Goal: Task Accomplishment & Management: Use online tool/utility

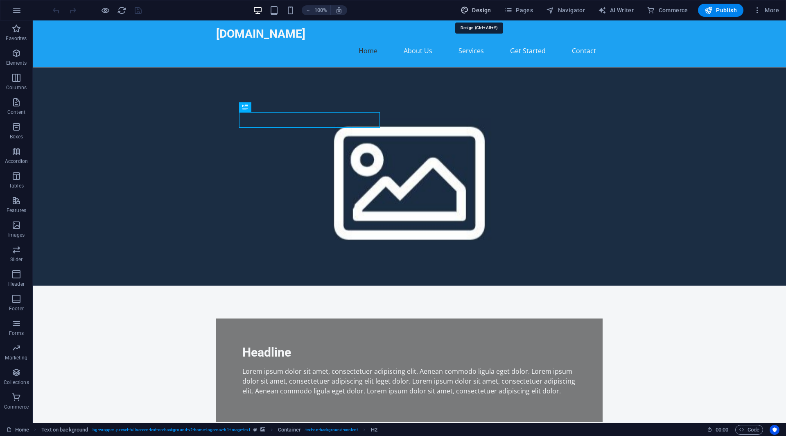
click at [488, 9] on span "Design" at bounding box center [475, 10] width 31 height 8
select select "px"
select select "200"
select select "px"
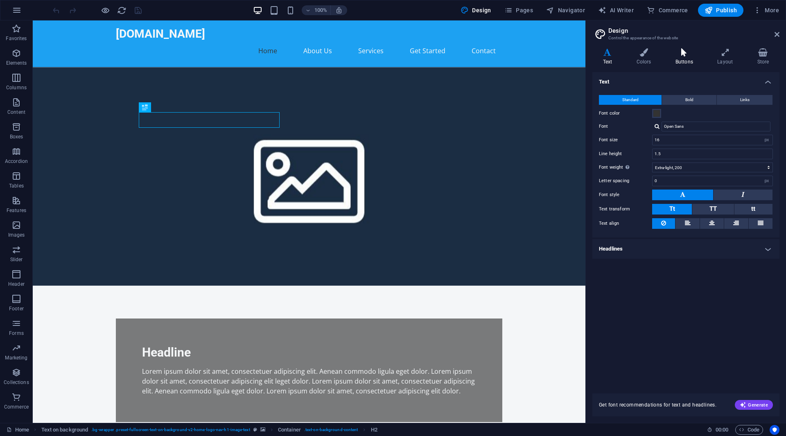
click at [686, 59] on h4 "Buttons" at bounding box center [686, 56] width 42 height 17
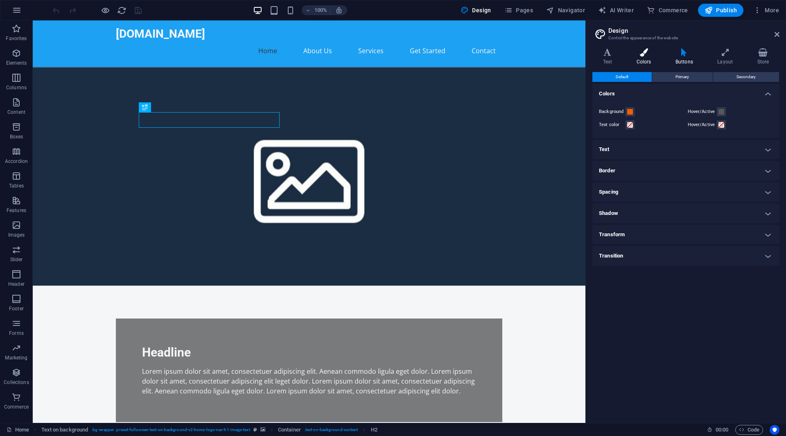
click at [654, 56] on icon at bounding box center [644, 52] width 36 height 8
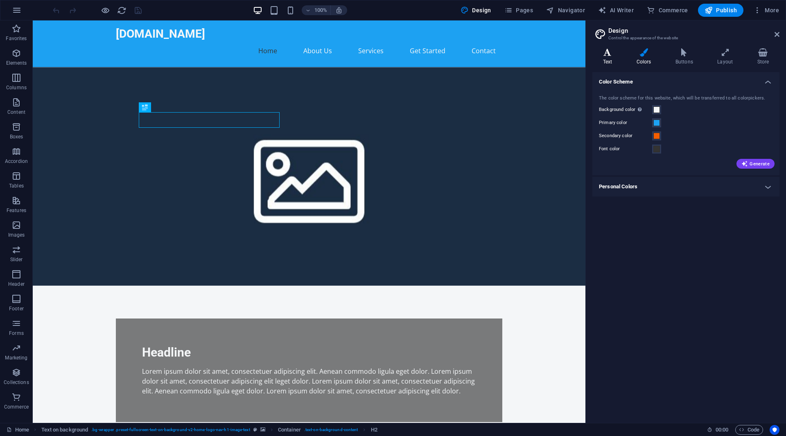
click at [607, 60] on h4 "Text" at bounding box center [609, 56] width 34 height 17
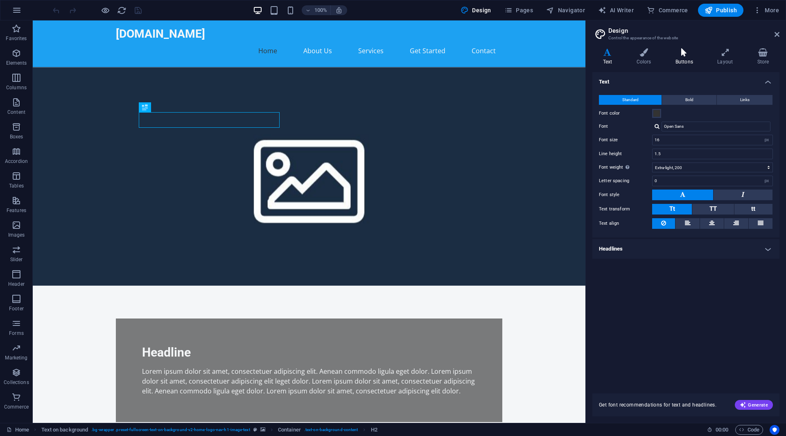
click at [681, 65] on h4 "Buttons" at bounding box center [686, 56] width 42 height 17
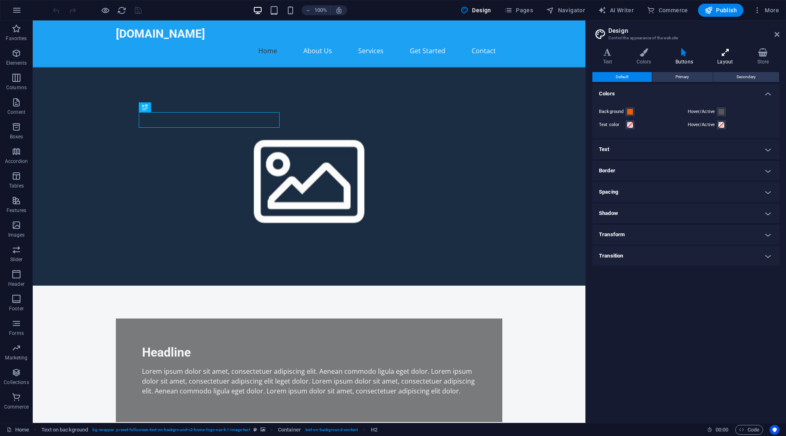
click at [722, 61] on h4 "Layout" at bounding box center [727, 56] width 40 height 17
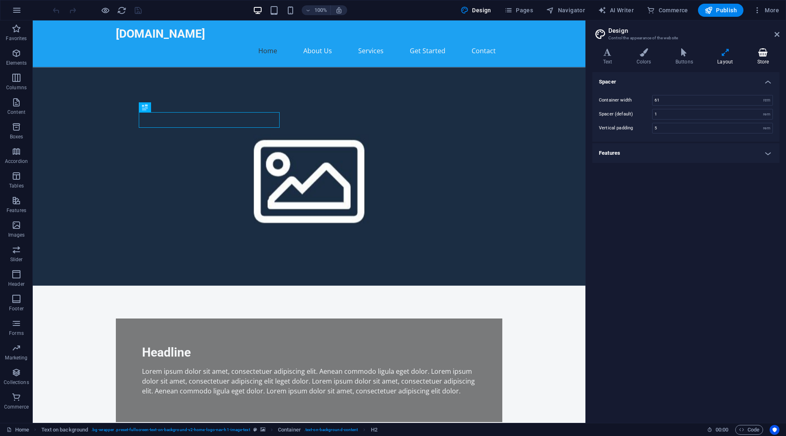
click at [760, 59] on h4 "Store" at bounding box center [762, 56] width 33 height 17
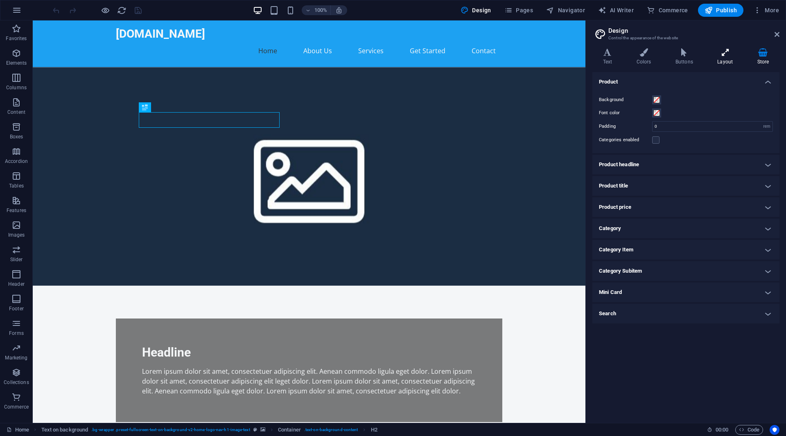
click at [716, 59] on h4 "Layout" at bounding box center [727, 56] width 40 height 17
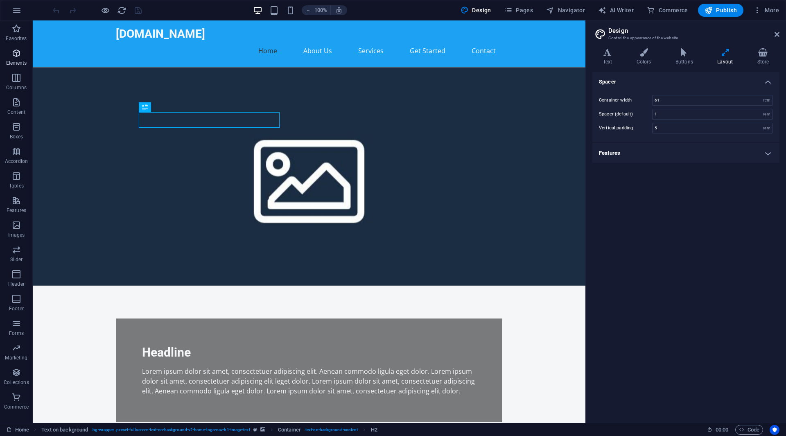
click at [21, 58] on icon "button" at bounding box center [16, 53] width 10 height 10
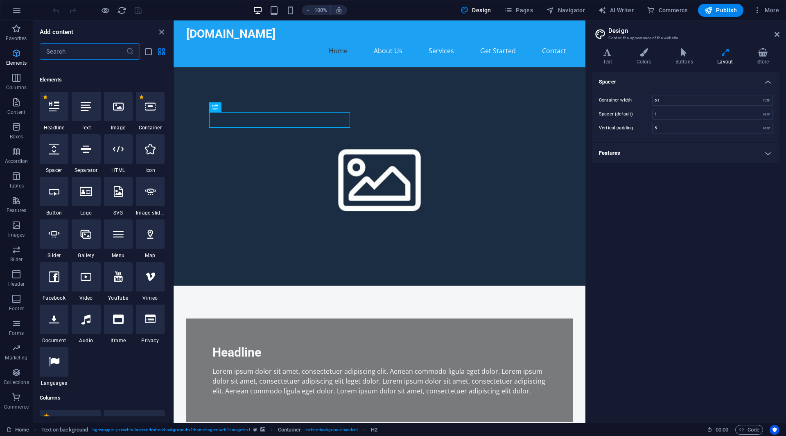
scroll to position [87, 0]
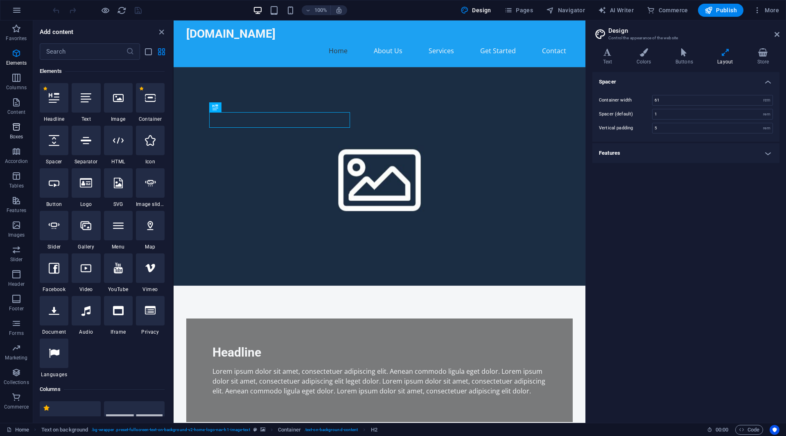
click at [12, 124] on icon "button" at bounding box center [16, 127] width 10 height 10
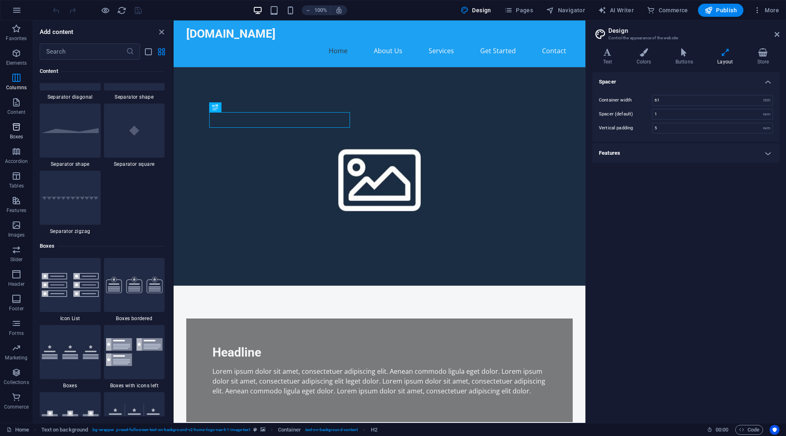
scroll to position [2257, 0]
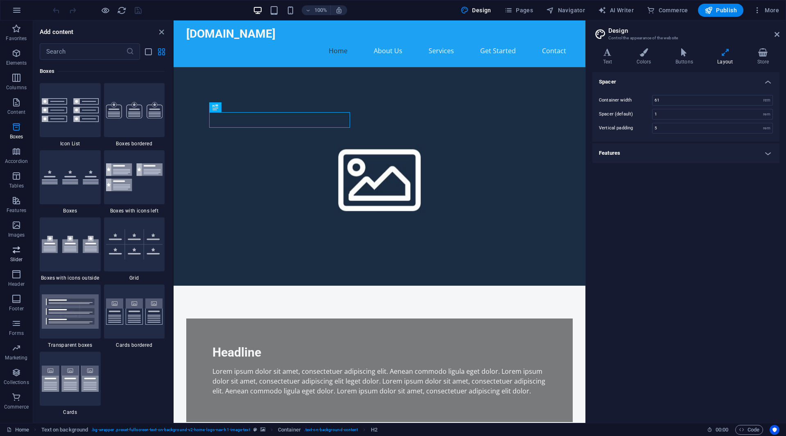
click at [21, 252] on icon "button" at bounding box center [16, 250] width 10 height 10
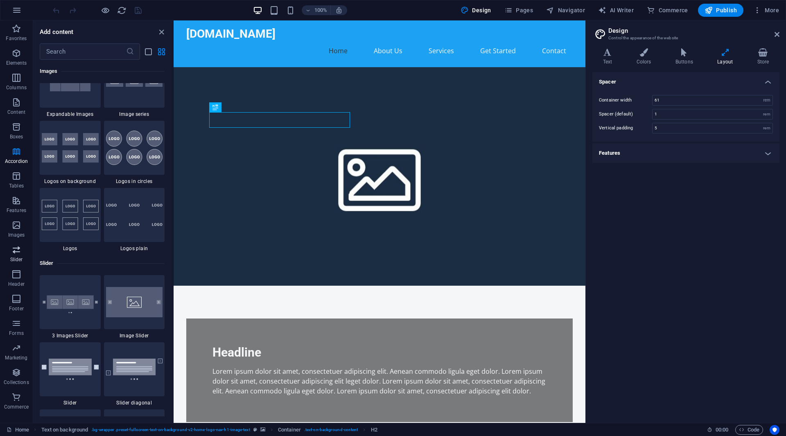
scroll to position [4639, 0]
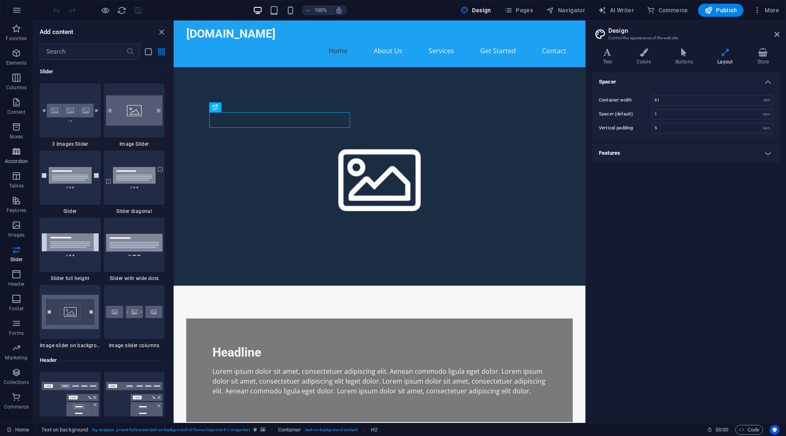
click at [19, 152] on icon "button" at bounding box center [16, 152] width 10 height 10
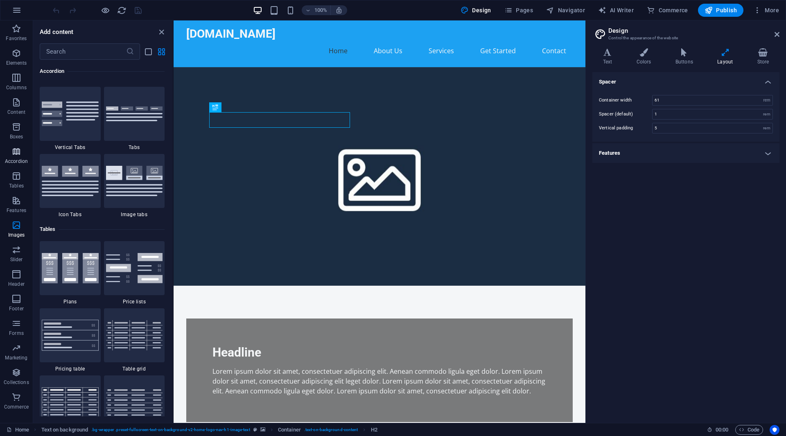
scroll to position [2613, 0]
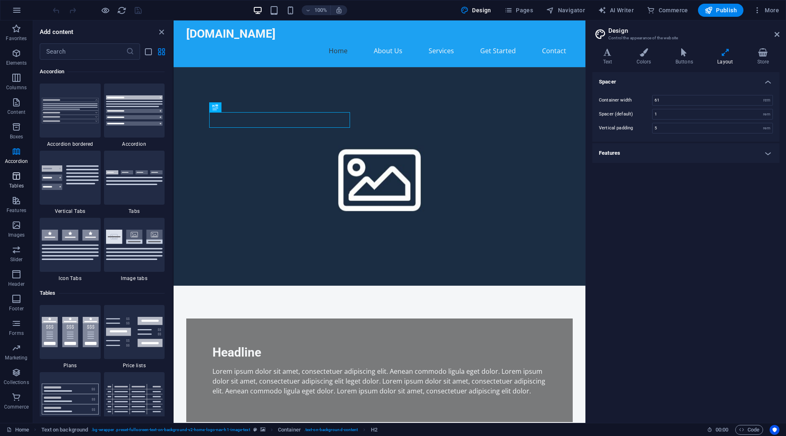
click at [22, 176] on span "Tables" at bounding box center [16, 181] width 33 height 20
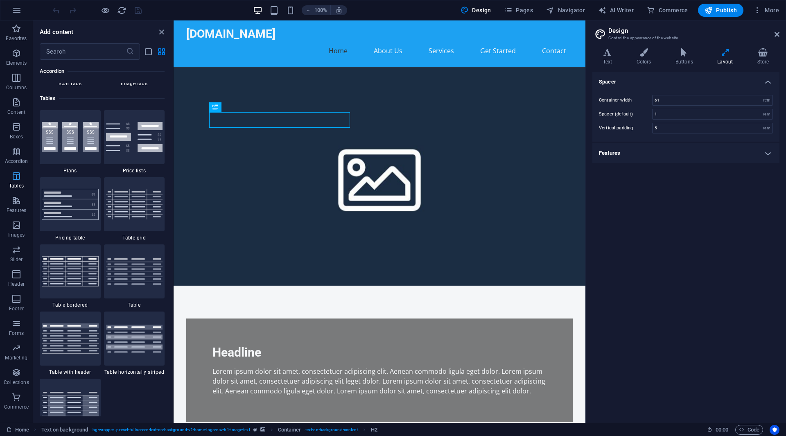
scroll to position [2834, 0]
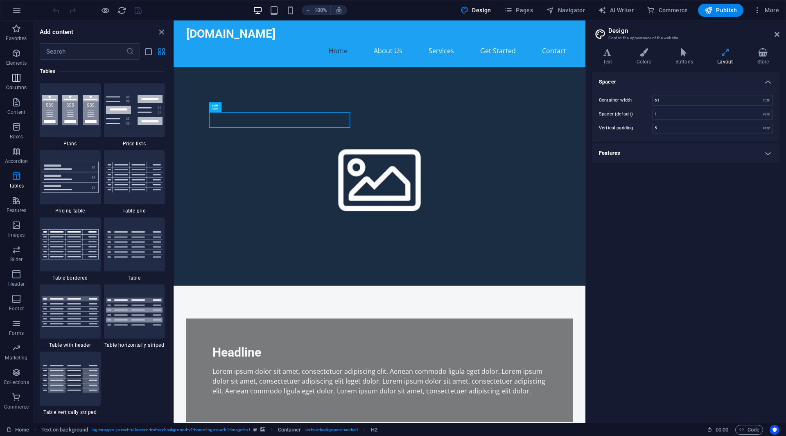
click at [22, 79] on span "Columns" at bounding box center [16, 83] width 33 height 20
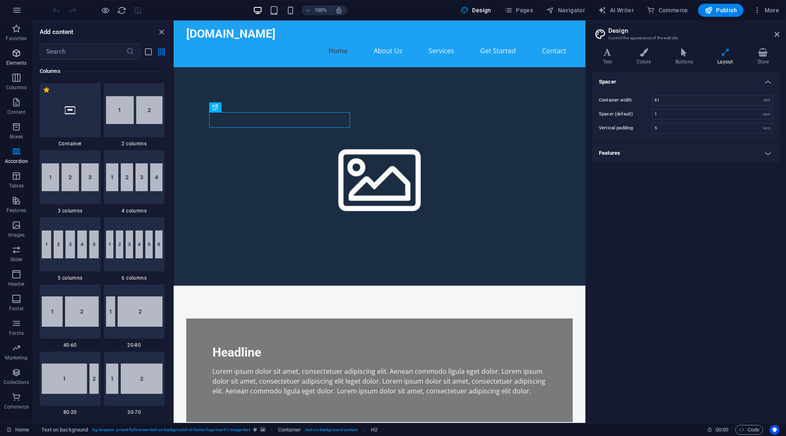
click at [14, 61] on p "Elements" at bounding box center [16, 63] width 21 height 7
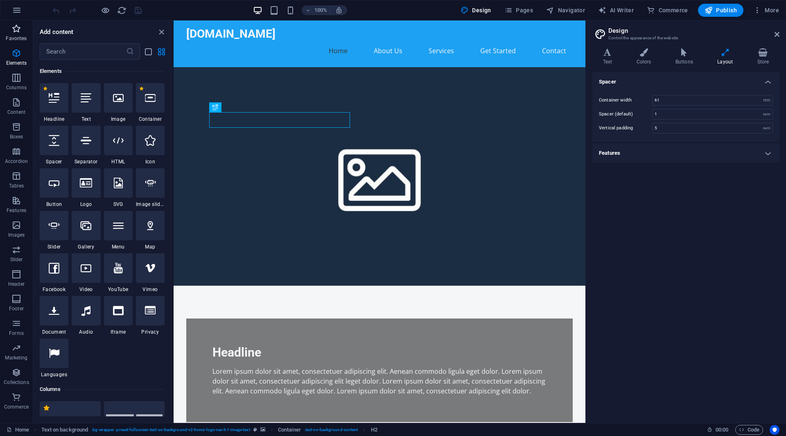
click at [18, 34] on span "Favorites" at bounding box center [16, 34] width 33 height 20
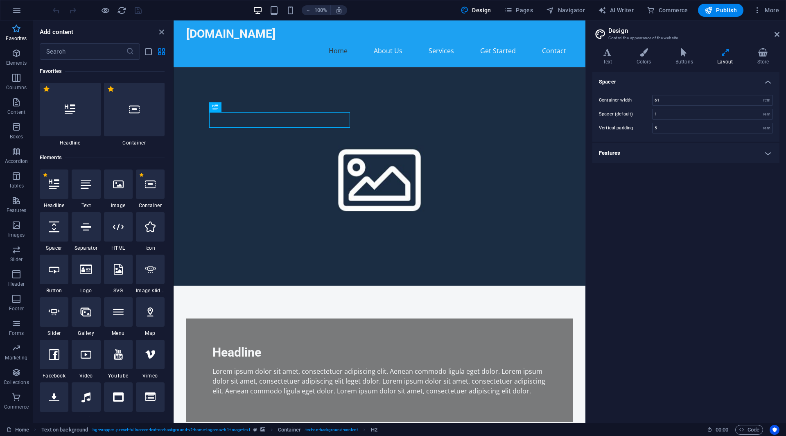
scroll to position [0, 0]
click at [675, 64] on h4 "Buttons" at bounding box center [686, 56] width 42 height 17
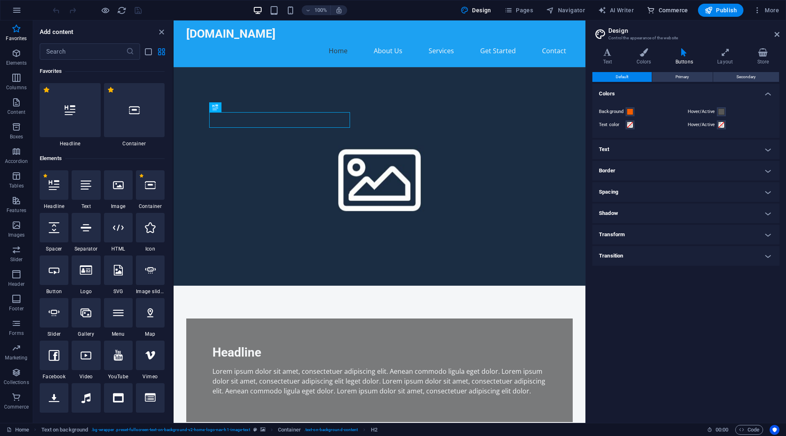
click at [666, 9] on span "Commerce" at bounding box center [667, 10] width 41 height 8
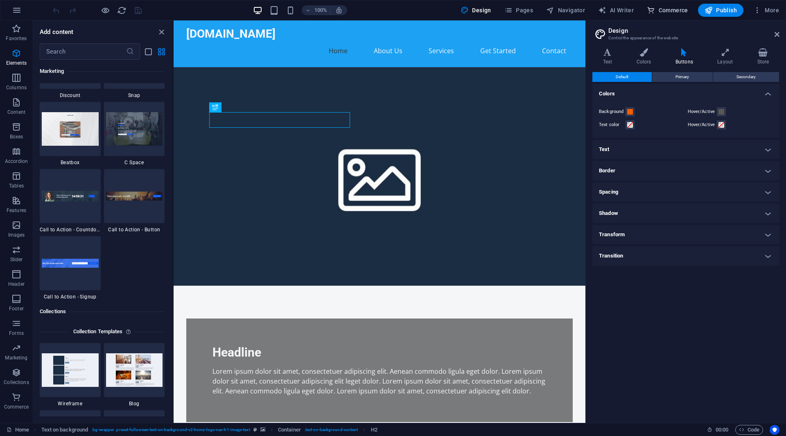
scroll to position [7887, 0]
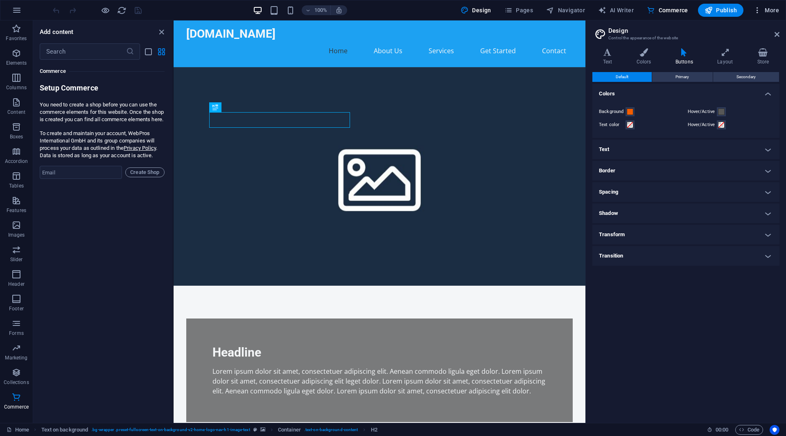
click at [769, 8] on span "More" at bounding box center [766, 10] width 26 height 8
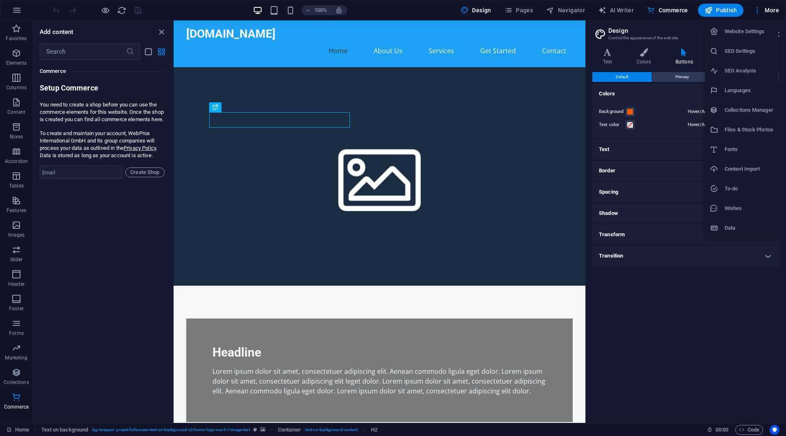
click at [480, 174] on div at bounding box center [393, 218] width 786 height 436
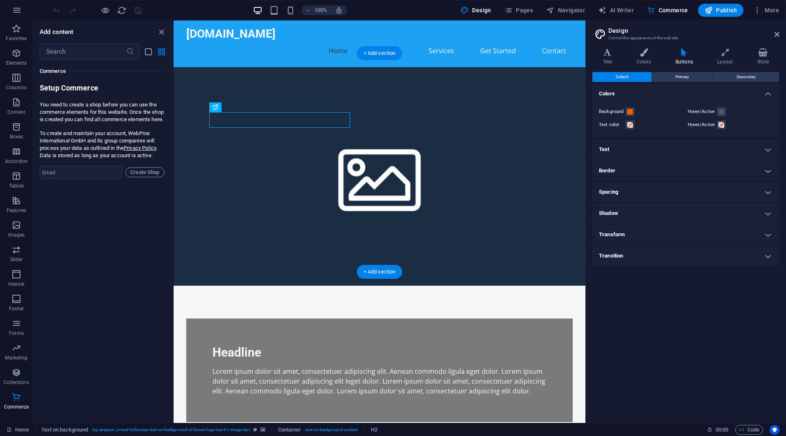
click at [413, 189] on figure at bounding box center [380, 176] width 412 height 219
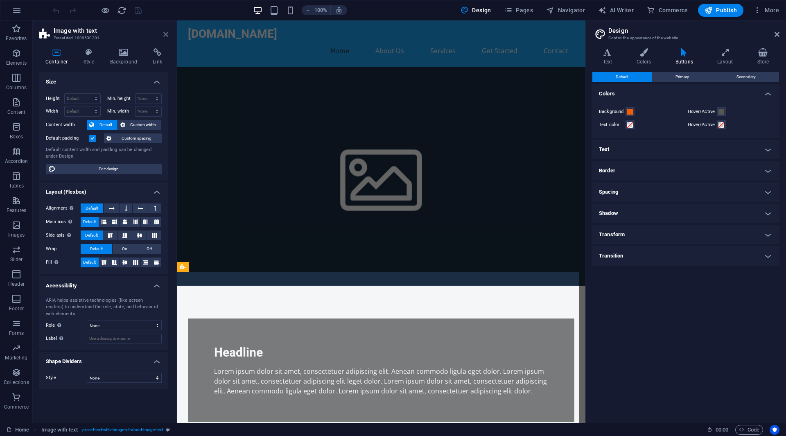
click at [167, 37] on icon at bounding box center [165, 34] width 5 height 7
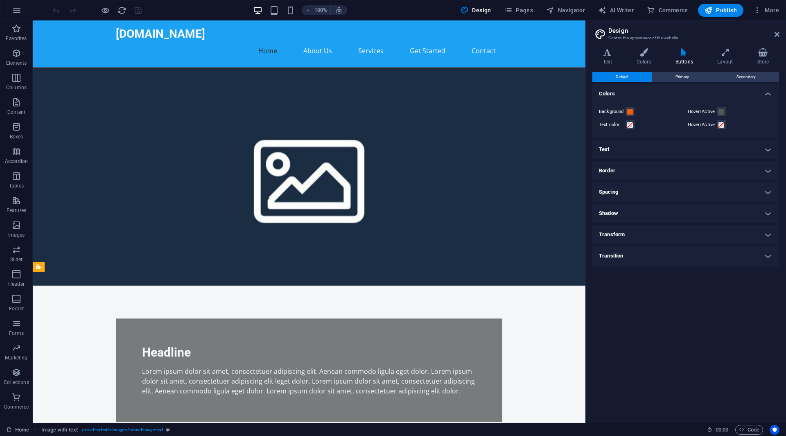
click at [780, 36] on aside "Design Control the appearance of the website Variants Text Colors Buttons Layou…" at bounding box center [685, 221] width 201 height 402
click at [773, 32] on h2 "Design" at bounding box center [693, 30] width 171 height 7
click at [776, 29] on h2 "Design" at bounding box center [693, 30] width 171 height 7
click at [775, 34] on icon at bounding box center [776, 34] width 5 height 7
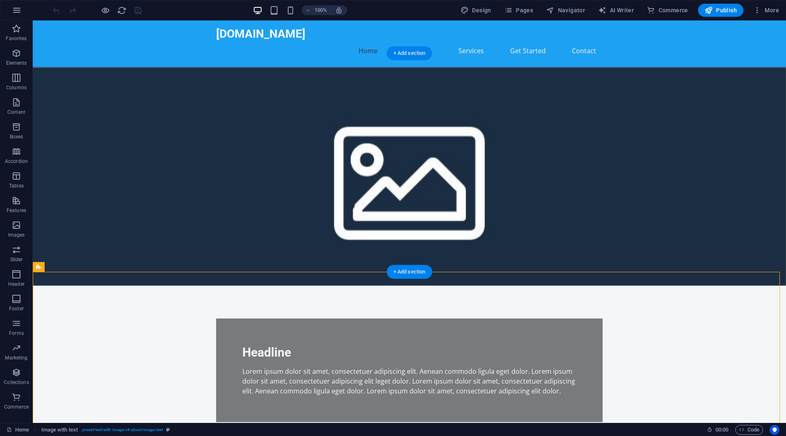
click at [566, 242] on figure at bounding box center [409, 176] width 753 height 219
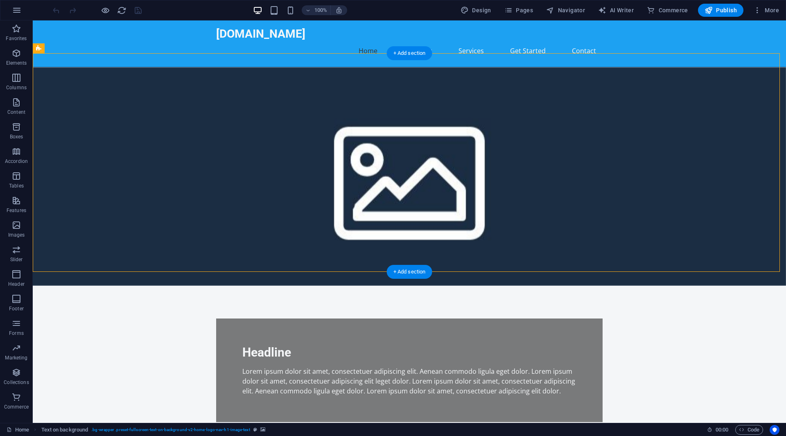
click at [566, 242] on figure at bounding box center [409, 176] width 753 height 219
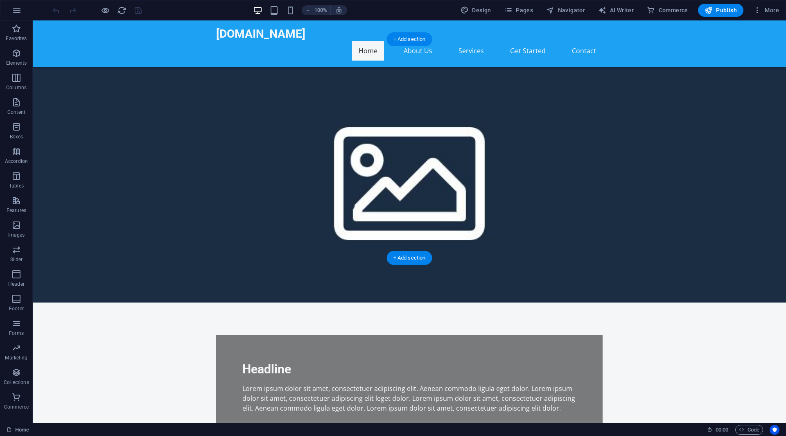
scroll to position [0, 0]
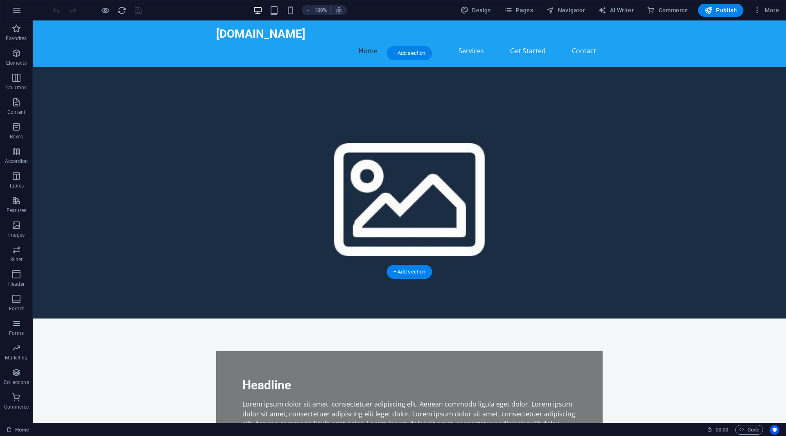
click at [439, 113] on figure at bounding box center [409, 192] width 753 height 251
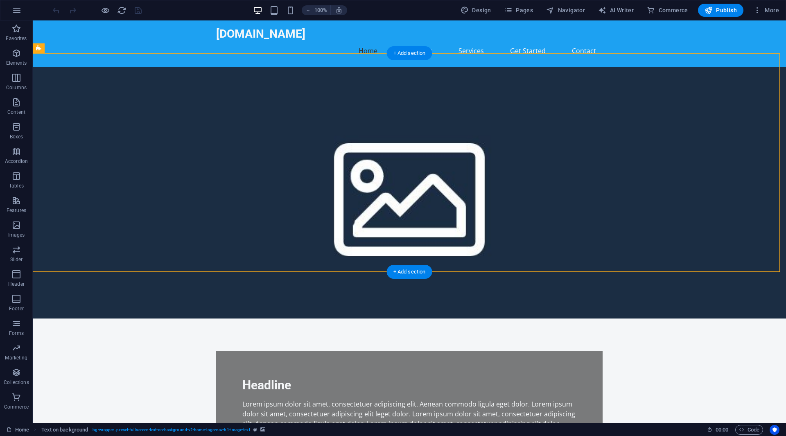
click at [65, 118] on figure at bounding box center [409, 192] width 753 height 251
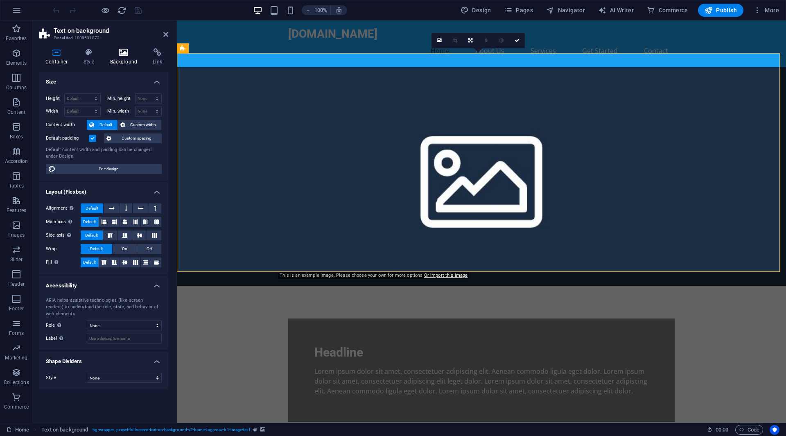
click at [118, 55] on icon at bounding box center [124, 52] width 40 height 8
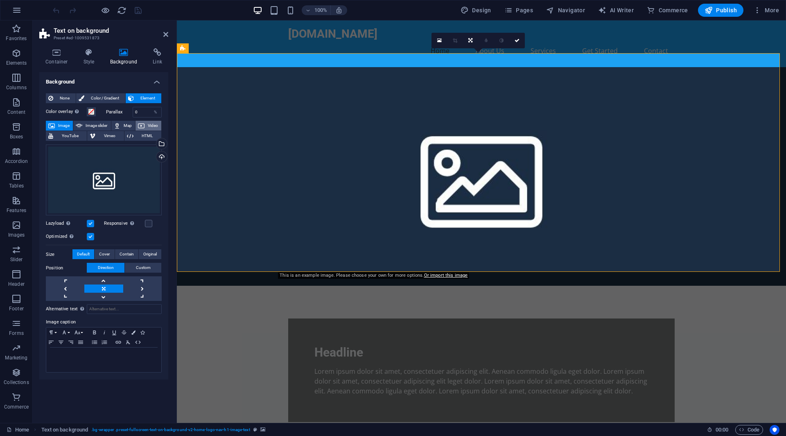
click at [144, 126] on button "Video" at bounding box center [148, 126] width 26 height 10
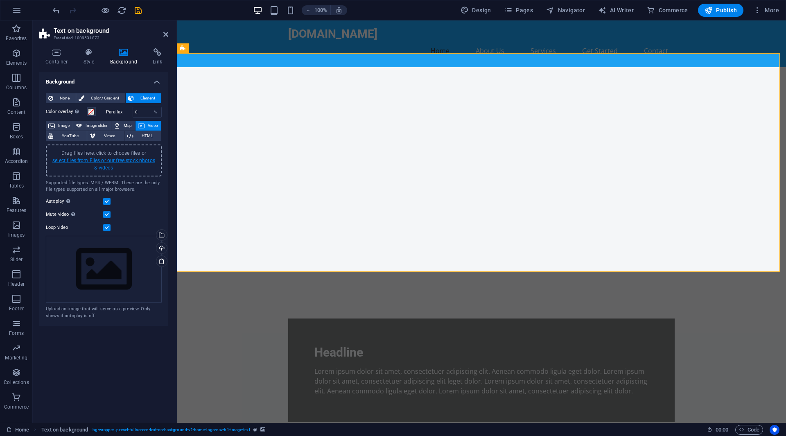
click at [110, 168] on link "select files from Files or our free stock photos & videos" at bounding box center [103, 164] width 103 height 13
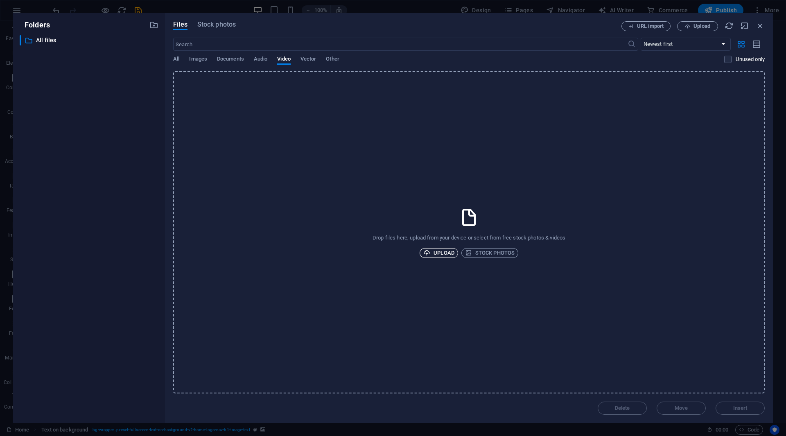
click at [448, 251] on span "Upload" at bounding box center [438, 253] width 31 height 10
click at [441, 250] on span "Upload" at bounding box center [438, 253] width 31 height 10
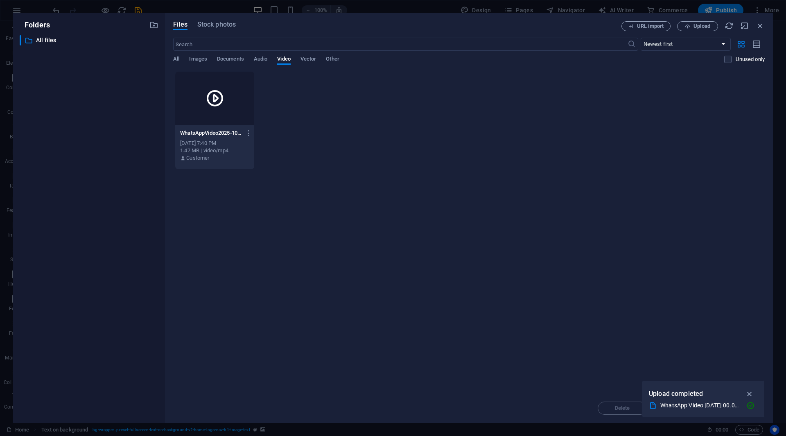
click at [229, 106] on div at bounding box center [214, 98] width 79 height 53
click at [683, 343] on div "Drop files here to upload them instantly 1 WhatsAppVideo2025-10-02at00.03.55_d9…" at bounding box center [468, 232] width 591 height 322
click at [751, 393] on icon "button" at bounding box center [749, 393] width 9 height 9
click at [458, 133] on div "WhatsAppVideo2025-10-02at00.03.55_d9f4f61e-0b17Fv5aJZbF5NU4u3s1Xw.mp4 WhatsAppV…" at bounding box center [468, 120] width 591 height 98
click at [252, 133] on icon "button" at bounding box center [249, 132] width 8 height 7
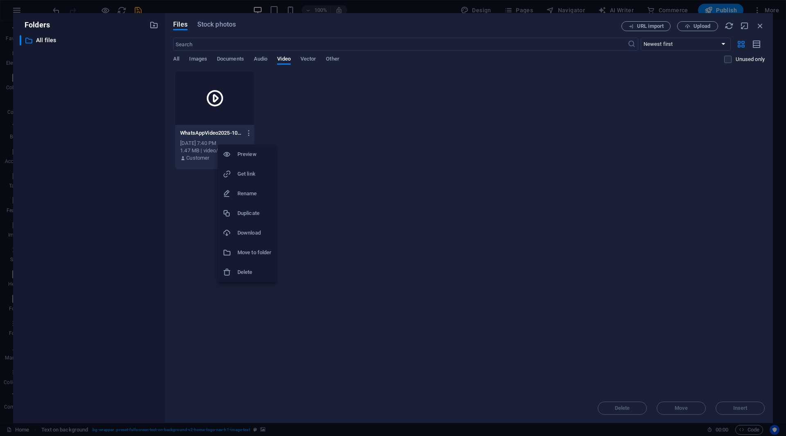
click at [222, 103] on div at bounding box center [393, 218] width 786 height 436
click at [222, 103] on icon at bounding box center [215, 98] width 20 height 20
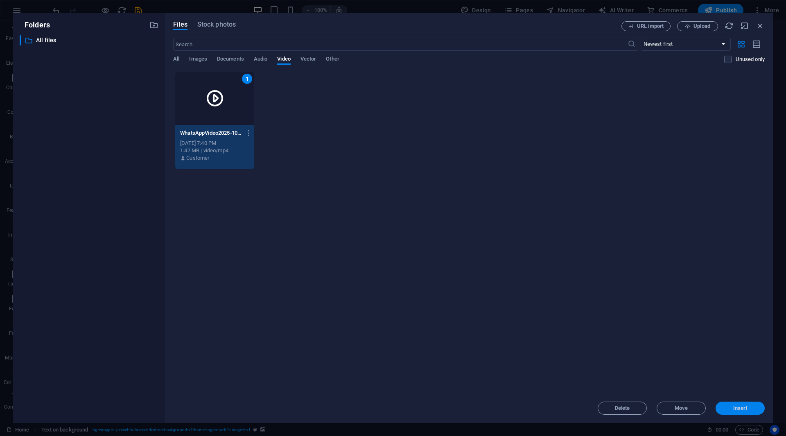
click at [734, 407] on span "Insert" at bounding box center [740, 408] width 14 height 5
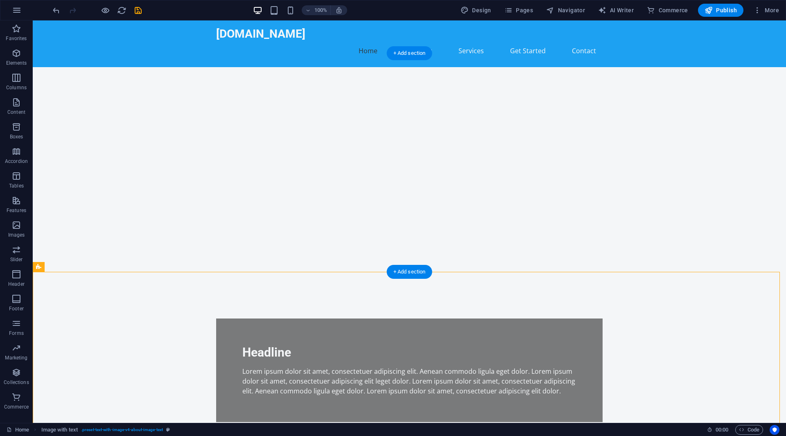
click at [118, 157] on figure at bounding box center [409, 176] width 753 height 219
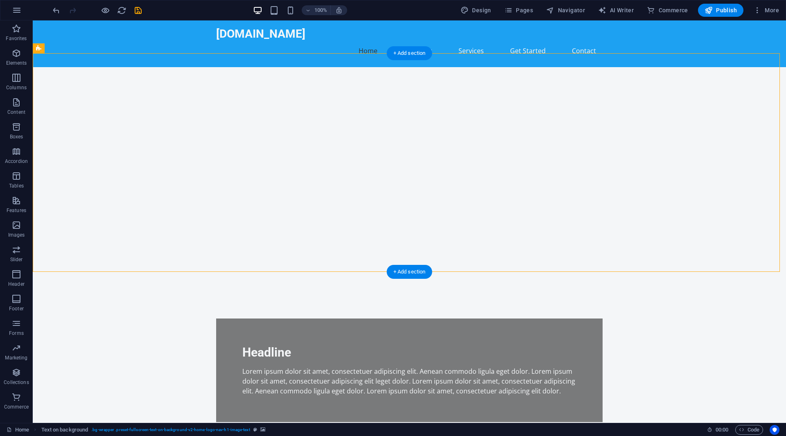
click at [118, 157] on figure at bounding box center [409, 176] width 753 height 219
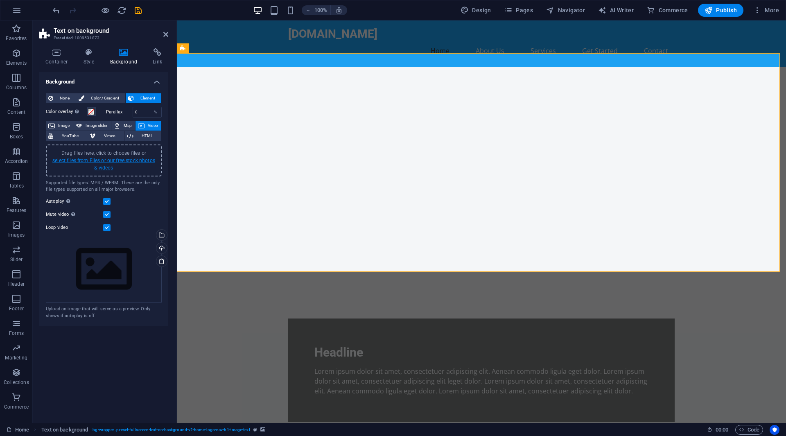
click at [121, 158] on link "select files from Files or our free stock photos & videos" at bounding box center [103, 164] width 103 height 13
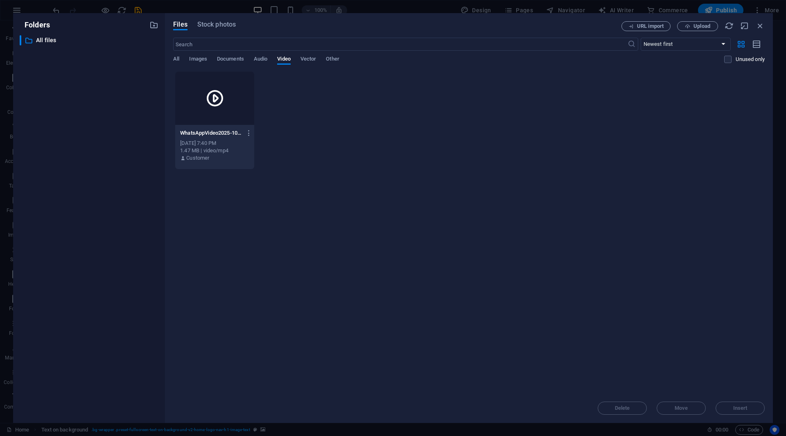
click at [423, 163] on div "WhatsAppVideo2025-10-02at00.03.55_d9f4f61e-0b17Fv5aJZbF5NU4u3s1Xw.mp4 WhatsAppV…" at bounding box center [468, 120] width 591 height 98
click at [246, 132] on icon "button" at bounding box center [249, 132] width 8 height 7
click at [248, 275] on h6 "Delete" at bounding box center [254, 272] width 34 height 10
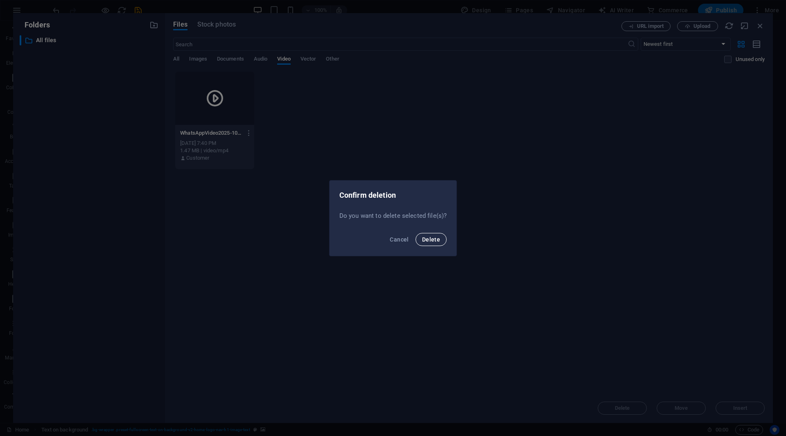
click at [436, 237] on span "Delete" at bounding box center [431, 239] width 18 height 7
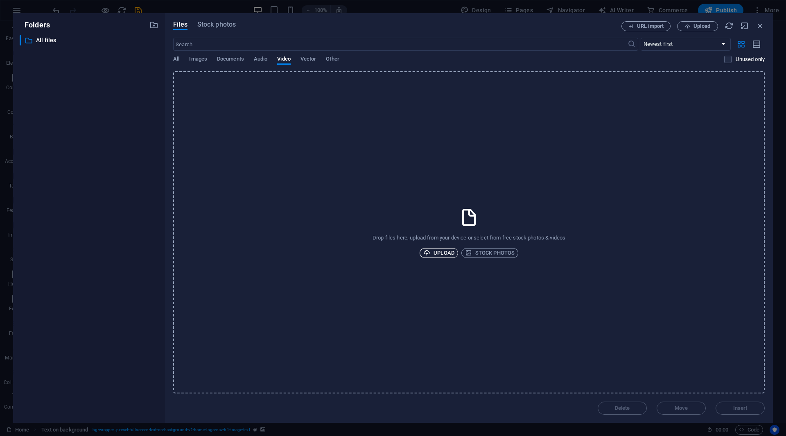
click at [450, 256] on span "Upload" at bounding box center [438, 253] width 31 height 10
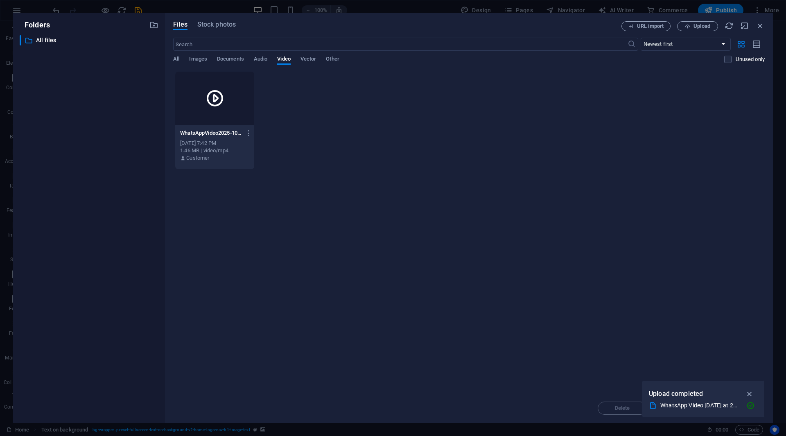
click at [241, 110] on div at bounding box center [214, 98] width 79 height 53
click at [751, 393] on icon "button" at bounding box center [749, 393] width 9 height 9
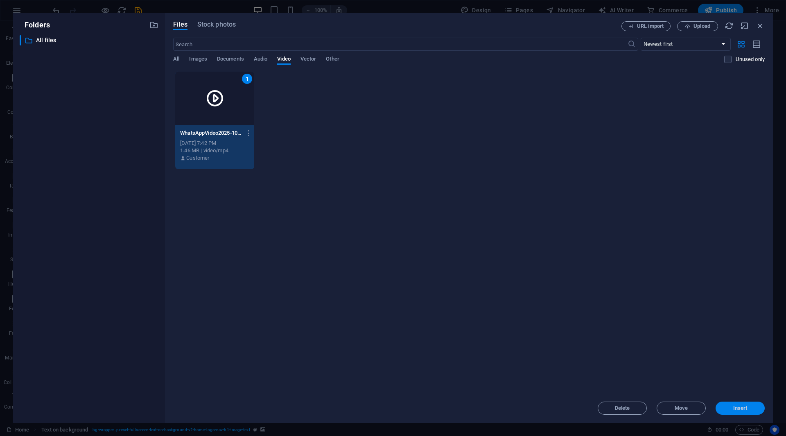
click at [745, 406] on span "Insert" at bounding box center [740, 408] width 14 height 5
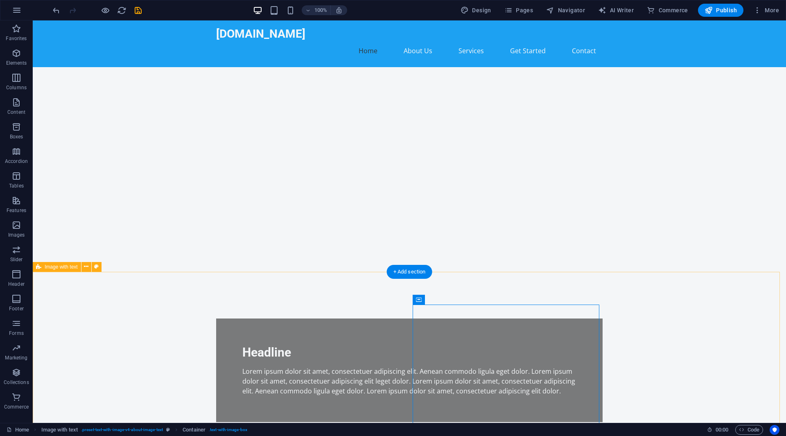
click at [721, 12] on span "Publish" at bounding box center [720, 10] width 32 height 8
checkbox input "false"
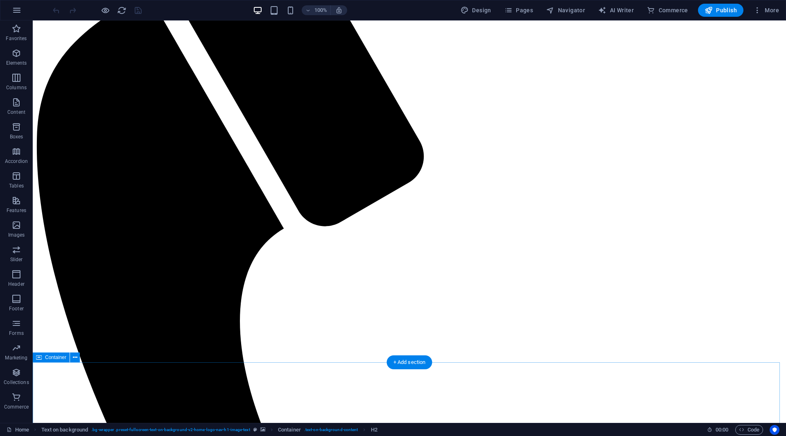
scroll to position [169, 0]
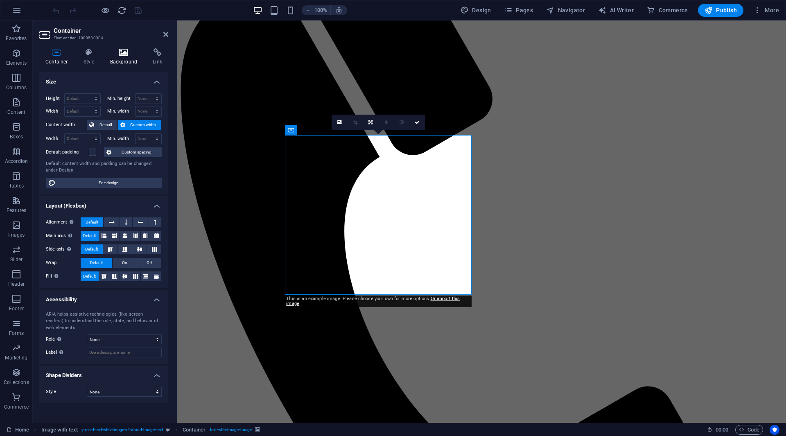
click at [133, 59] on h4 "Background" at bounding box center [125, 56] width 43 height 17
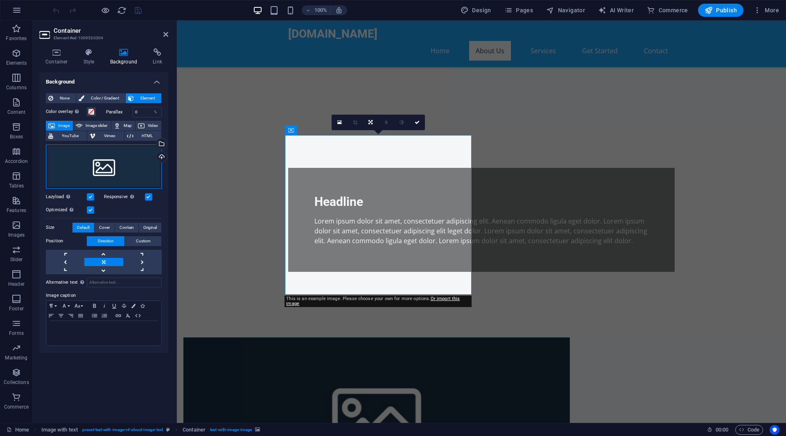
click at [126, 176] on div "Drag files here, click to choose files or select files from Files or our free s…" at bounding box center [104, 166] width 116 height 44
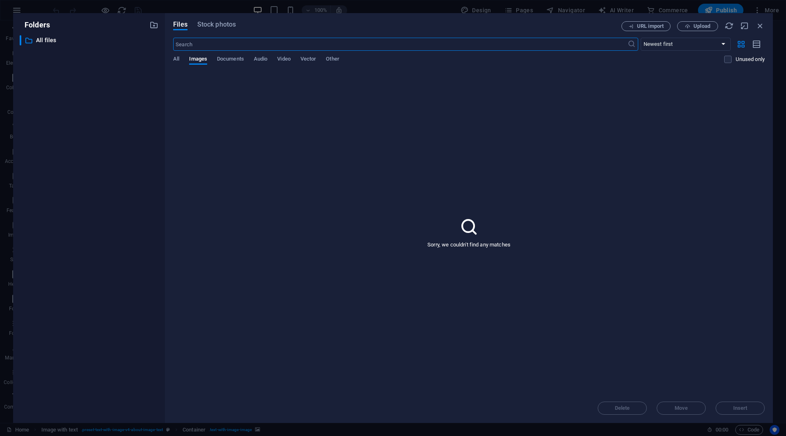
click at [126, 176] on body "opustrades.live Home Favorites Elements Columns Content Boxes Accordion Tables …" at bounding box center [393, 218] width 786 height 436
click at [460, 222] on icon at bounding box center [469, 226] width 20 height 20
click at [174, 59] on span "All" at bounding box center [176, 59] width 6 height 11
click at [761, 24] on icon "button" at bounding box center [759, 25] width 9 height 9
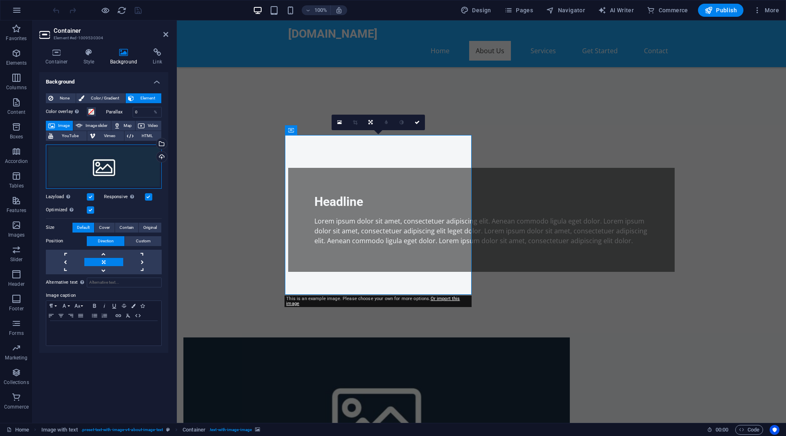
click at [129, 166] on div "Drag files here, click to choose files or select files from Files or our free s…" at bounding box center [104, 166] width 116 height 44
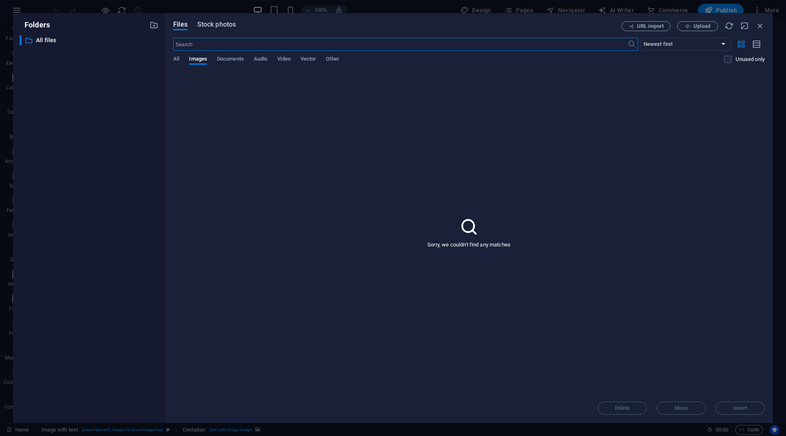
click at [218, 28] on span "Stock photos" at bounding box center [216, 25] width 38 height 10
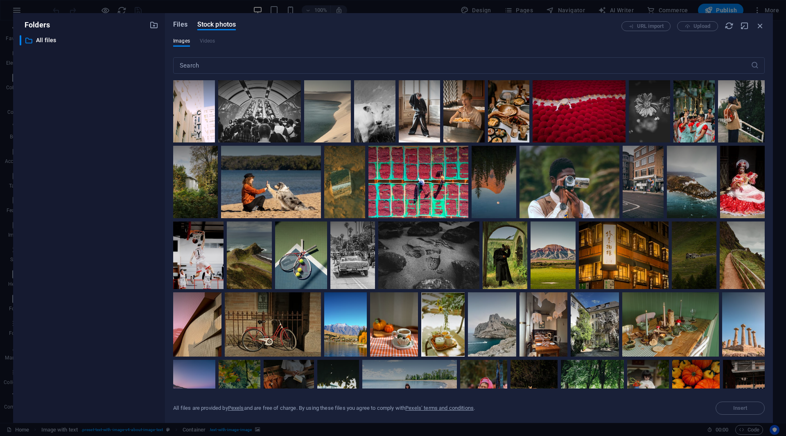
click at [178, 27] on span "Files" at bounding box center [180, 25] width 14 height 10
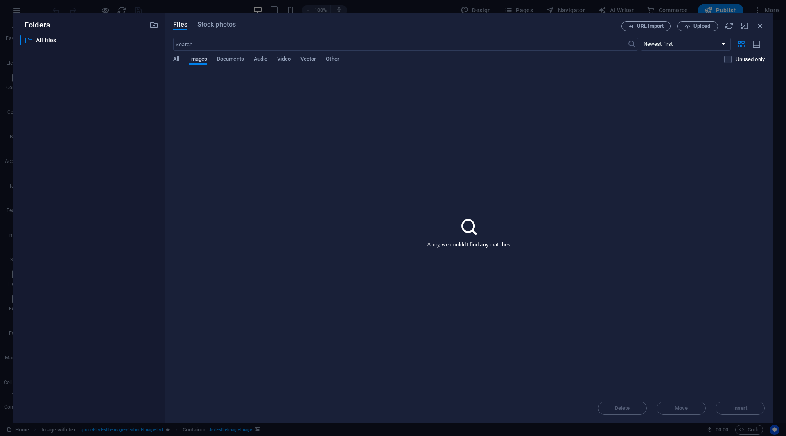
click at [199, 60] on span "Images" at bounding box center [198, 59] width 18 height 11
click at [479, 230] on icon at bounding box center [469, 226] width 20 height 20
click at [176, 63] on span "All" at bounding box center [176, 59] width 6 height 11
click at [705, 27] on span "Upload" at bounding box center [701, 26] width 17 height 5
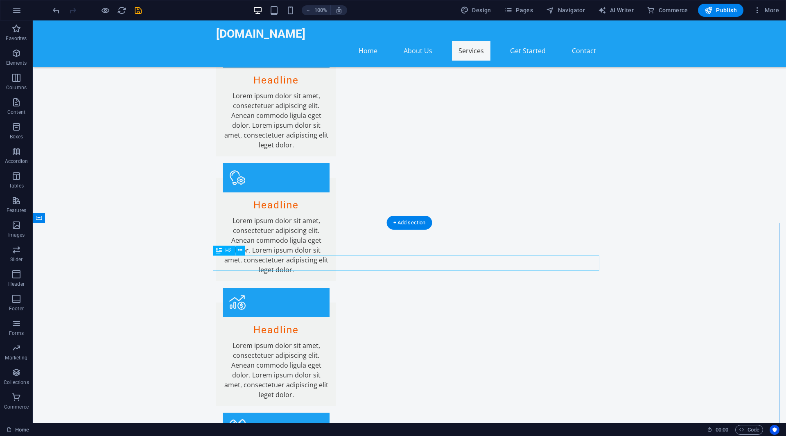
scroll to position [963, 0]
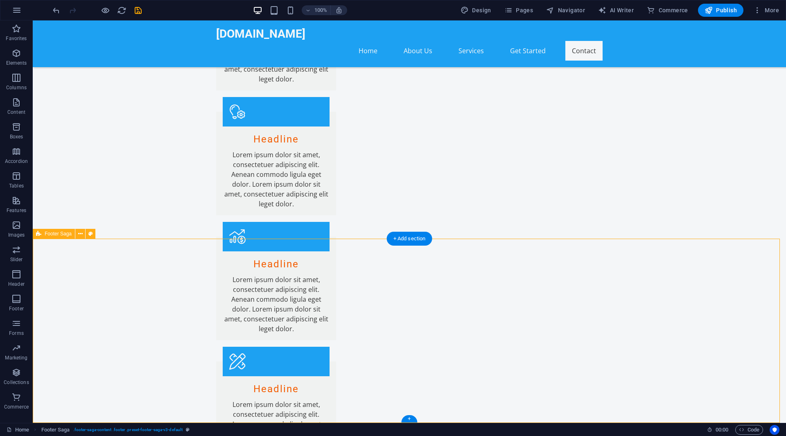
select select "footer"
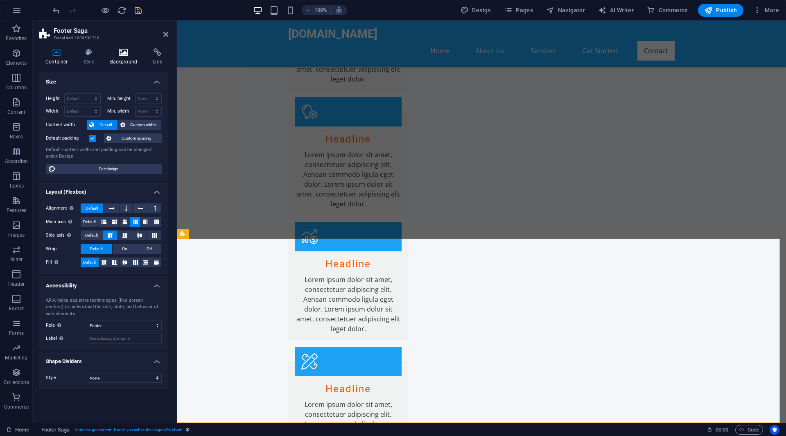
click at [120, 56] on icon at bounding box center [124, 52] width 40 height 8
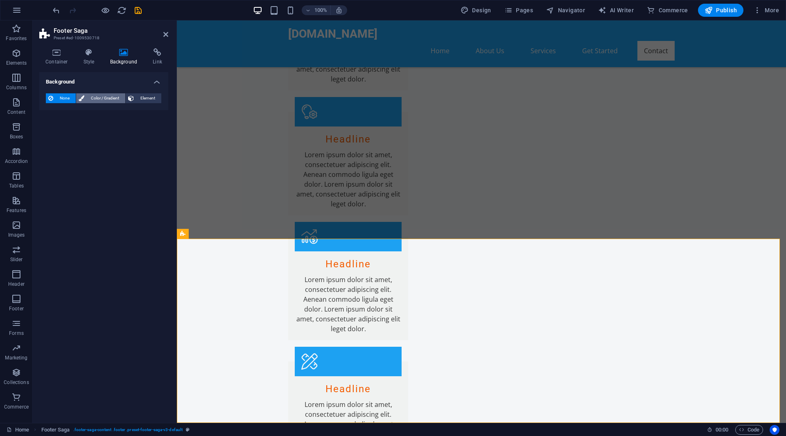
click at [113, 99] on span "Color / Gradient" at bounding box center [105, 98] width 36 height 10
click at [136, 97] on button "Element" at bounding box center [144, 98] width 36 height 10
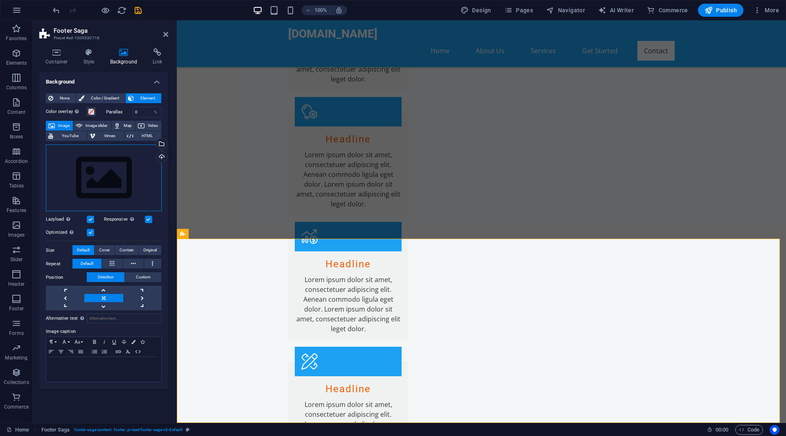
click at [131, 195] on div "Drag files here, click to choose files or select files from Files or our free s…" at bounding box center [104, 177] width 116 height 67
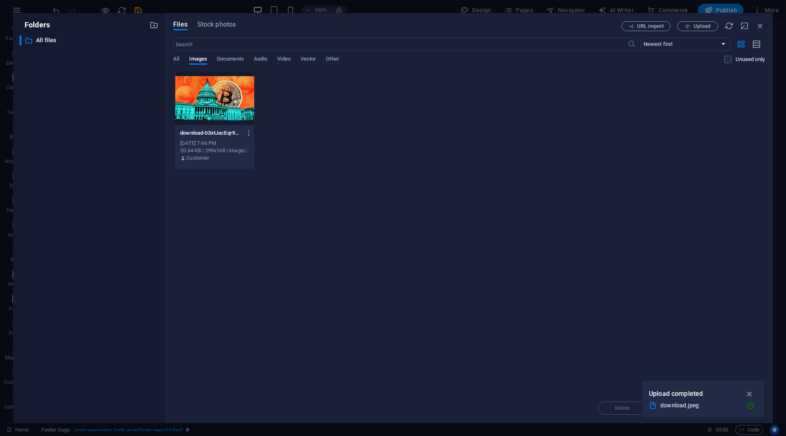
click at [131, 195] on div "​ All files All files" at bounding box center [89, 225] width 139 height 381
click at [763, 28] on icon "button" at bounding box center [759, 25] width 9 height 9
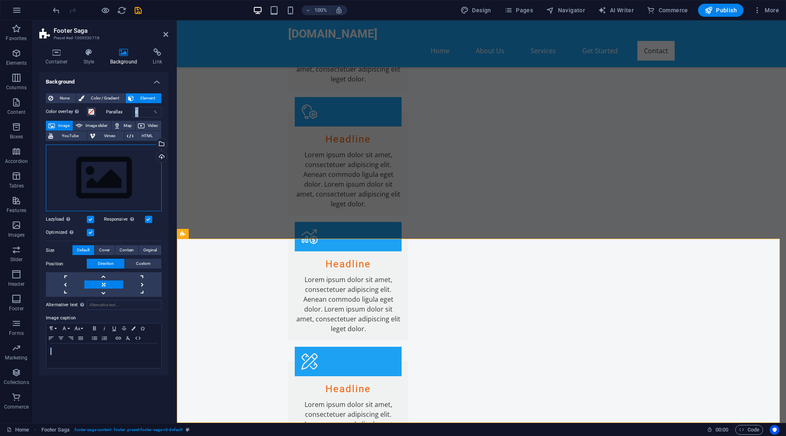
click at [131, 179] on div "Drag files here, click to choose files or select files from Files or our free s…" at bounding box center [104, 177] width 116 height 67
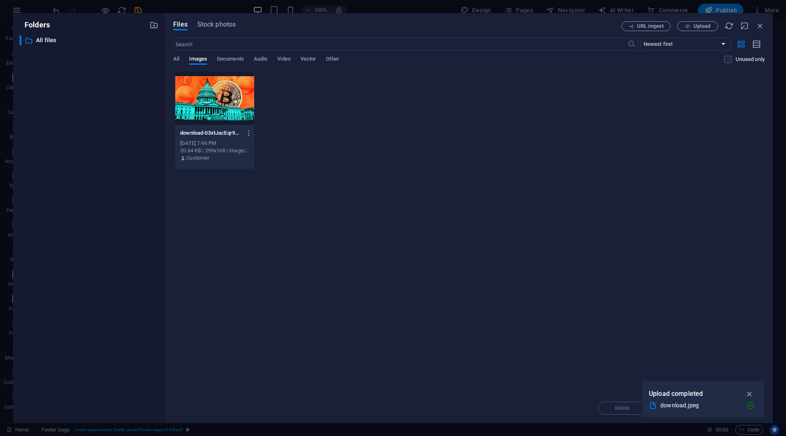
click at [131, 179] on div "​ All files All files" at bounding box center [89, 225] width 139 height 381
drag, startPoint x: 759, startPoint y: 24, endPoint x: 467, endPoint y: 11, distance: 292.5
click at [759, 24] on icon "button" at bounding box center [759, 25] width 9 height 9
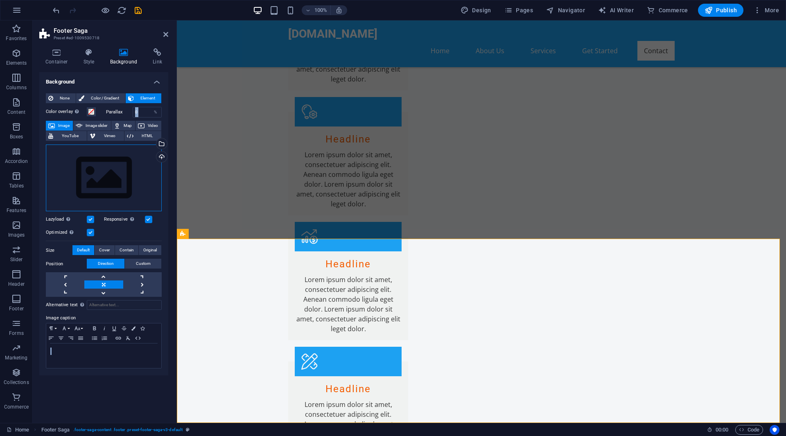
click at [128, 180] on div "Drag files here, click to choose files or select files from Files or our free s…" at bounding box center [104, 177] width 116 height 67
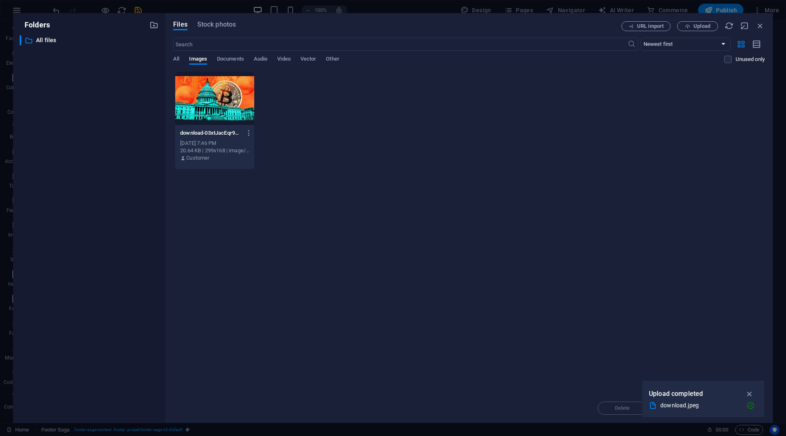
click at [128, 180] on div "​ All files All files" at bounding box center [89, 225] width 139 height 381
click at [339, 58] on span "Other" at bounding box center [332, 59] width 13 height 11
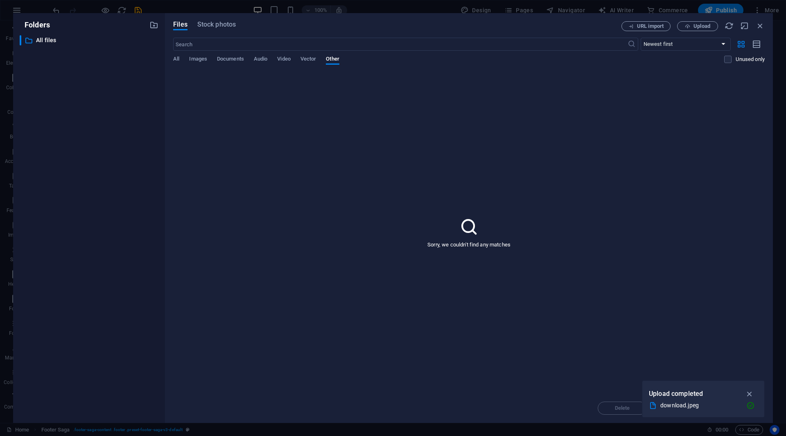
click at [182, 62] on div "All Images Documents Audio Video Vector Other" at bounding box center [448, 64] width 551 height 16
click at [660, 26] on span "URL import" at bounding box center [650, 26] width 27 height 5
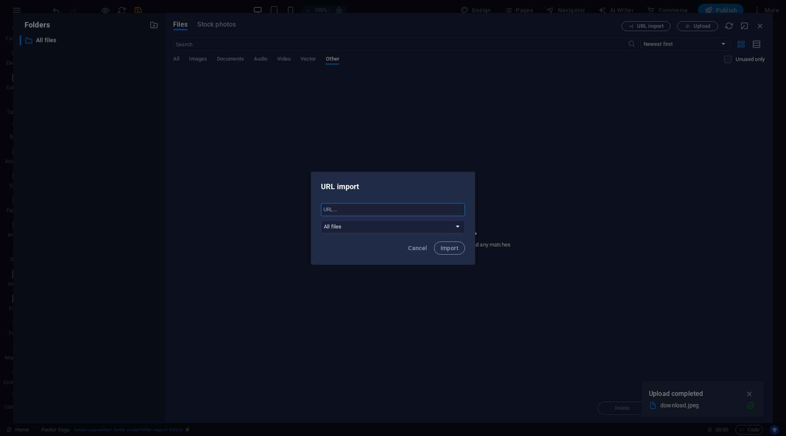
click at [389, 212] on input "text" at bounding box center [393, 209] width 144 height 13
paste input "https://encrypted-tbn0.gstatic.com/images?q=tbn:ANd9GcQ7nf_WD-w3otq8aq9qIJfFi1p…"
type input "https://encrypted-tbn0.gstatic.com/images?q=tbn:ANd9GcQ7nf_WD-w3otq8aq9qIJfFi1p…"
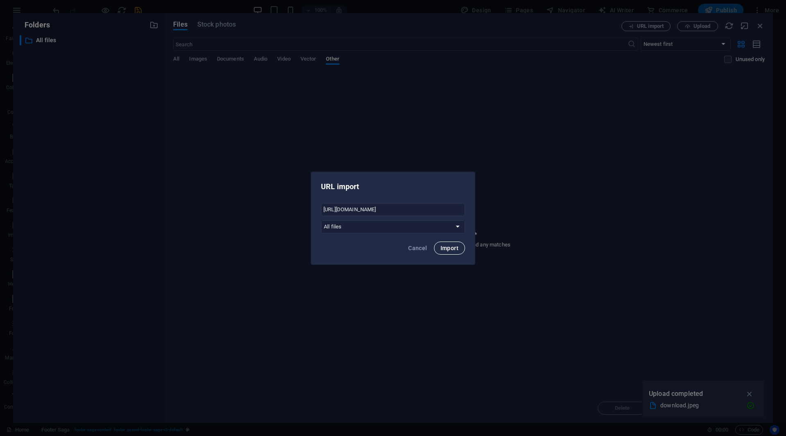
click at [445, 245] on span "Import" at bounding box center [449, 248] width 18 height 7
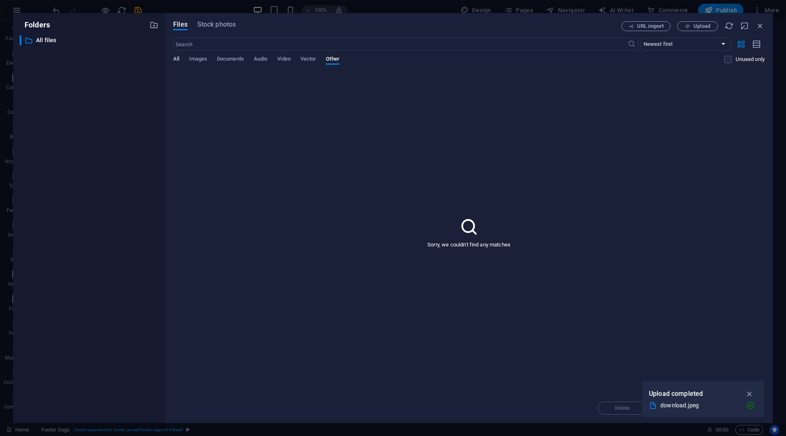
click at [176, 60] on span "All" at bounding box center [176, 59] width 6 height 11
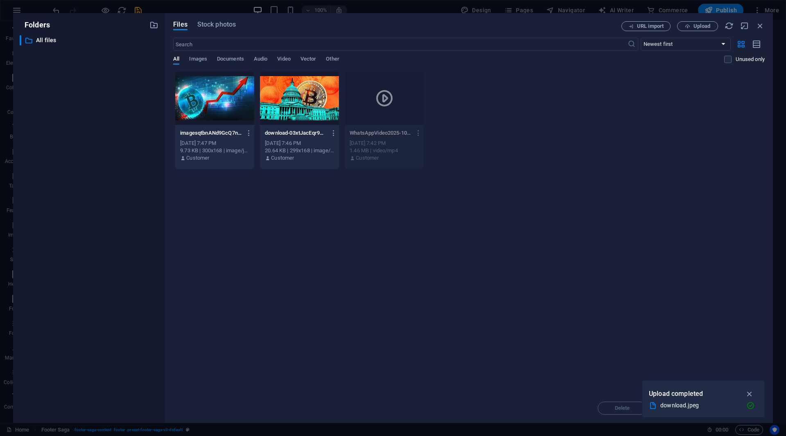
click at [211, 102] on div at bounding box center [214, 98] width 79 height 53
click at [750, 397] on icon "button" at bounding box center [749, 393] width 9 height 9
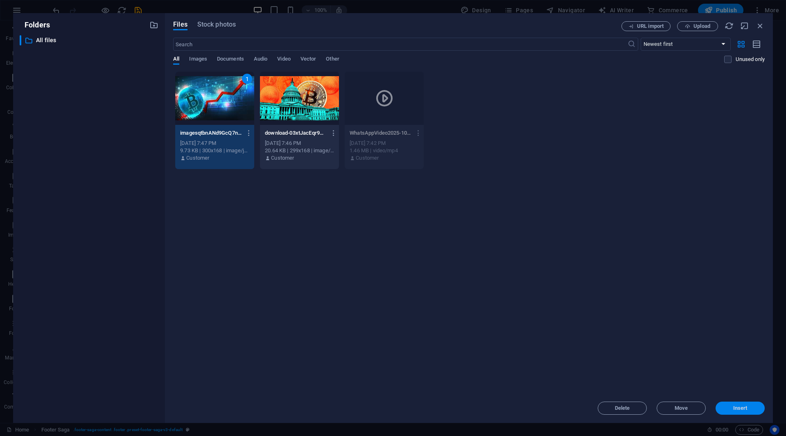
click at [743, 406] on span "Insert" at bounding box center [740, 408] width 14 height 5
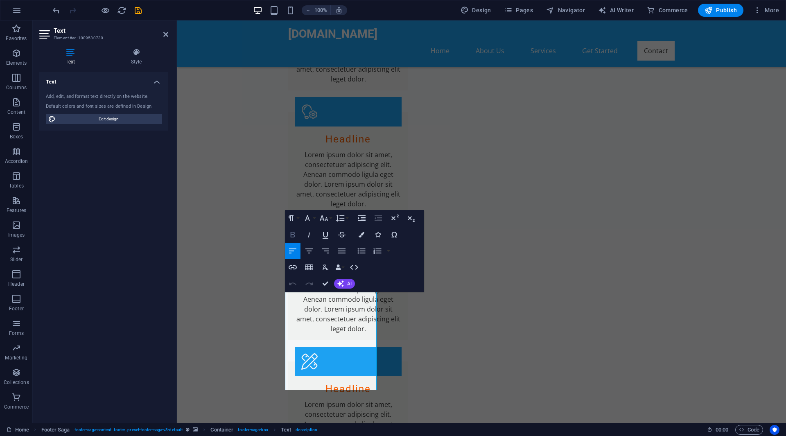
click at [295, 236] on icon "button" at bounding box center [293, 235] width 10 height 10
click at [364, 238] on button "Colors" at bounding box center [362, 234] width 16 height 16
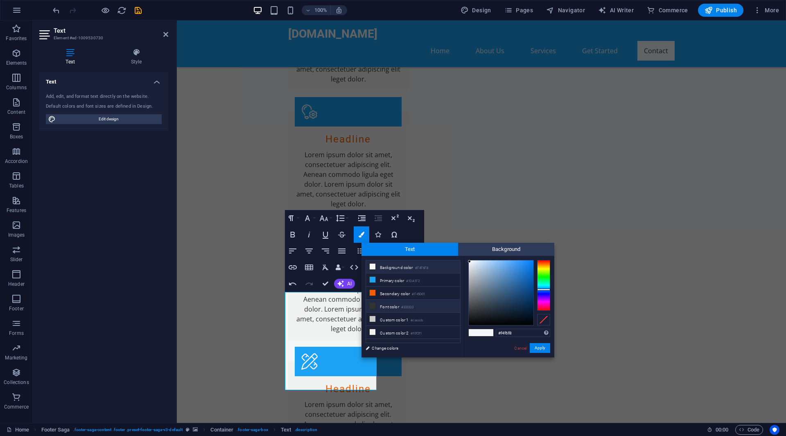
click at [392, 308] on li "Font color #333333" at bounding box center [413, 306] width 94 height 13
type input "#333333"
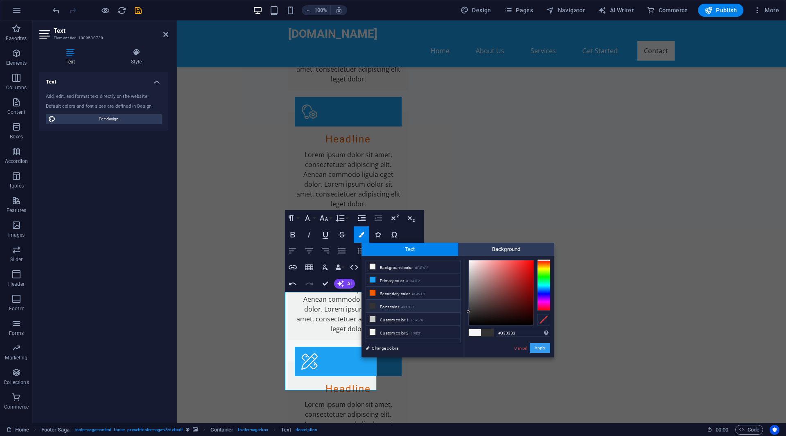
click at [542, 349] on button "Apply" at bounding box center [540, 348] width 20 height 10
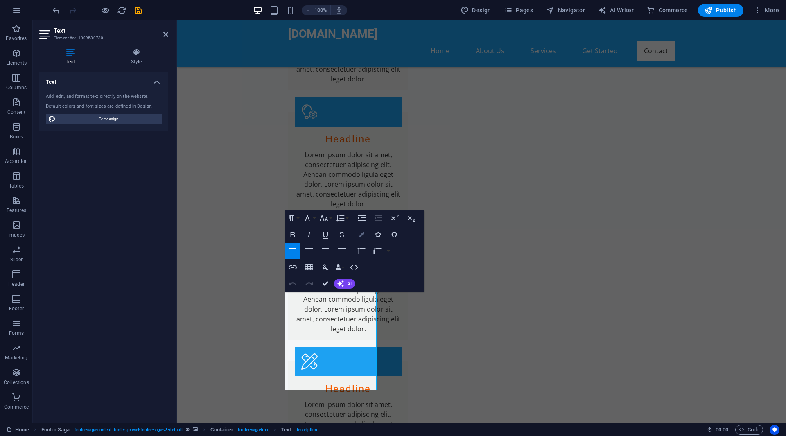
click at [360, 239] on button "Colors" at bounding box center [362, 234] width 16 height 16
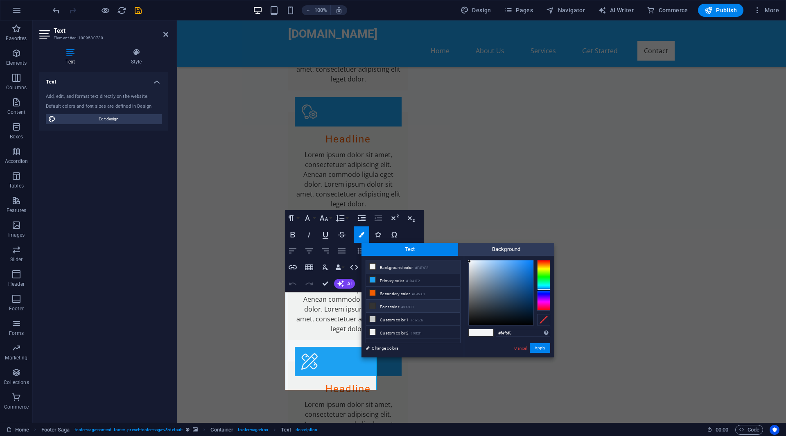
click at [381, 303] on li "Font color #333333" at bounding box center [413, 306] width 94 height 13
type input "#333333"
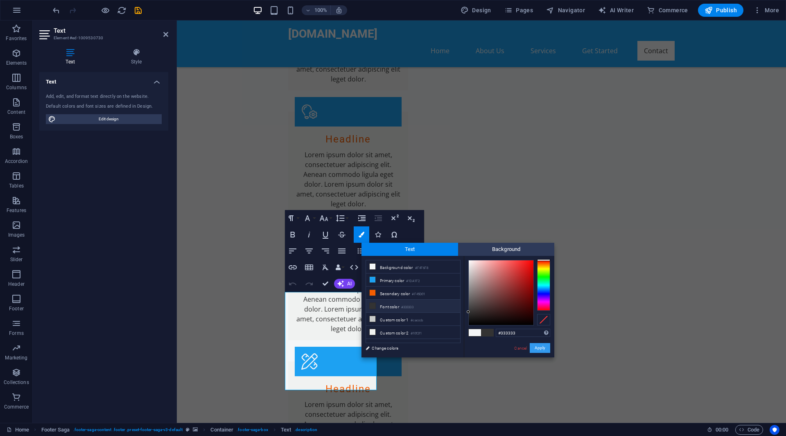
click at [543, 352] on button "Apply" at bounding box center [540, 348] width 20 height 10
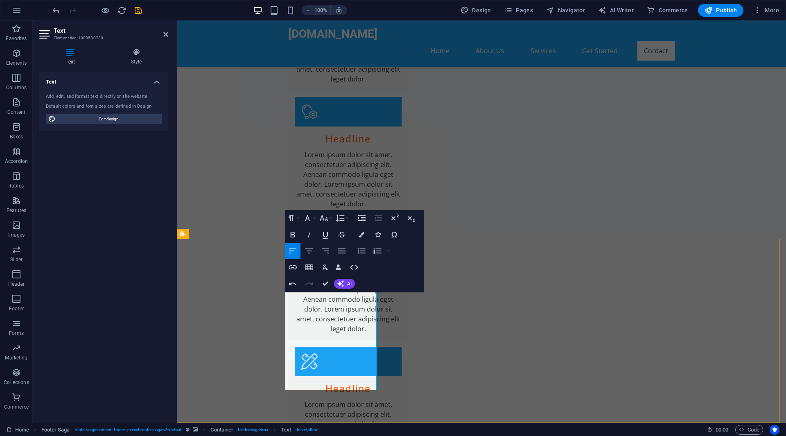
click at [362, 239] on button "Colors" at bounding box center [362, 234] width 16 height 16
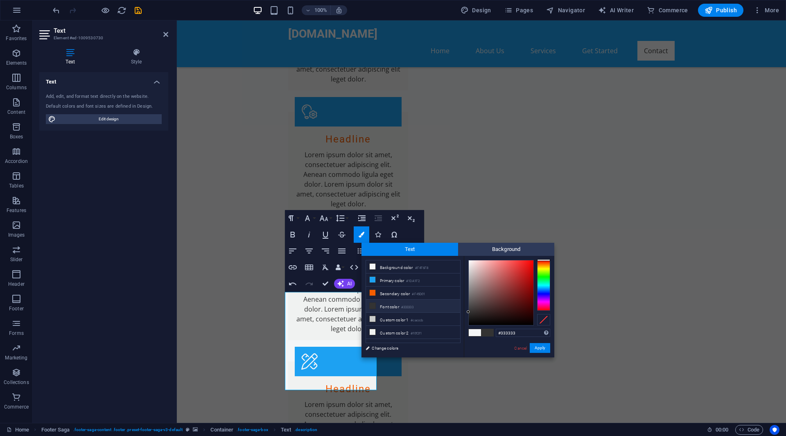
click at [391, 308] on li "Font color #333333" at bounding box center [413, 306] width 94 height 13
click at [391, 307] on li "Font color #333333" at bounding box center [413, 306] width 94 height 13
click at [538, 348] on button "Apply" at bounding box center [540, 348] width 20 height 10
click at [539, 351] on button "Apply" at bounding box center [540, 348] width 20 height 10
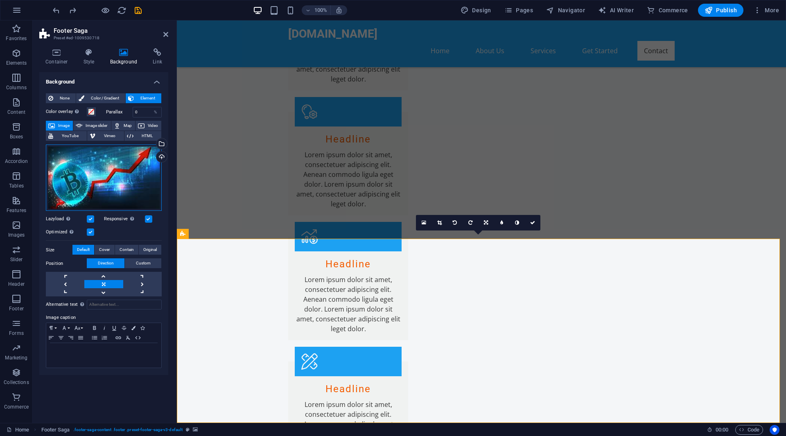
click at [124, 183] on div "Drag files here, click to choose files or select files from Files or our free s…" at bounding box center [104, 177] width 116 height 67
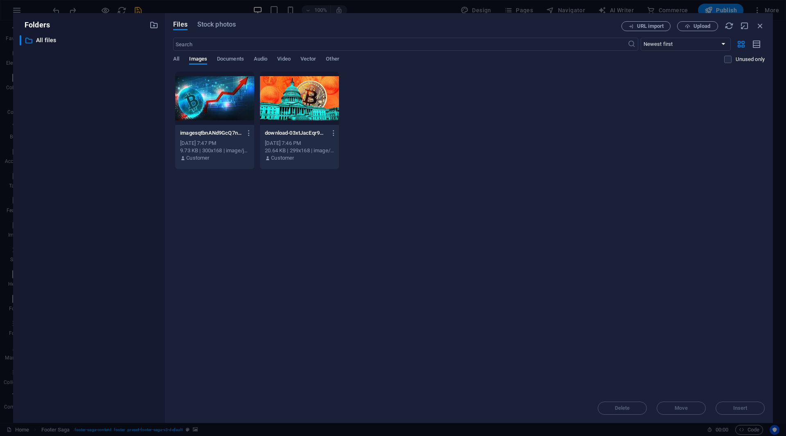
click at [124, 183] on div "​ All files All files" at bounding box center [89, 225] width 139 height 381
click at [179, 63] on span "All" at bounding box center [176, 59] width 6 height 11
click at [650, 31] on div "Files Stock photos URL import Upload ​ Newest first Oldest first Name (A-Z) Nam…" at bounding box center [468, 217] width 591 height 393
click at [649, 29] on button "URL import" at bounding box center [645, 26] width 49 height 10
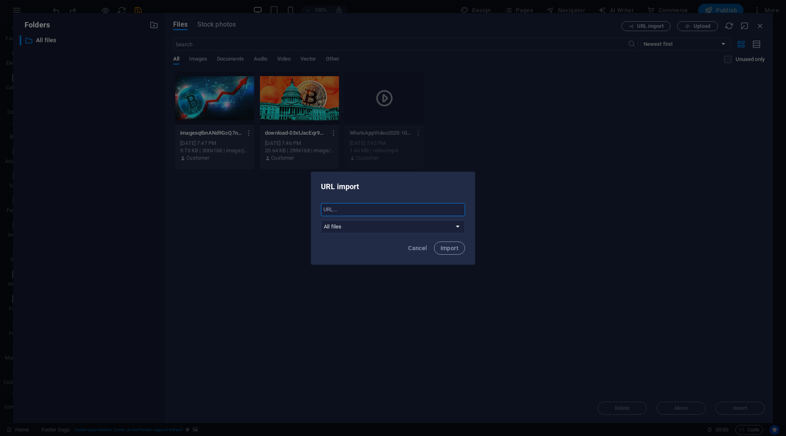
click at [363, 210] on input "text" at bounding box center [393, 209] width 144 height 13
paste input "https://www.youtube.com/watch?v=-geSn_L1ibc"
type input "https://www.youtube.com/watch?v=-geSn_L1ibc"
click at [454, 251] on button "Import" at bounding box center [449, 247] width 31 height 13
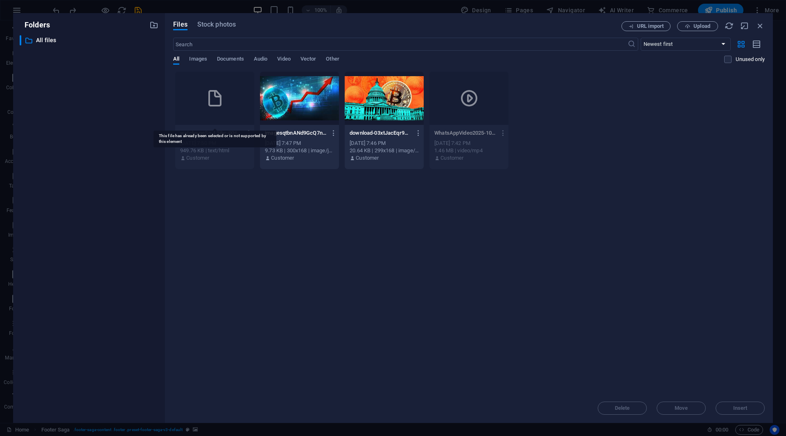
click at [221, 113] on div at bounding box center [214, 98] width 79 height 53
click at [223, 113] on div at bounding box center [214, 98] width 79 height 53
click at [249, 137] on button "button" at bounding box center [247, 132] width 11 height 13
click at [249, 137] on div at bounding box center [393, 218] width 786 height 436
click at [221, 99] on icon at bounding box center [215, 98] width 20 height 20
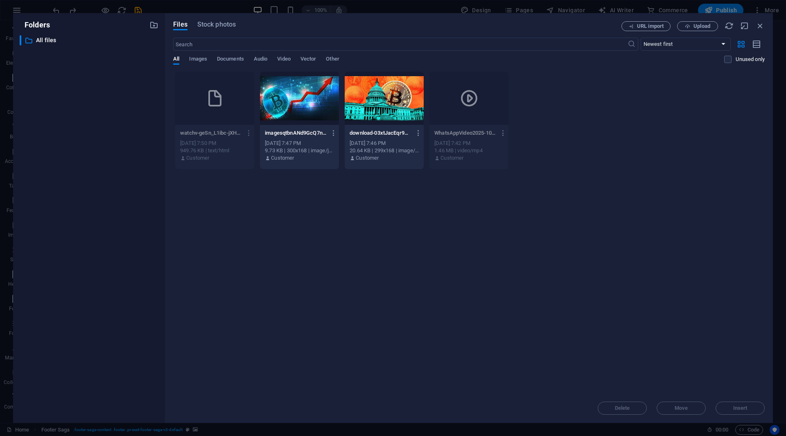
click at [503, 133] on icon "button" at bounding box center [503, 132] width 8 height 7
click at [512, 314] on div at bounding box center [393, 218] width 786 height 436
click at [758, 22] on icon "button" at bounding box center [759, 25] width 9 height 9
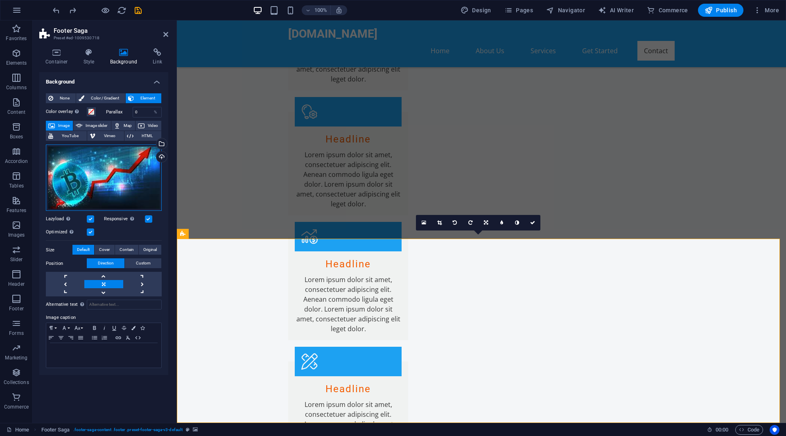
click at [118, 169] on div "Drag files here, click to choose files or select files from Files or our free s…" at bounding box center [104, 177] width 116 height 67
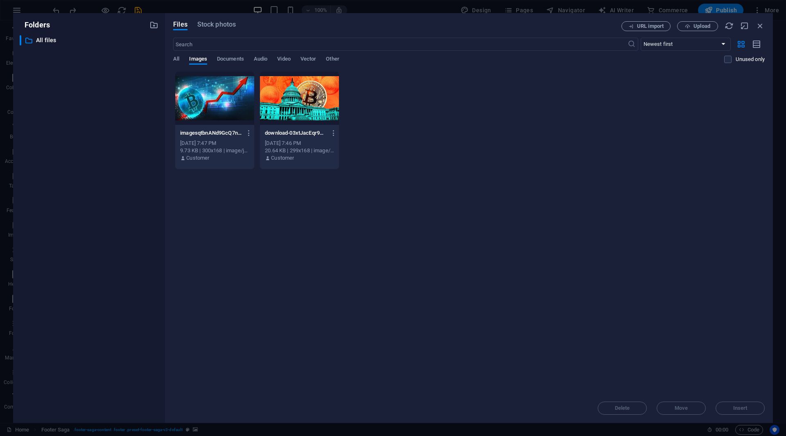
click at [118, 169] on div "​ All files All files" at bounding box center [89, 225] width 139 height 381
click at [670, 25] on button "URL import" at bounding box center [645, 26] width 49 height 10
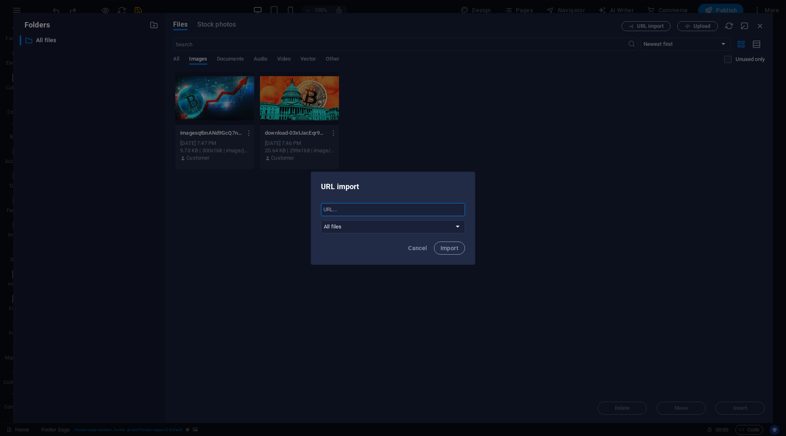
click at [406, 204] on input "text" at bounding box center [393, 209] width 144 height 13
paste input "data:image/jpeg;base64,/9j/4AAQSkZJRgABAQAAAQABAAD/2wCEAAkGBxISEBAQEBAQFRAVFhYX…"
type input "data:image/jpeg;base64,/9j/4AAQSkZJRgABAQAAAQABAAD/2wCEAAkGBxISEBAQEBAQFRAVFhYX…"
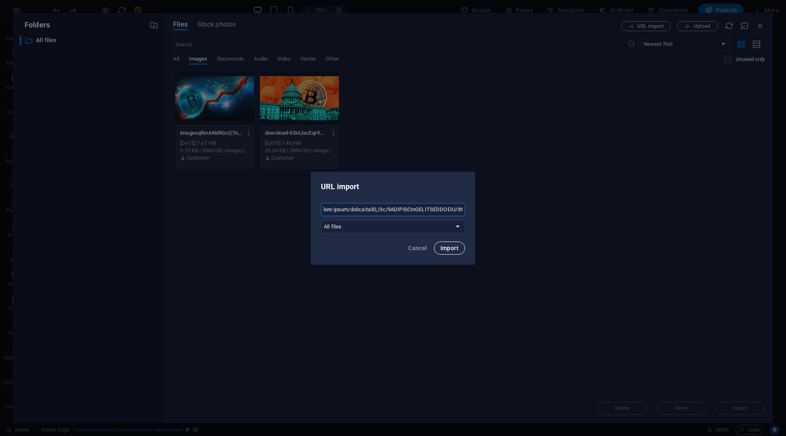
click at [455, 252] on button "Import" at bounding box center [449, 247] width 31 height 13
click at [449, 248] on span "Okay" at bounding box center [448, 247] width 14 height 7
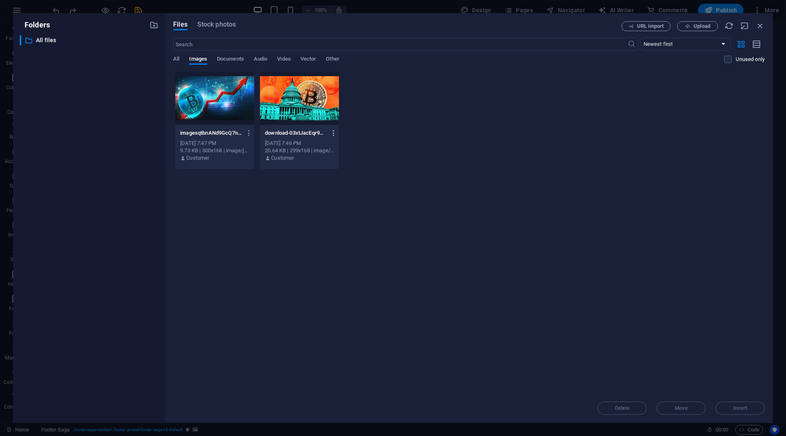
click at [334, 134] on icon "button" at bounding box center [334, 132] width 8 height 7
click at [336, 190] on h6 "Rename" at bounding box center [338, 194] width 35 height 10
type input "12"
click at [654, 26] on span "URL import" at bounding box center [650, 26] width 27 height 5
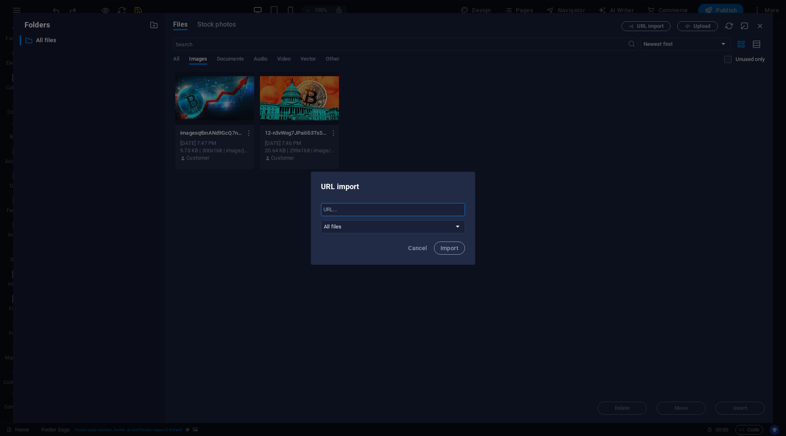
click at [351, 213] on input "text" at bounding box center [393, 209] width 144 height 13
paste input "data:image/jpeg;base64,/9j/4AAQSkZJRgABAQAAAQABAAD/2wCEAAkGBxISEBAQEBAQFRAVFhYX…"
type input "data:image/jpeg;base64,/9j/4AAQSkZJRgABAQAAAQABAAD/2wCEAAkGBxISEBAQEBAQFRAVFhYX…"
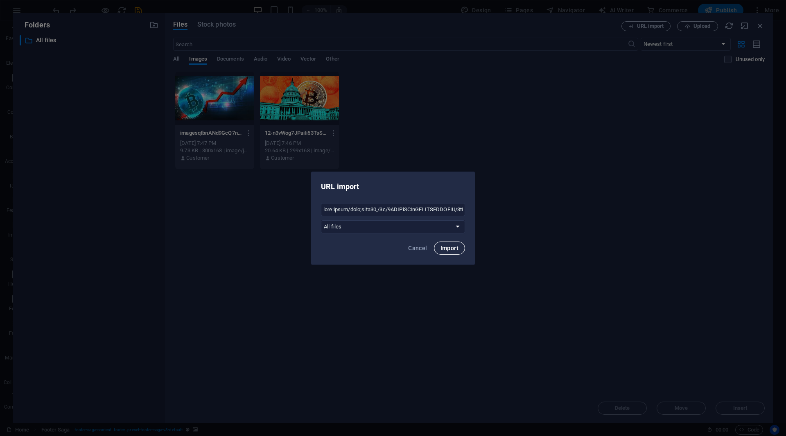
click at [453, 244] on button "Import" at bounding box center [449, 247] width 31 height 13
click at [454, 247] on span "Okay" at bounding box center [448, 247] width 14 height 7
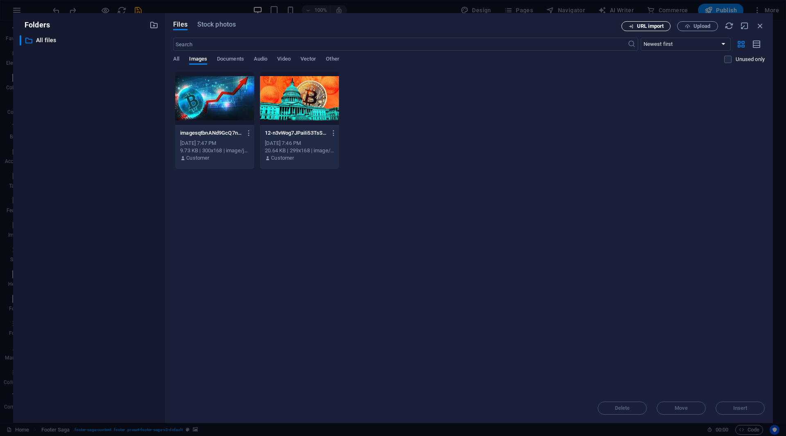
click at [654, 27] on span "URL import" at bounding box center [650, 26] width 27 height 5
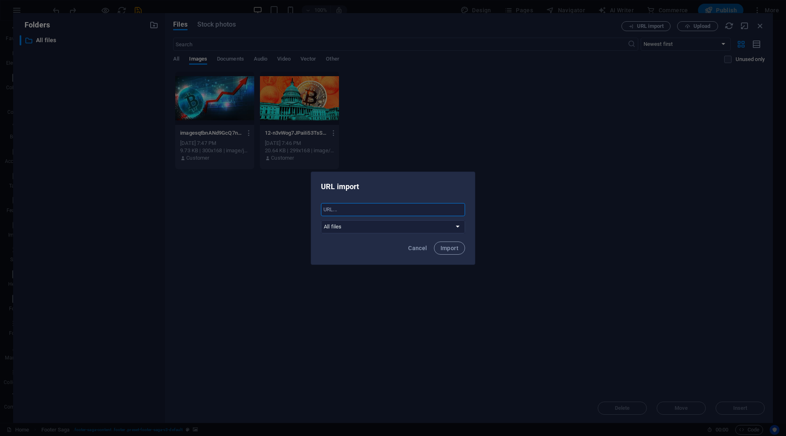
click at [380, 212] on input "text" at bounding box center [393, 209] width 144 height 13
paste input "data:image/jpeg;base64,/9j/4AAQSkZJRgABAQAAAQABAAD/2wCEAAkGBxISEBAQEBAQFRAVFhYX…"
type input "data:image/jpeg;base64,/9j/4AAQSkZJRgABAQAAAQABAAD/2wCEAAkGBxISEBAQEBAQFRAVFhYX…"
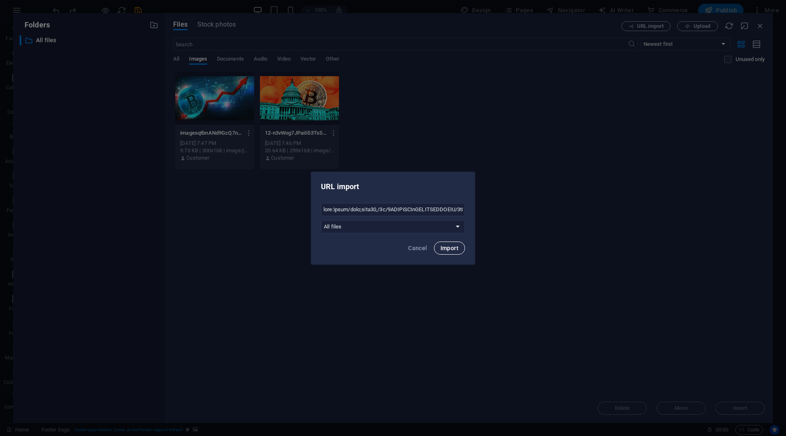
click at [452, 245] on span "Import" at bounding box center [449, 248] width 18 height 7
click at [442, 165] on div "An error occurred There has been an error while processing the file. Download f…" at bounding box center [393, 218] width 786 height 436
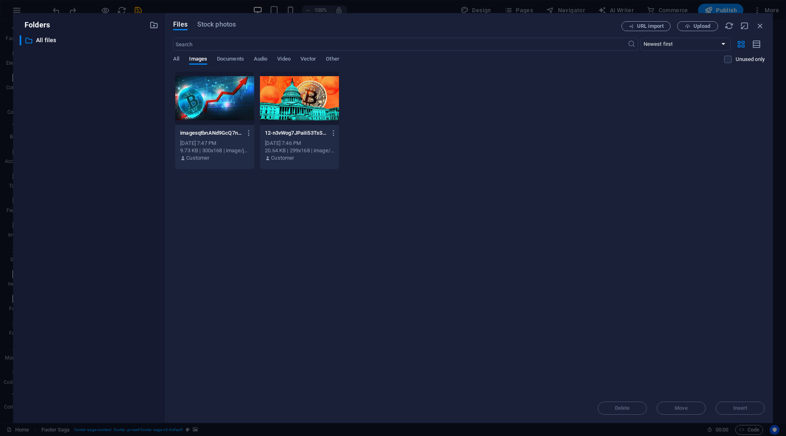
click at [442, 165] on div "imagesqtbnANd9GcQ7nf_WD-w3otq8aq9qIJfFi1pGjDBhgEI0KAs-vogxJInzzh4SFRFVqFgNmg.jp…" at bounding box center [468, 120] width 591 height 98
click at [336, 131] on icon "button" at bounding box center [334, 132] width 8 height 7
click at [342, 194] on h6 "Rename" at bounding box center [338, 194] width 35 height 10
type input "12.jpg"
click at [311, 132] on p "12-9mVt1dVImUyg_eERO5Ep6w.jpg" at bounding box center [295, 132] width 61 height 7
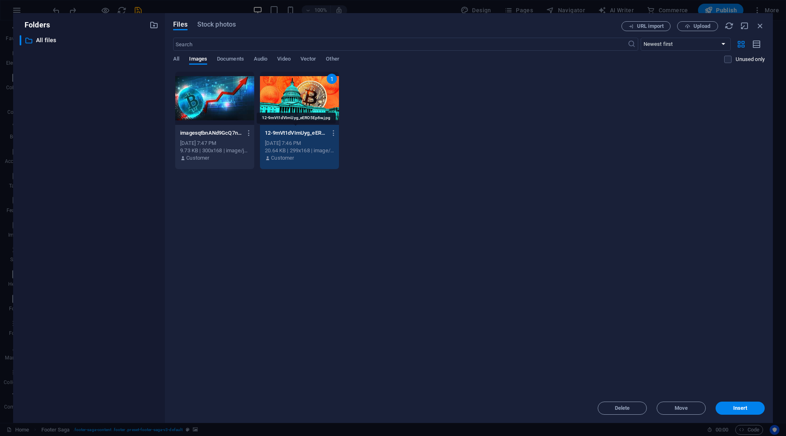
click at [311, 132] on p "12-9mVt1dVImUyg_eERO5Ep6w.jpg" at bounding box center [295, 132] width 61 height 7
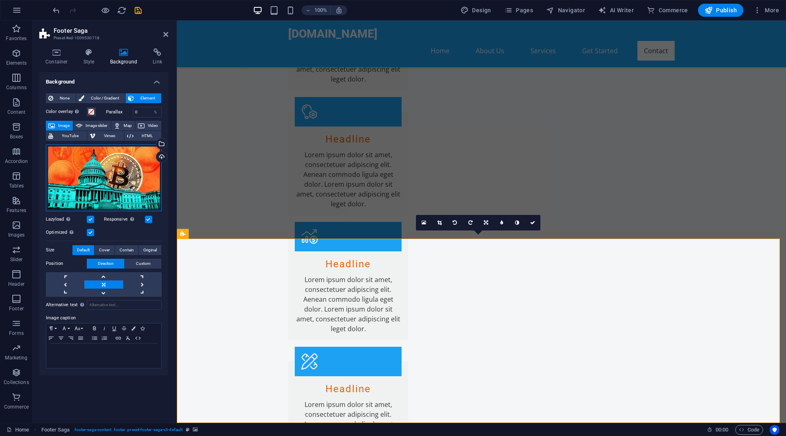
click at [127, 173] on div "Drag files here, click to choose files or select files from Files or our free s…" at bounding box center [104, 177] width 116 height 67
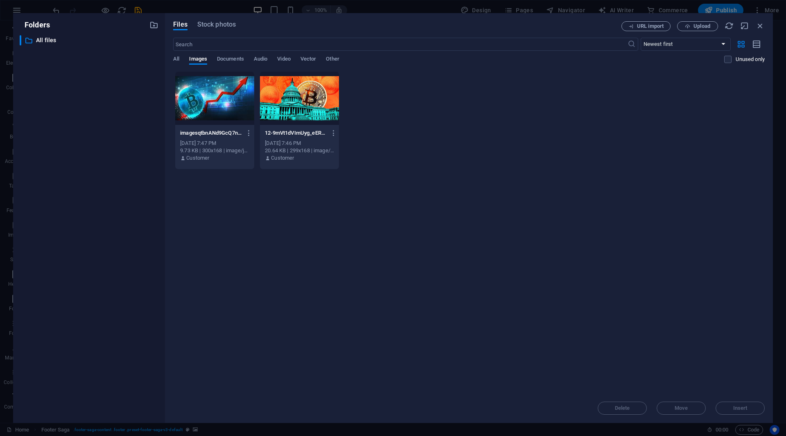
click at [127, 173] on div "​ All files All files" at bounding box center [89, 225] width 139 height 381
click at [700, 30] on button "Upload" at bounding box center [697, 26] width 41 height 10
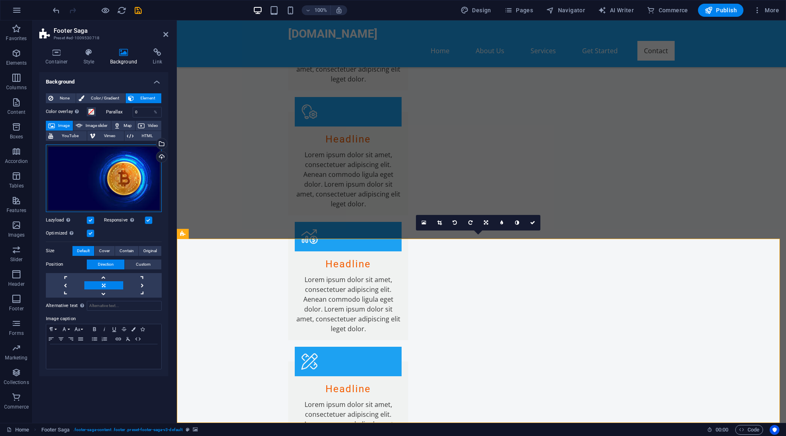
click at [131, 185] on div "Drag files here, click to choose files or select files from Files or our free s…" at bounding box center [104, 178] width 116 height 68
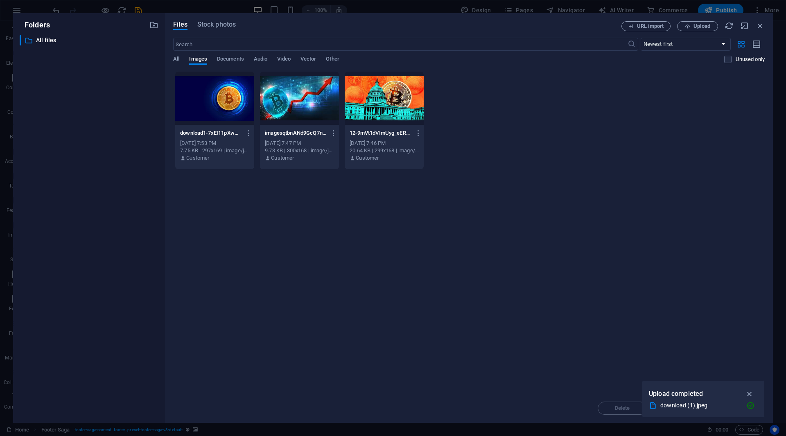
click at [131, 185] on div "​ All files All files" at bounding box center [89, 225] width 139 height 381
click at [704, 24] on span "Upload" at bounding box center [701, 26] width 17 height 5
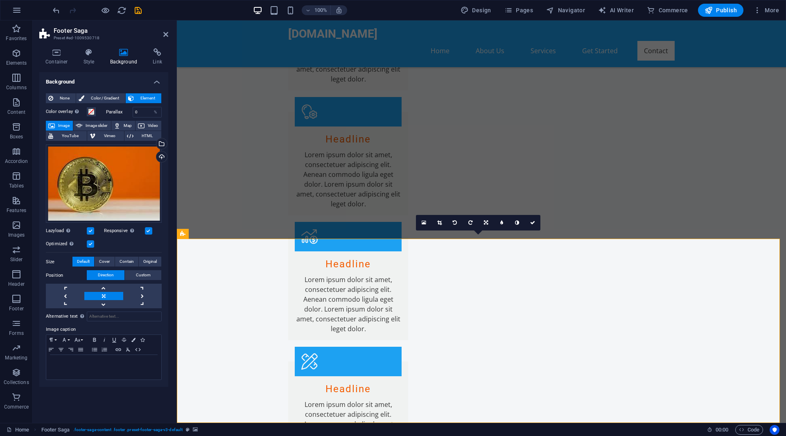
click at [149, 277] on span "Custom" at bounding box center [143, 275] width 15 height 10
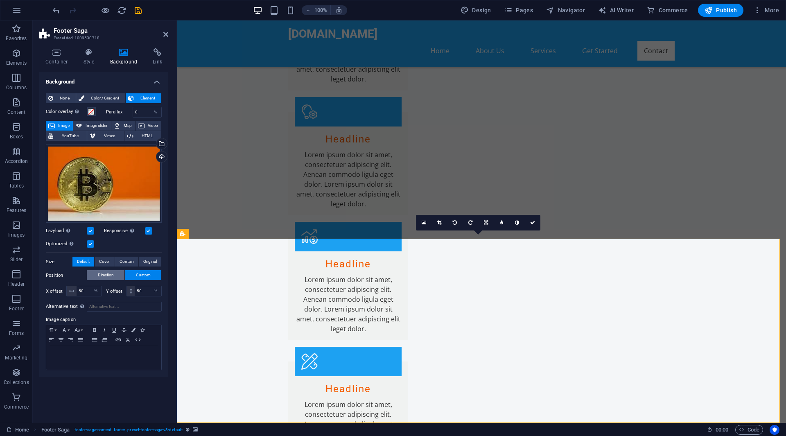
click at [101, 276] on span "Direction" at bounding box center [106, 275] width 16 height 10
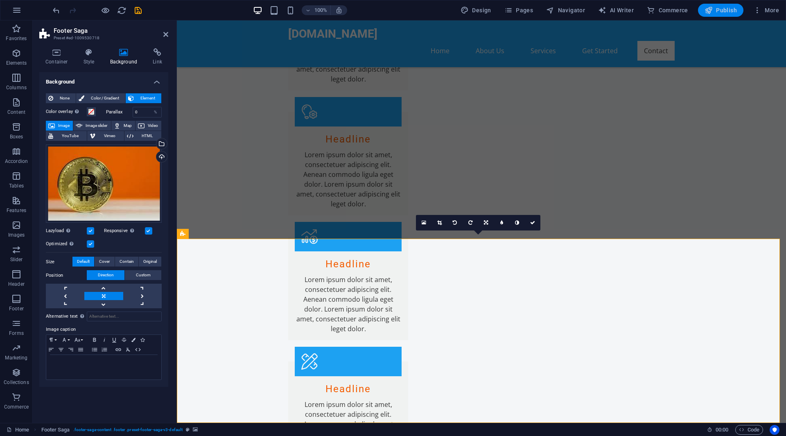
click at [730, 12] on span "Publish" at bounding box center [720, 10] width 32 height 8
checkbox input "false"
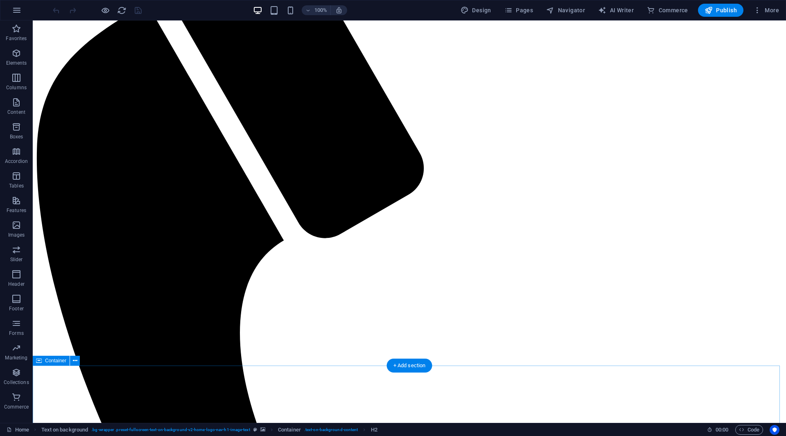
scroll to position [156, 0]
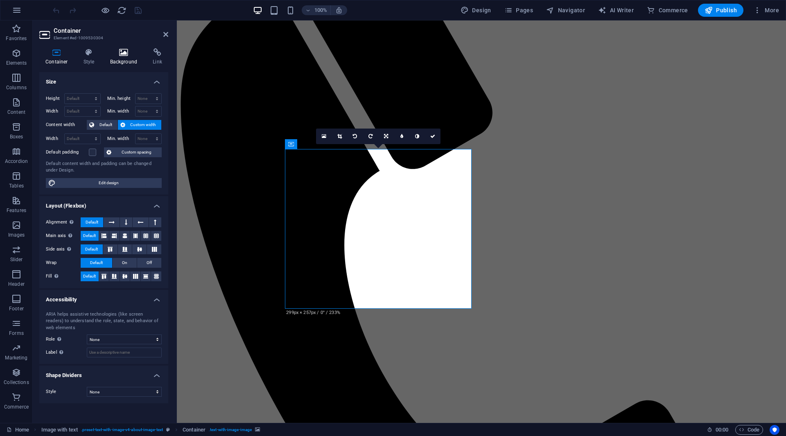
click at [126, 59] on h4 "Background" at bounding box center [125, 56] width 43 height 17
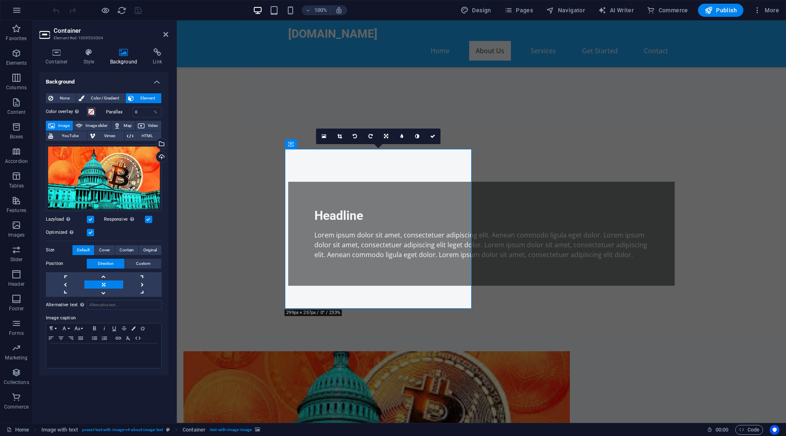
click at [168, 36] on aside "Container Element #ed-1009530304 Container Style Background Link Size Height De…" at bounding box center [105, 221] width 144 height 402
click at [166, 36] on icon at bounding box center [165, 34] width 5 height 7
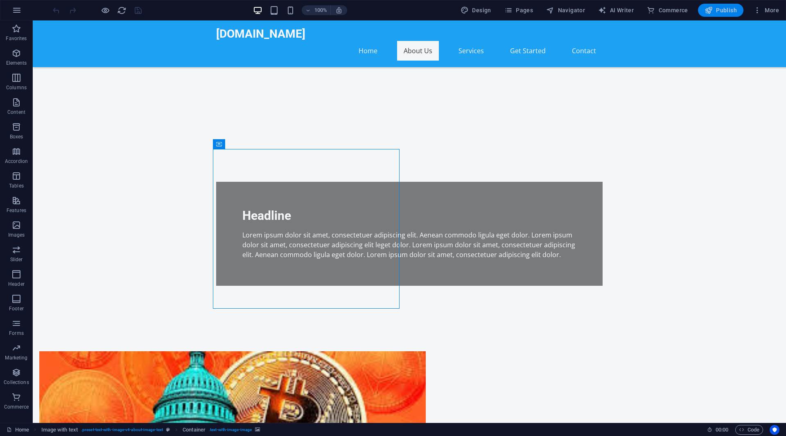
click at [734, 14] on span "Publish" at bounding box center [720, 10] width 32 height 8
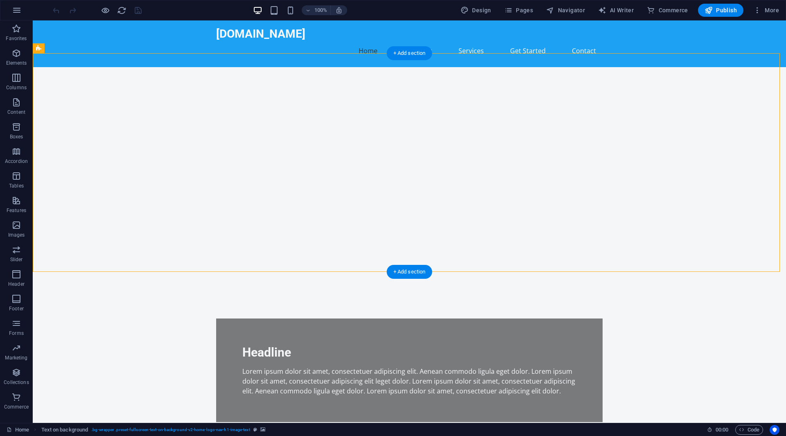
click at [462, 137] on figure at bounding box center [409, 176] width 753 height 219
click at [21, 125] on icon "button" at bounding box center [16, 127] width 10 height 10
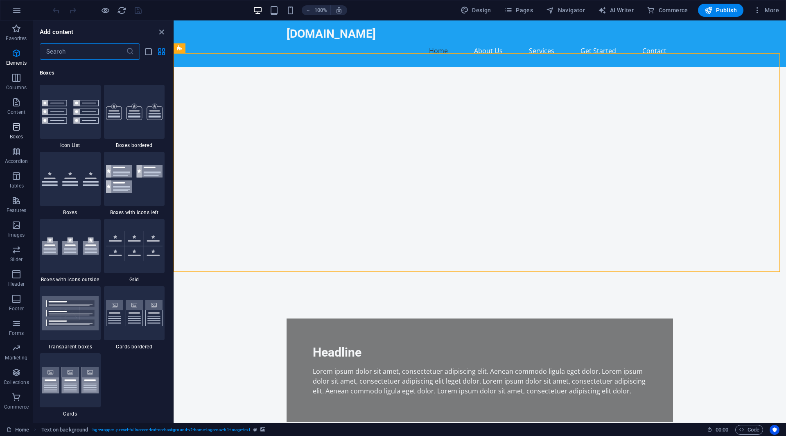
scroll to position [2257, 0]
click at [14, 56] on icon "button" at bounding box center [16, 53] width 10 height 10
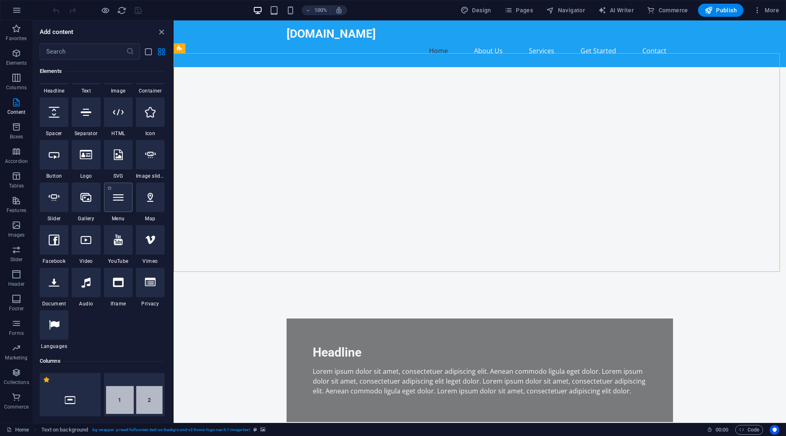
scroll to position [87, 0]
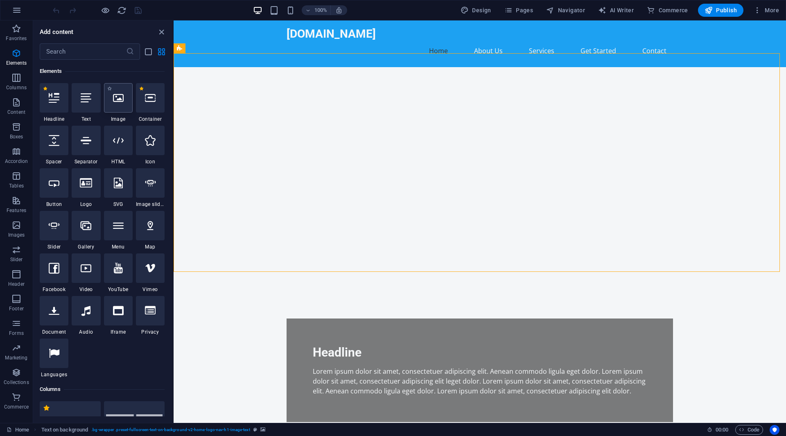
click at [114, 111] on div at bounding box center [118, 97] width 29 height 29
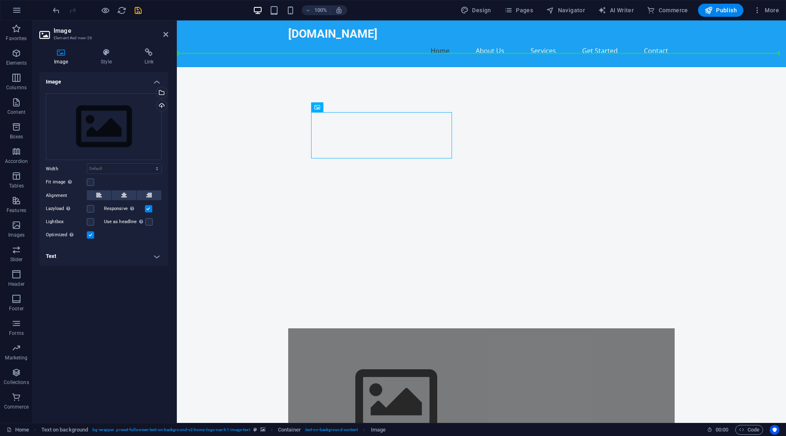
drag, startPoint x: 399, startPoint y: 139, endPoint x: 576, endPoint y: 154, distance: 178.3
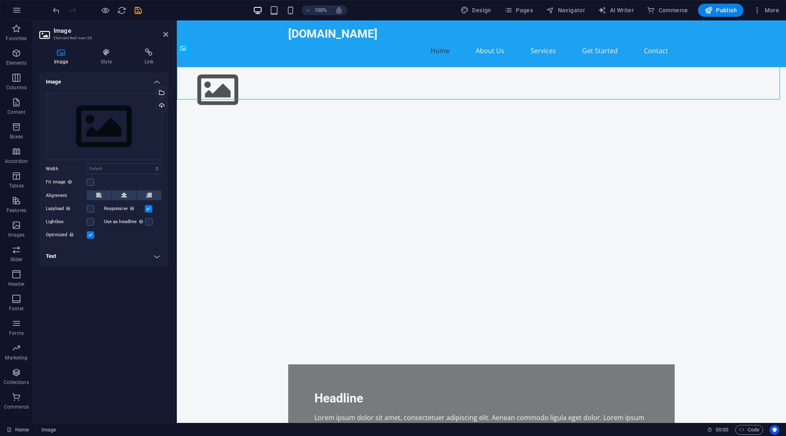
click at [576, 154] on figure at bounding box center [481, 222] width 609 height 219
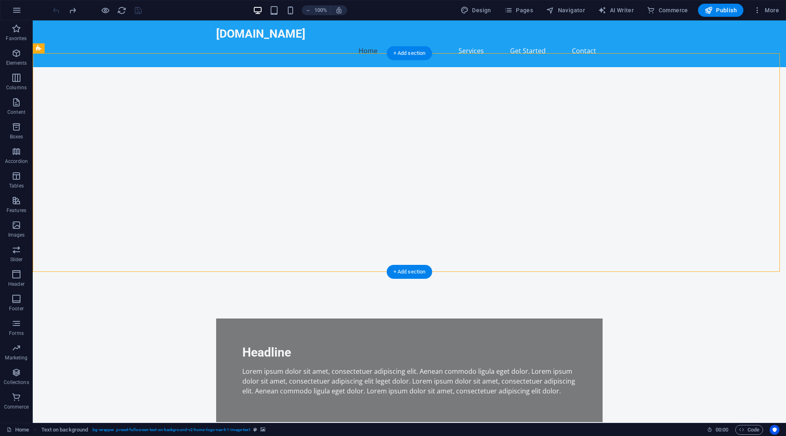
click at [410, 122] on figure at bounding box center [409, 176] width 753 height 219
click at [530, 128] on figure at bounding box center [409, 176] width 753 height 219
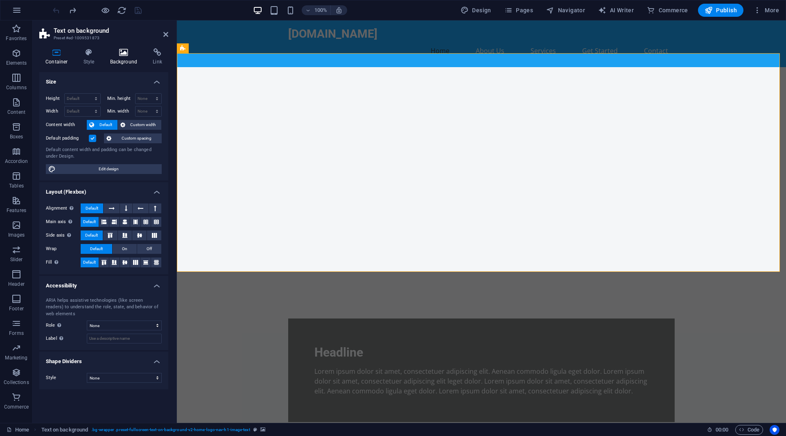
click at [121, 54] on icon at bounding box center [124, 52] width 40 height 8
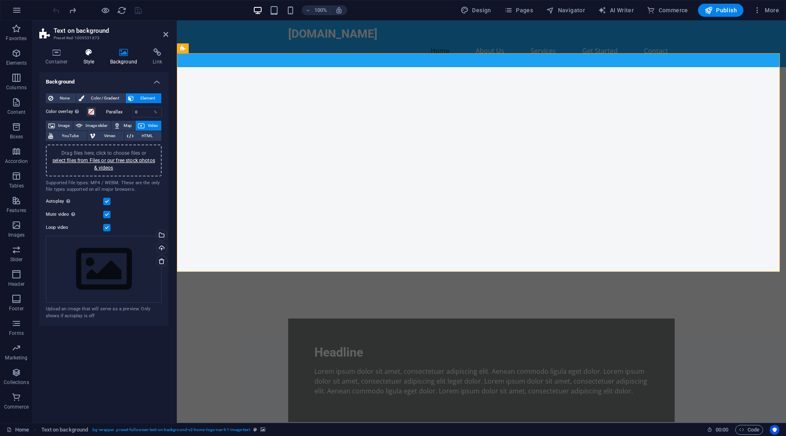
click at [88, 52] on icon at bounding box center [88, 52] width 23 height 8
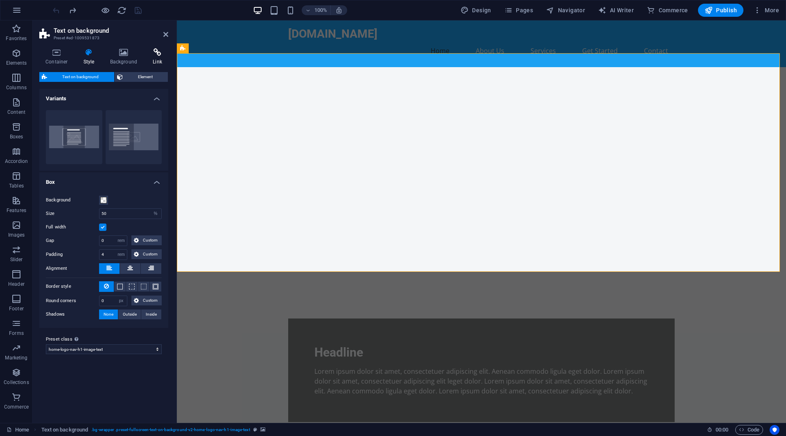
click at [158, 64] on h4 "Link" at bounding box center [158, 56] width 22 height 17
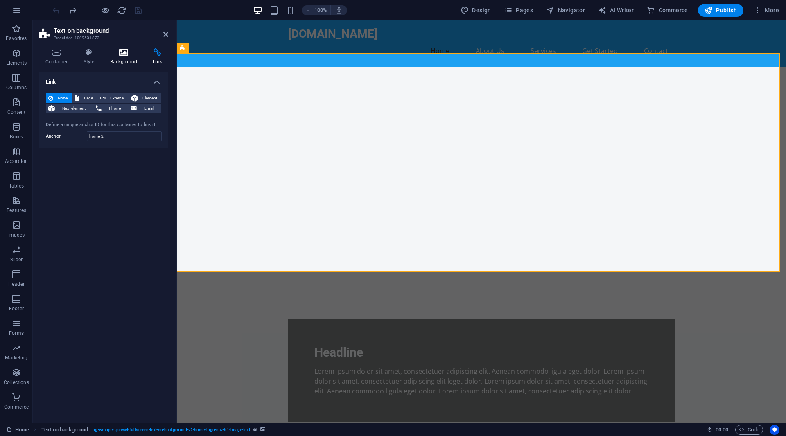
click at [122, 50] on icon at bounding box center [124, 52] width 40 height 8
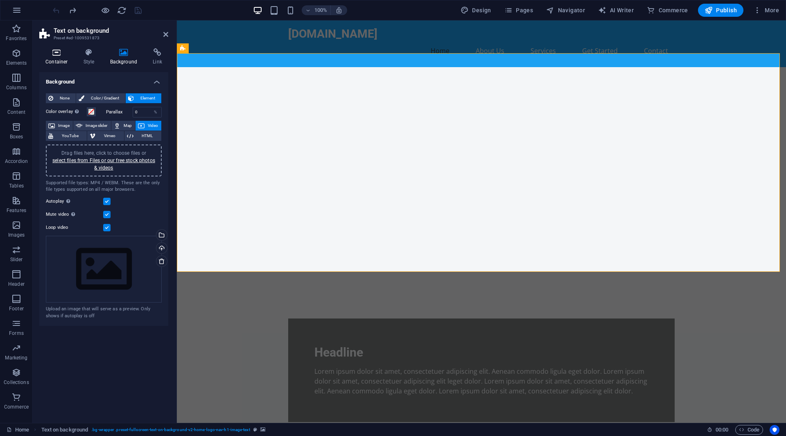
click at [45, 52] on icon at bounding box center [56, 52] width 35 height 8
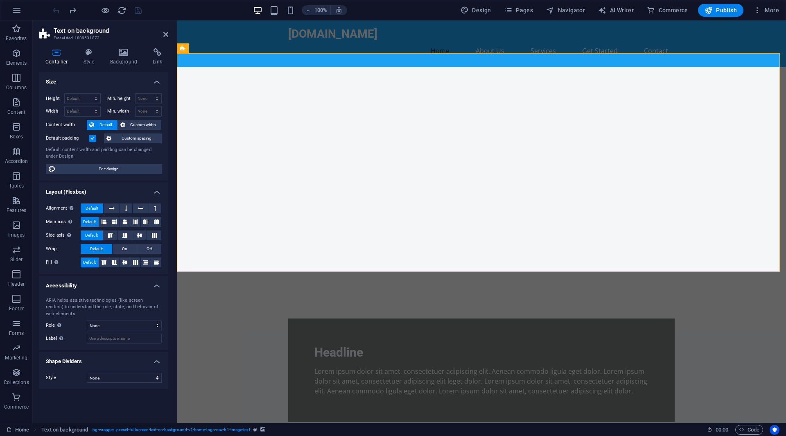
click at [170, 33] on aside "Text on background Preset #ed-1009531873 Container Style Background Link Size H…" at bounding box center [105, 221] width 144 height 402
click at [165, 35] on icon at bounding box center [165, 34] width 5 height 7
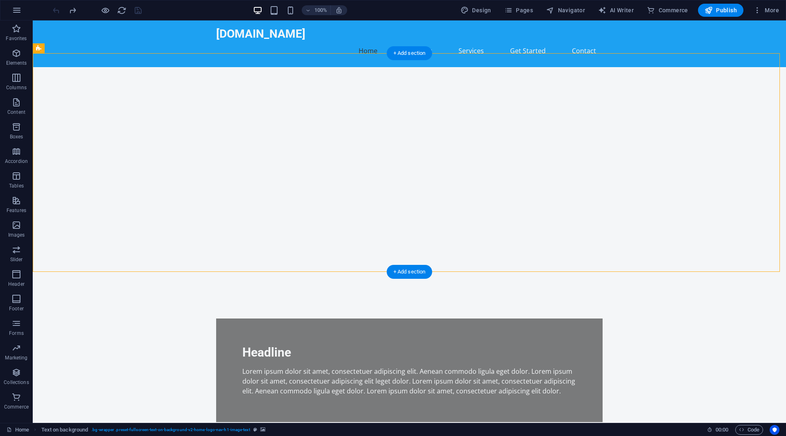
click at [540, 254] on figure at bounding box center [409, 176] width 753 height 219
click at [415, 260] on figure at bounding box center [409, 176] width 753 height 219
click at [414, 266] on div "+ Add section" at bounding box center [409, 272] width 45 height 14
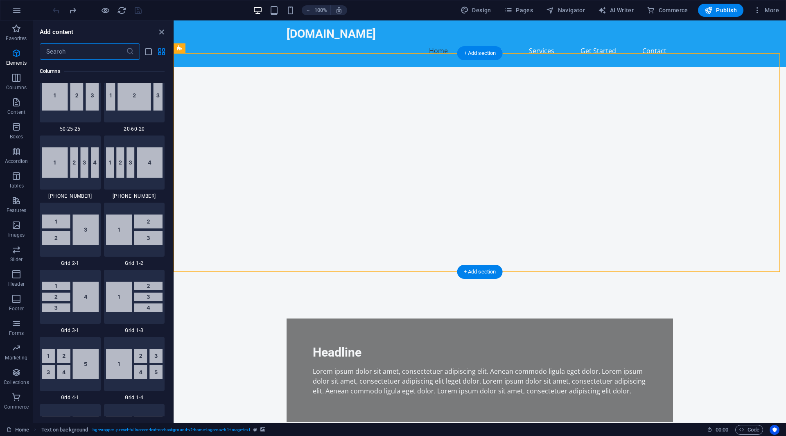
scroll to position [1432, 0]
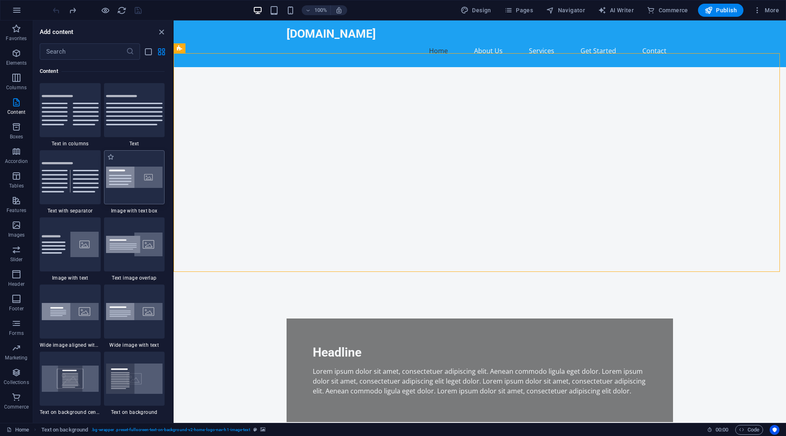
click at [144, 183] on img at bounding box center [134, 178] width 57 height 22
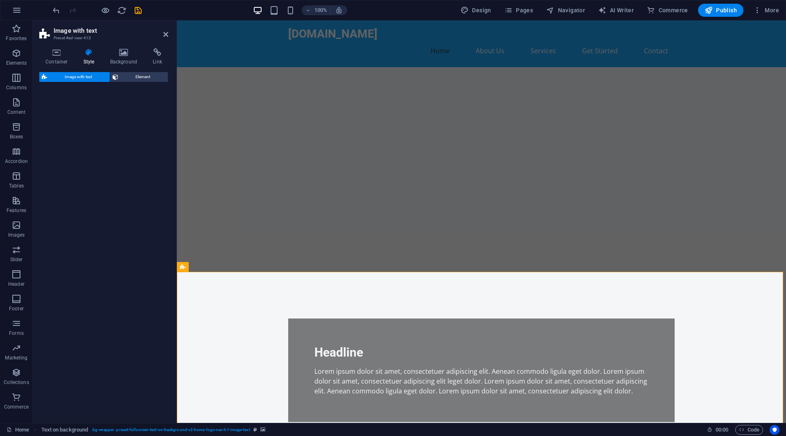
select select "rem"
select select "px"
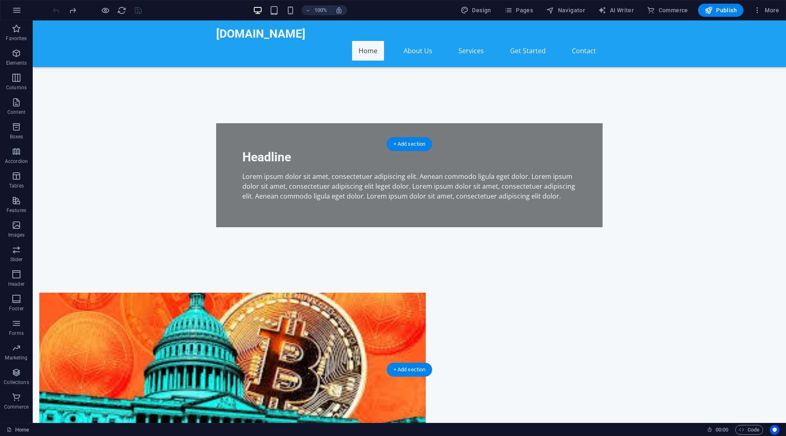
scroll to position [0, 0]
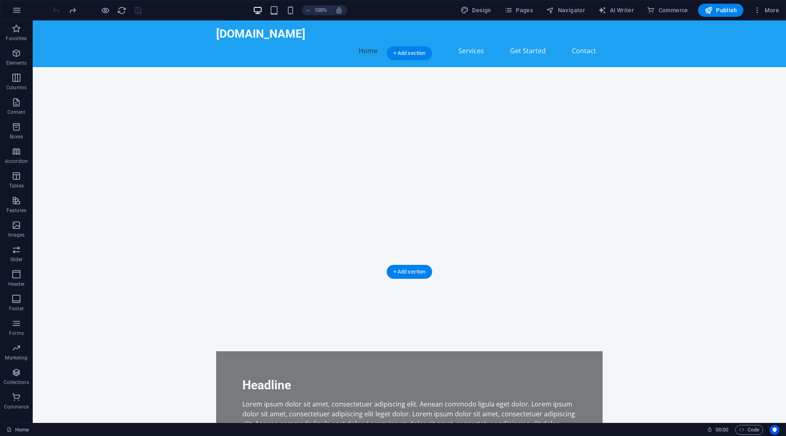
click at [564, 167] on figure at bounding box center [409, 192] width 753 height 251
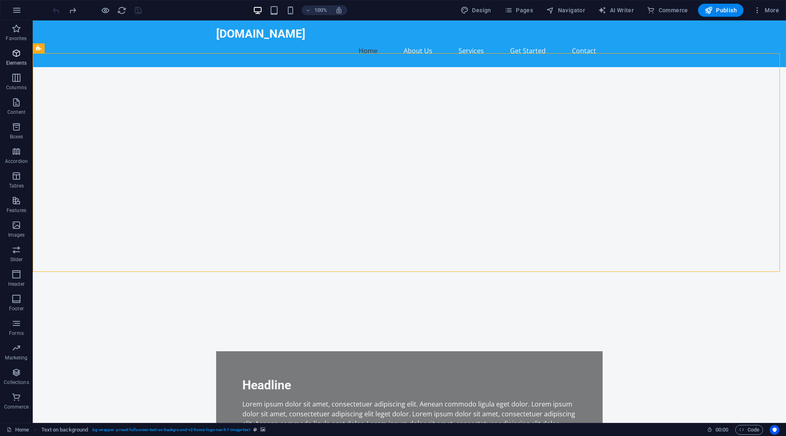
click at [20, 52] on icon "button" at bounding box center [16, 53] width 10 height 10
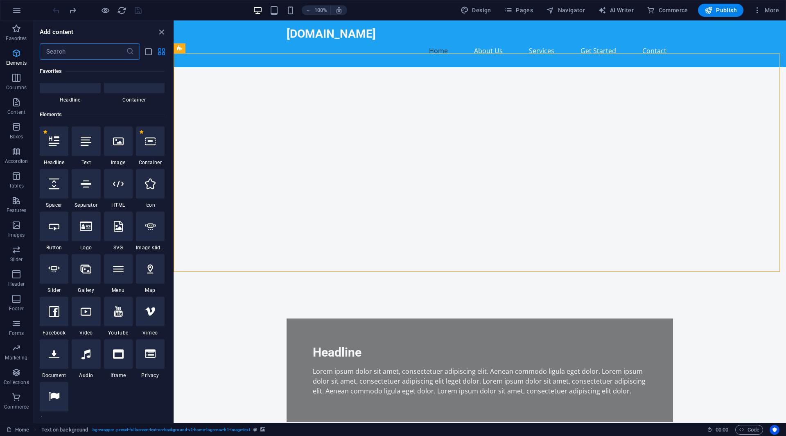
scroll to position [87, 0]
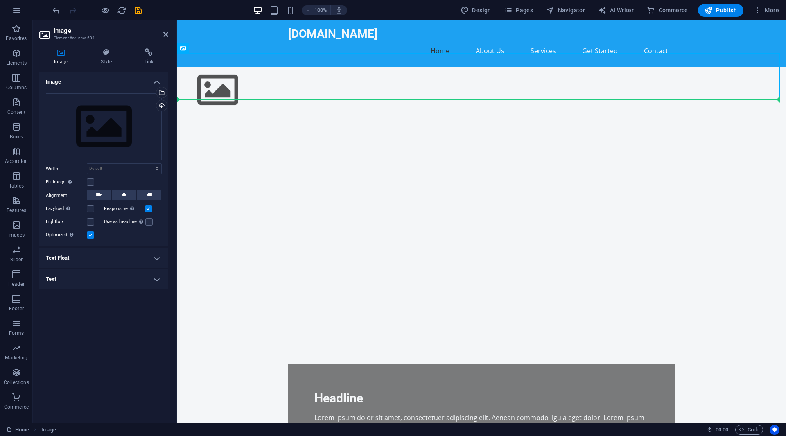
drag, startPoint x: 228, startPoint y: 75, endPoint x: 675, endPoint y: 205, distance: 465.9
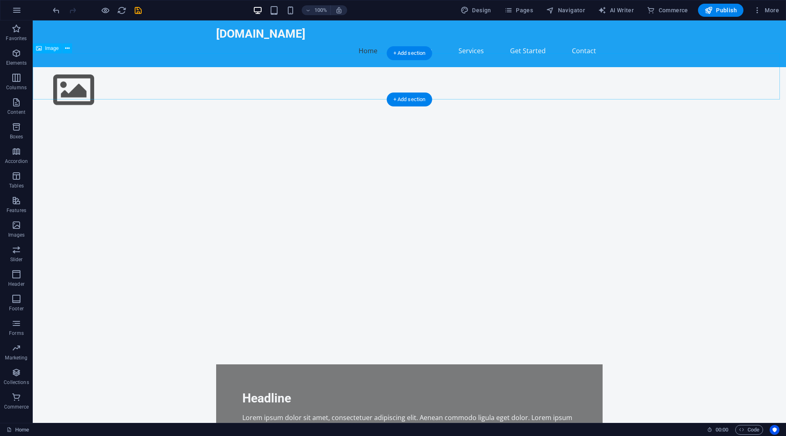
click at [70, 75] on figure at bounding box center [409, 90] width 753 height 46
click at [66, 47] on icon at bounding box center [67, 48] width 5 height 9
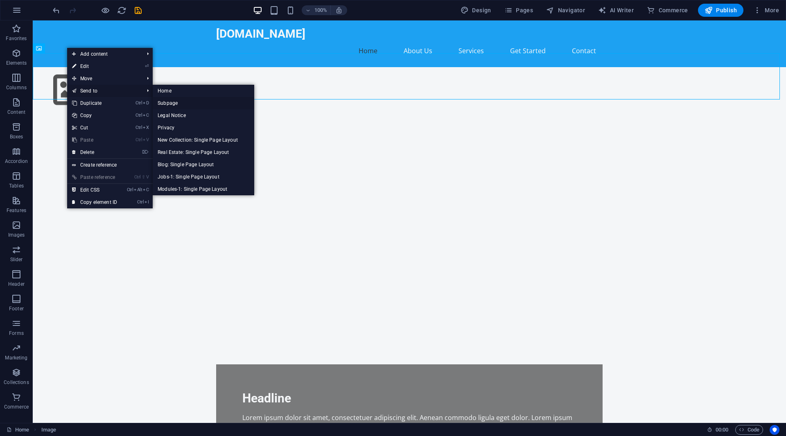
click at [170, 102] on link "Subpage" at bounding box center [203, 103] width 101 height 12
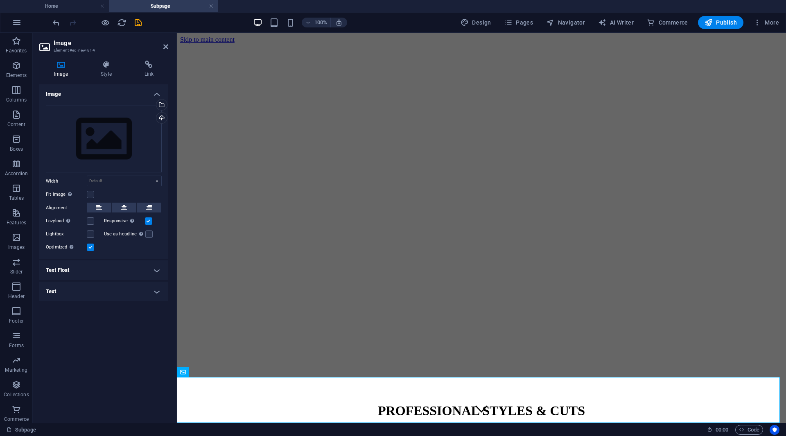
scroll to position [45, 0]
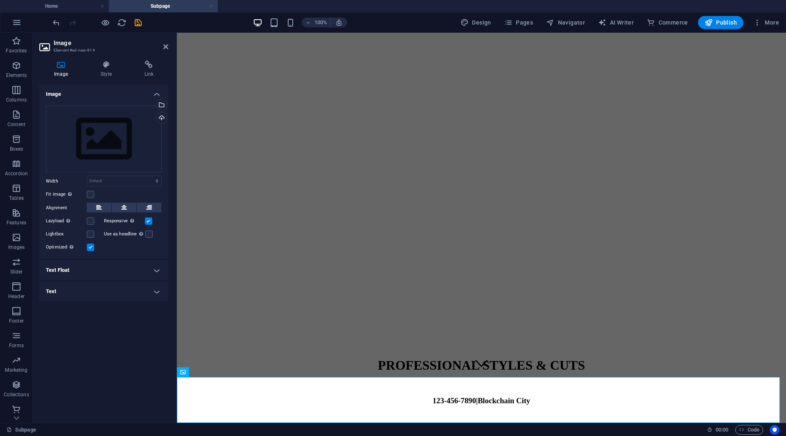
click at [210, 7] on link at bounding box center [211, 6] width 5 height 8
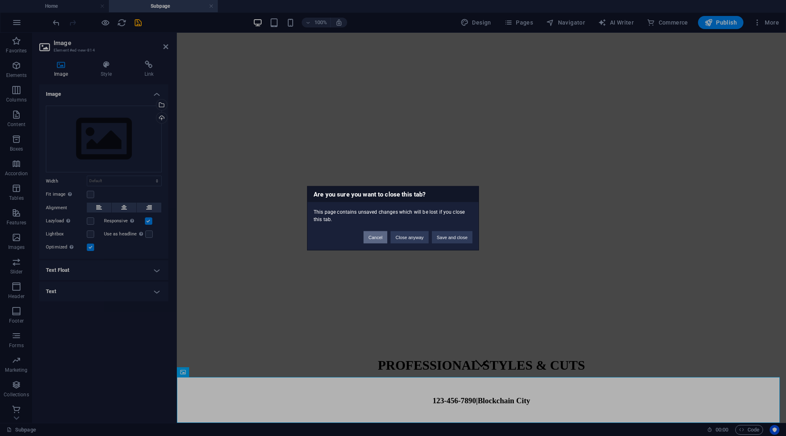
click at [374, 233] on button "Cancel" at bounding box center [375, 237] width 24 height 12
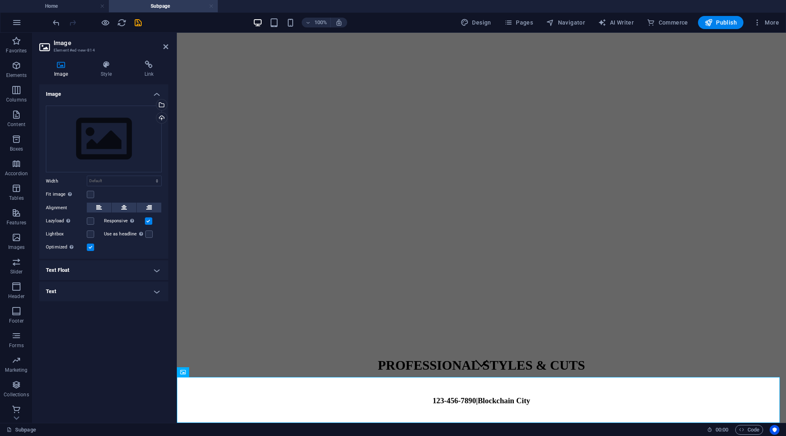
click at [210, 5] on link at bounding box center [211, 6] width 5 height 8
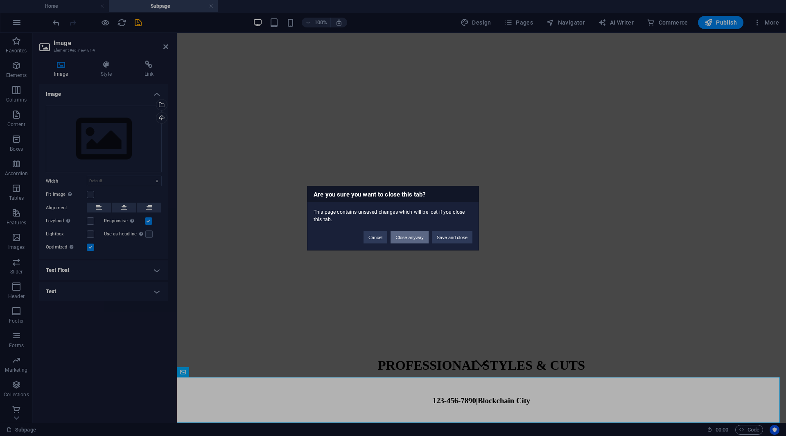
click at [426, 238] on button "Close anyway" at bounding box center [409, 237] width 38 height 12
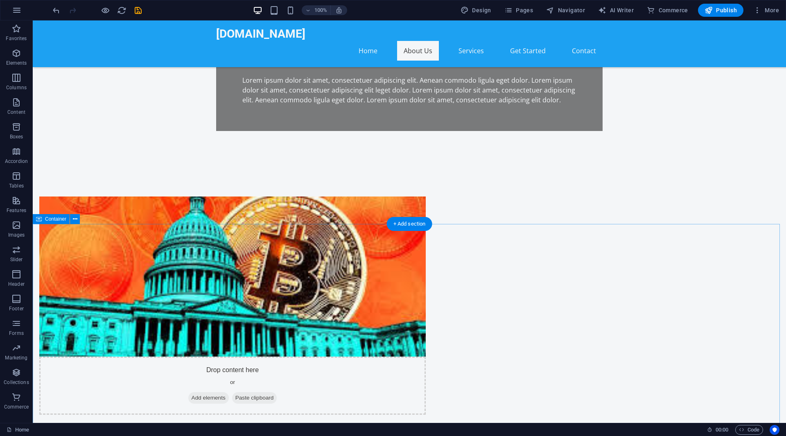
scroll to position [283, 0]
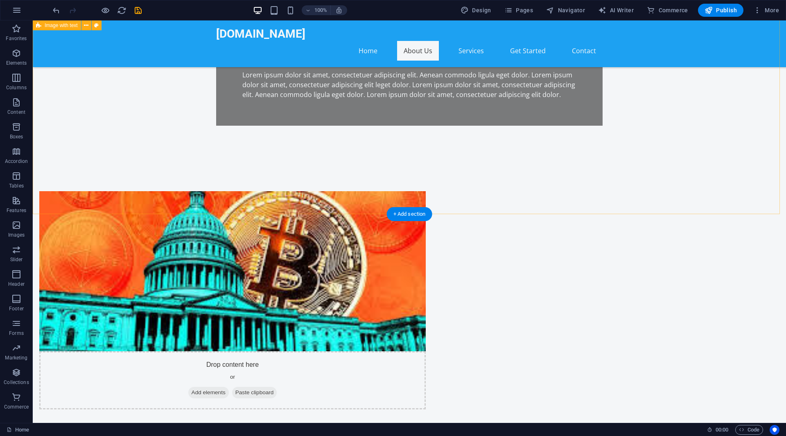
click at [372, 191] on figure at bounding box center [232, 271] width 386 height 160
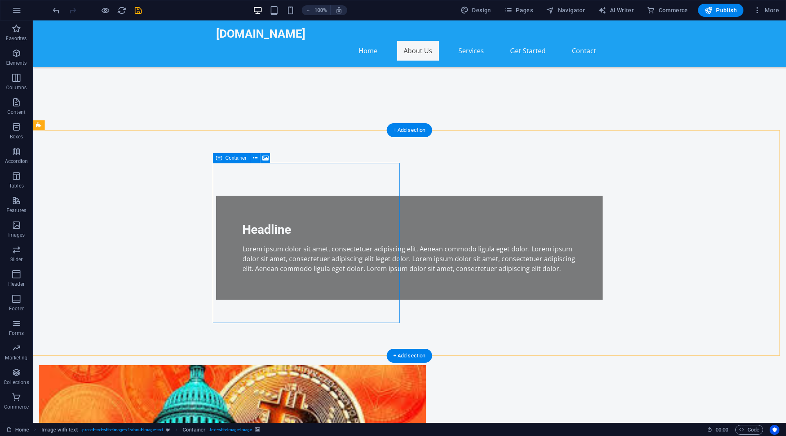
scroll to position [141, 0]
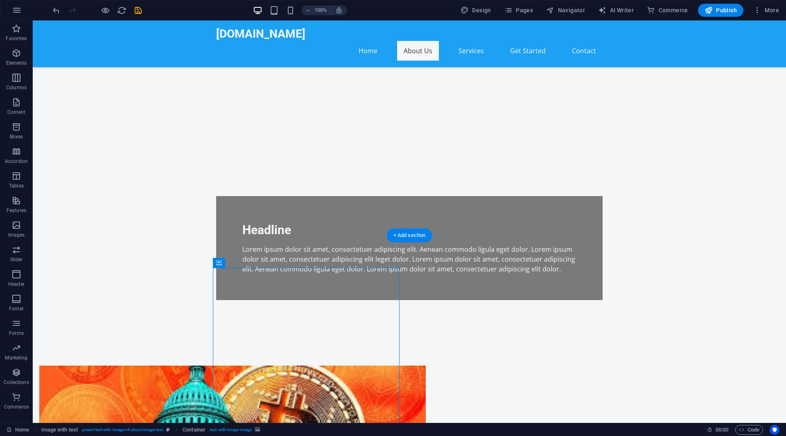
scroll to position [0, 0]
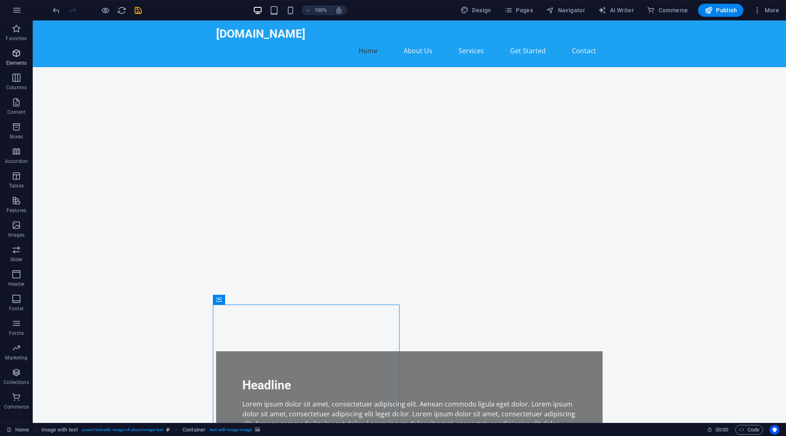
click at [14, 57] on icon "button" at bounding box center [16, 53] width 10 height 10
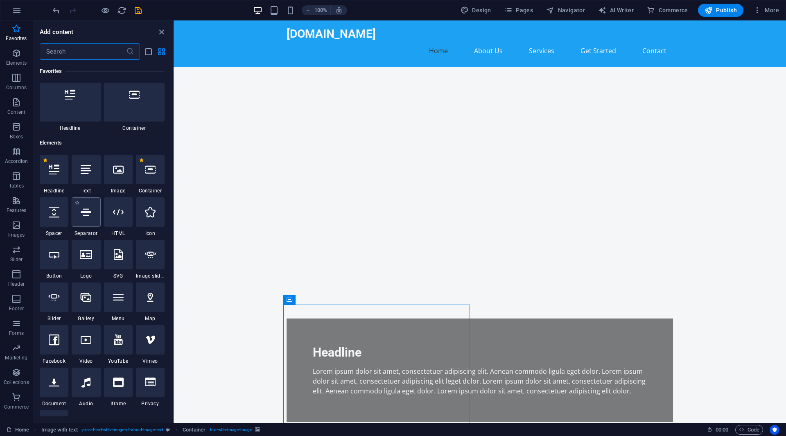
scroll to position [13, 0]
click at [115, 177] on div at bounding box center [118, 171] width 29 height 29
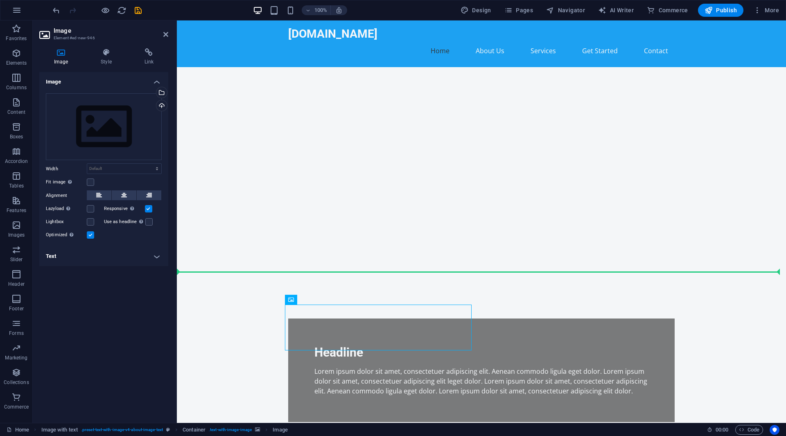
drag, startPoint x: 340, startPoint y: 325, endPoint x: 608, endPoint y: 207, distance: 292.1
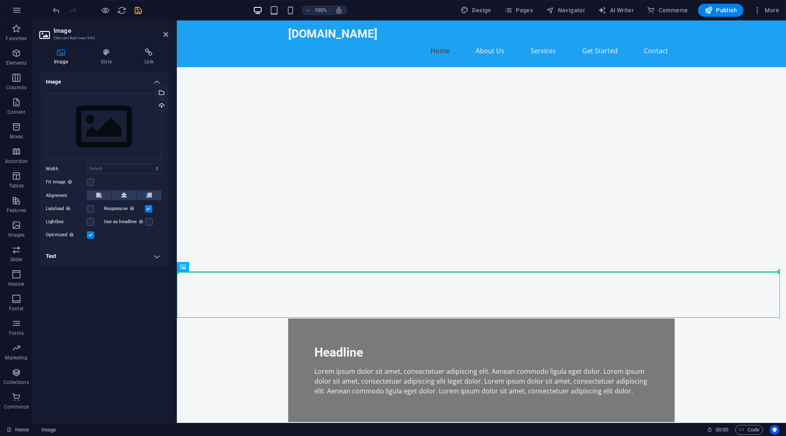
drag, startPoint x: 219, startPoint y: 300, endPoint x: 578, endPoint y: 201, distance: 371.8
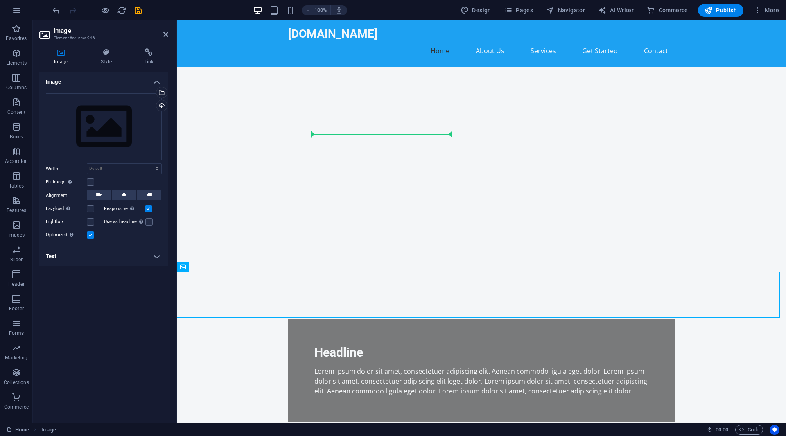
drag, startPoint x: 241, startPoint y: 281, endPoint x: 359, endPoint y: 145, distance: 180.1
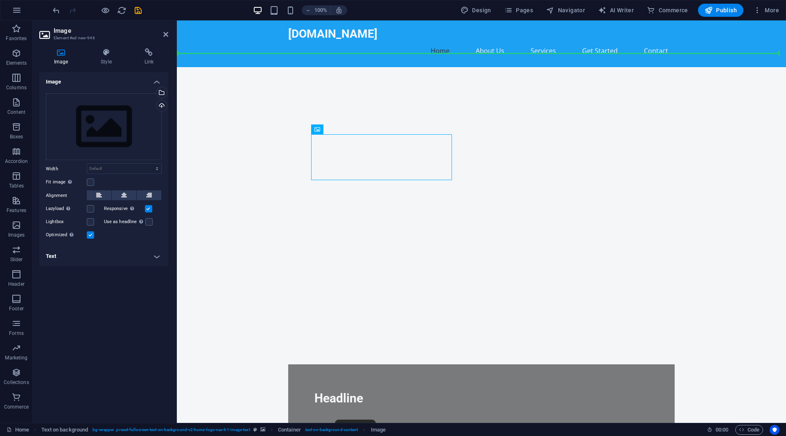
drag, startPoint x: 358, startPoint y: 148, endPoint x: 585, endPoint y: 156, distance: 226.9
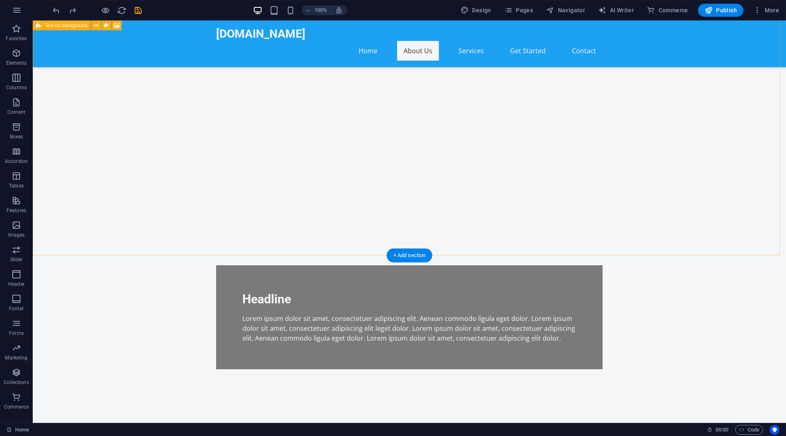
scroll to position [0, 0]
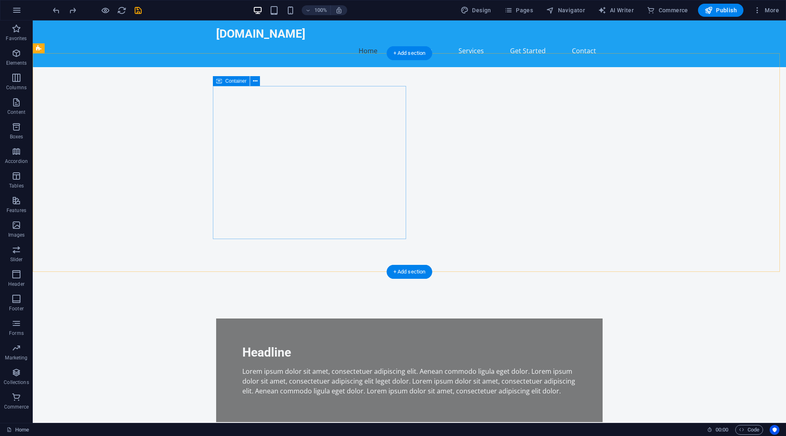
click at [398, 318] on div "Headline Lorem ipsum dolor sit amet, consectetuer adipiscing elit. Aenean commo…" at bounding box center [409, 370] width 386 height 104
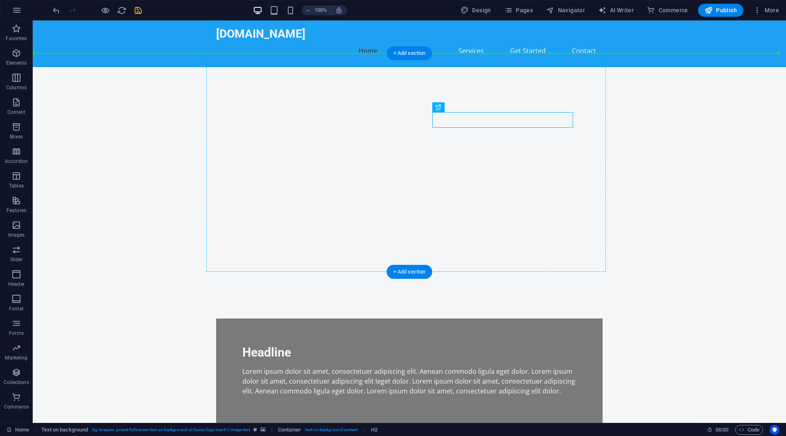
drag, startPoint x: 533, startPoint y: 117, endPoint x: 569, endPoint y: 108, distance: 37.0
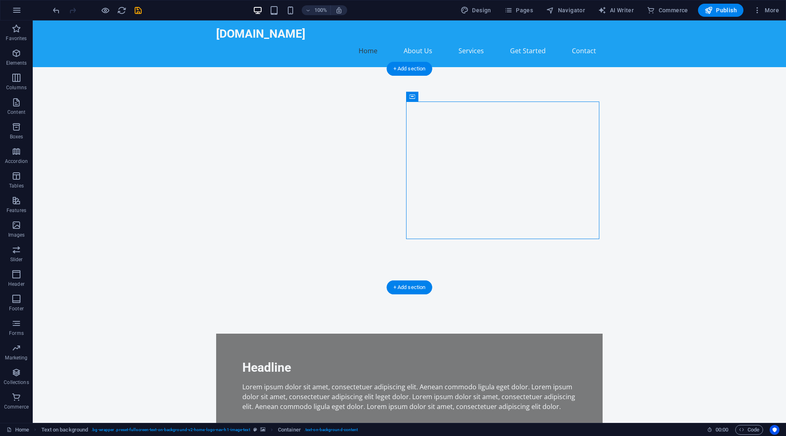
drag, startPoint x: 562, startPoint y: 112, endPoint x: 626, endPoint y: 115, distance: 63.9
click at [626, 115] on div "Headline Lorem ipsum dolor sit amet, consectetuer adipiscing elit. Aenean commo…" at bounding box center [409, 320] width 753 height 476
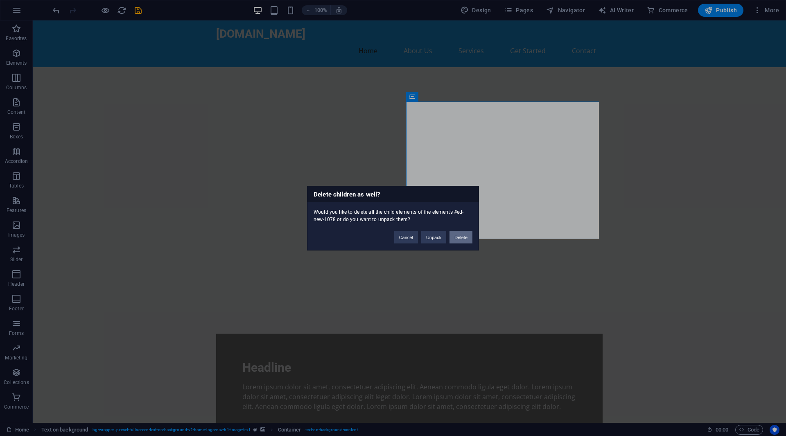
click at [465, 239] on button "Delete" at bounding box center [460, 237] width 23 height 12
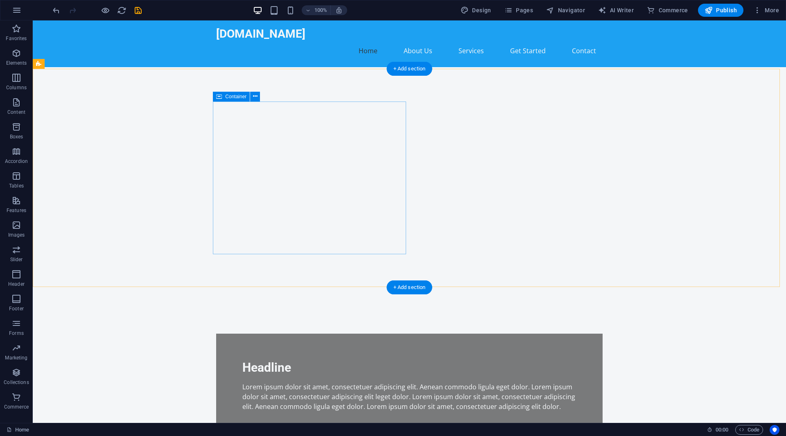
click at [377, 334] on div "Headline Lorem ipsum dolor sit amet, consectetuer adipiscing elit. Aenean commo…" at bounding box center [409, 386] width 386 height 104
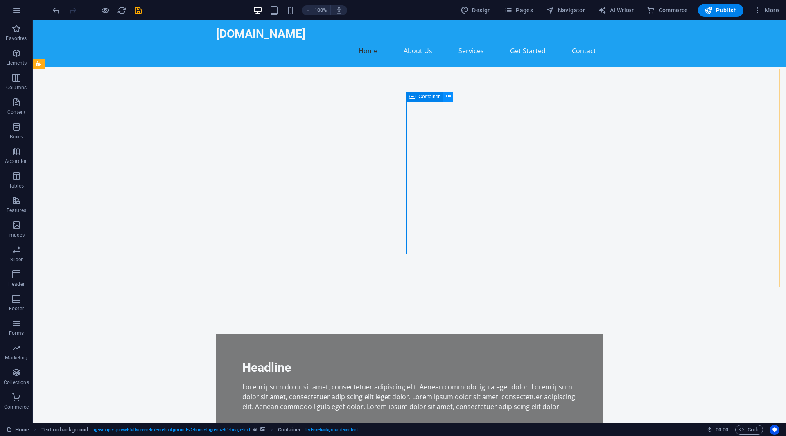
click at [451, 98] on button at bounding box center [448, 97] width 10 height 10
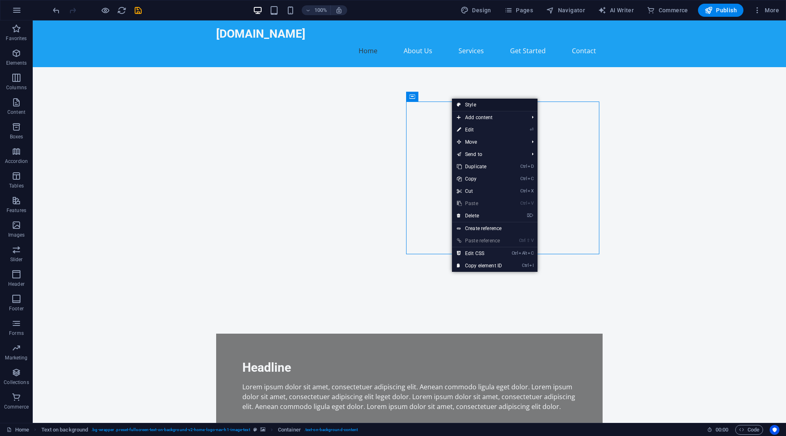
click at [467, 105] on link "Style" at bounding box center [495, 105] width 86 height 12
select select "%"
select select "rem"
select select "px"
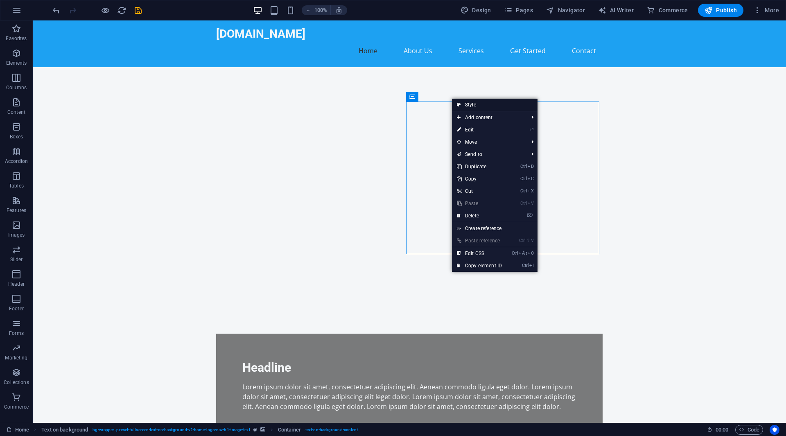
select select "preset-fullscreen-text-on-background-v2-home-logo-nav-h1-image-text"
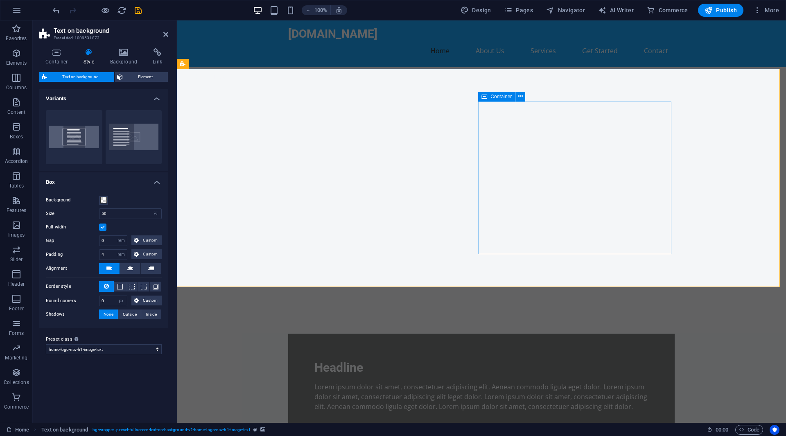
click at [538, 143] on button at bounding box center [541, 138] width 10 height 10
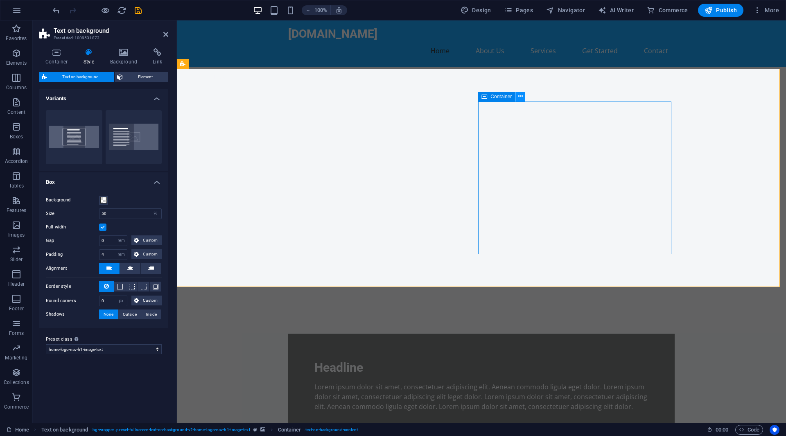
click at [522, 97] on icon at bounding box center [520, 96] width 5 height 9
click at [652, 278] on figure at bounding box center [481, 191] width 609 height 219
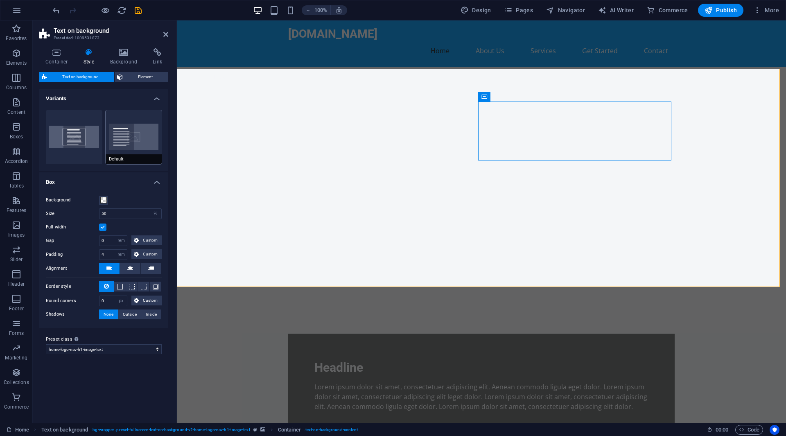
click at [114, 139] on button "Default" at bounding box center [134, 137] width 56 height 54
click at [125, 63] on h4 "Background" at bounding box center [125, 56] width 43 height 17
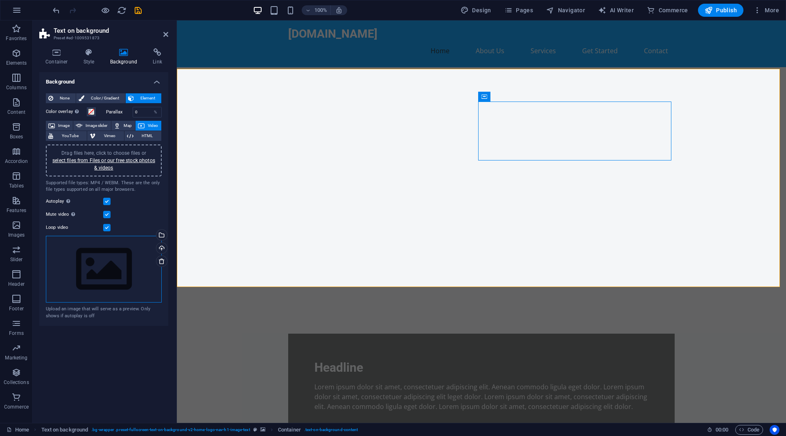
click at [122, 262] on div "Drag files here, click to choose files or select files from Files or our free s…" at bounding box center [104, 269] width 116 height 67
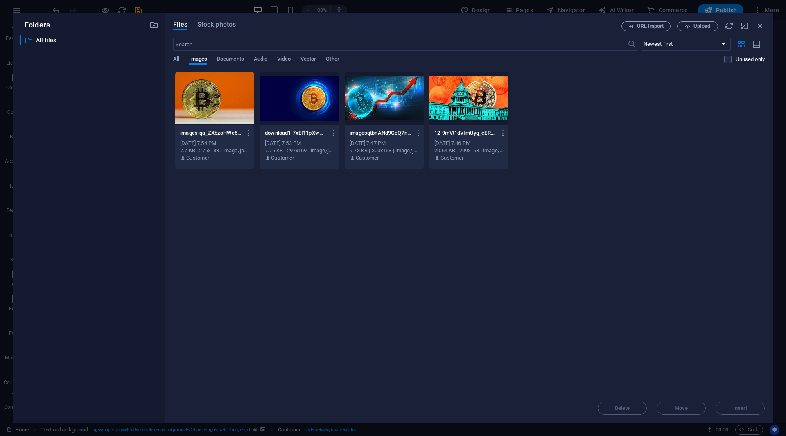
click at [122, 262] on div "​ All files All files" at bounding box center [89, 225] width 139 height 381
click at [468, 95] on div at bounding box center [468, 98] width 79 height 53
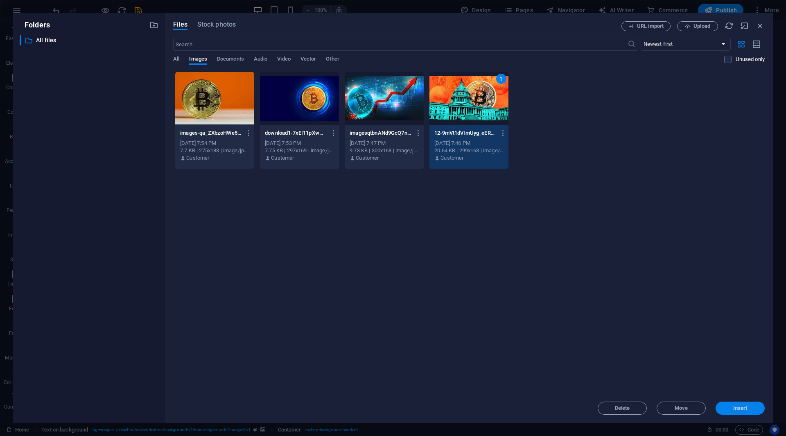
click at [748, 406] on span "Insert" at bounding box center [740, 408] width 43 height 5
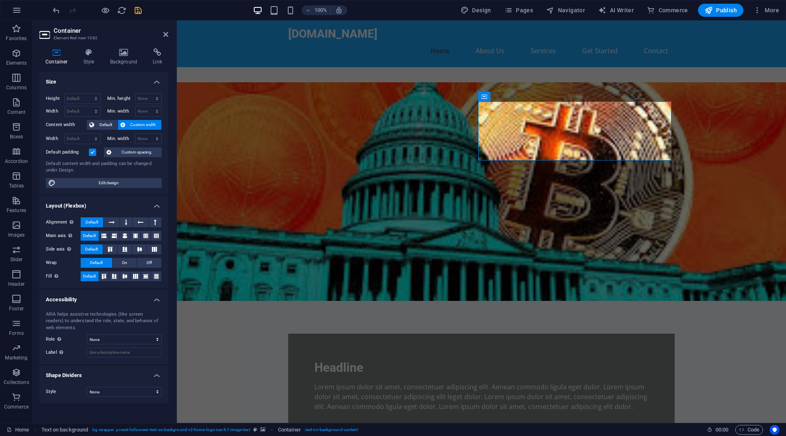
click at [124, 47] on div "Container Style Background Link Size Height Default px rem % vh vw Min. height …" at bounding box center [104, 232] width 142 height 381
click at [124, 49] on icon at bounding box center [124, 52] width 40 height 8
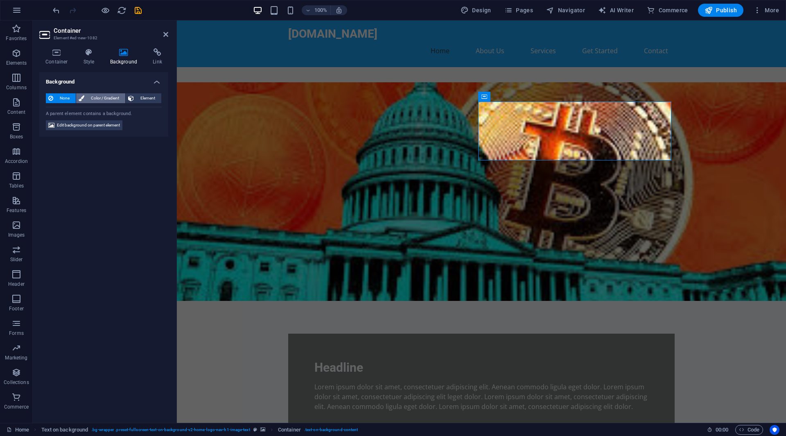
click at [101, 98] on span "Color / Gradient" at bounding box center [105, 98] width 36 height 10
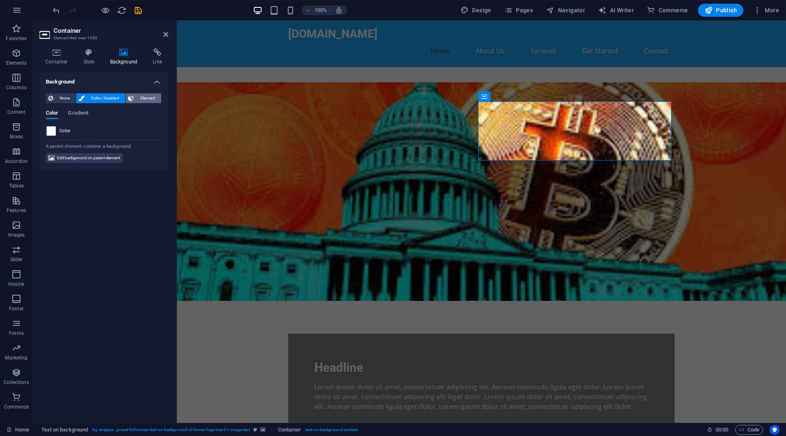
click at [153, 95] on span "Element" at bounding box center [147, 98] width 23 height 10
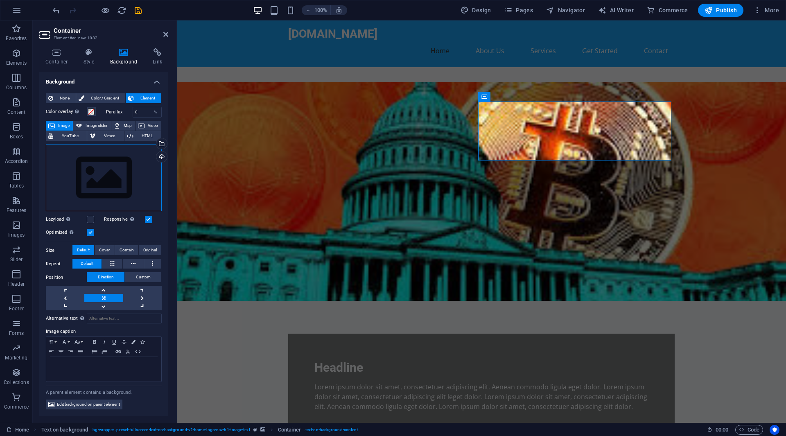
click at [129, 168] on div "Drag files here, click to choose files or select files from Files or our free s…" at bounding box center [104, 177] width 116 height 67
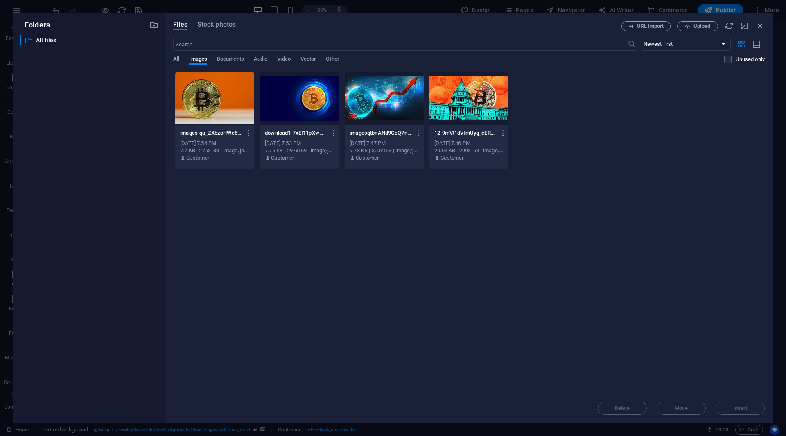
click at [129, 168] on div "​ All files All files" at bounding box center [89, 225] width 139 height 381
click at [459, 110] on div at bounding box center [468, 98] width 79 height 53
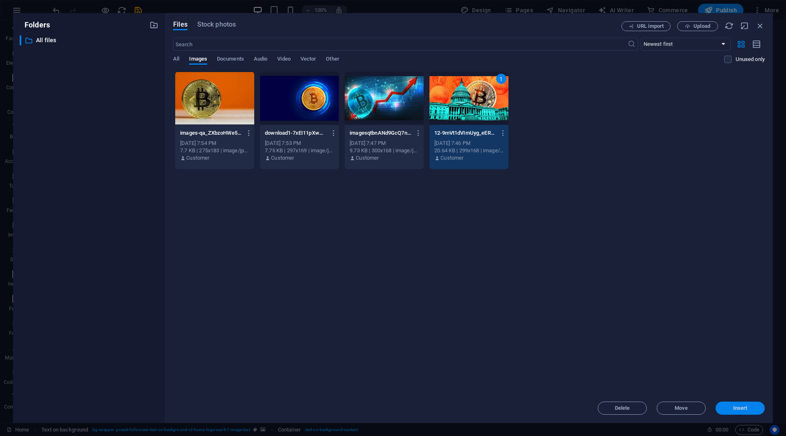
click at [743, 410] on span "Insert" at bounding box center [740, 408] width 14 height 5
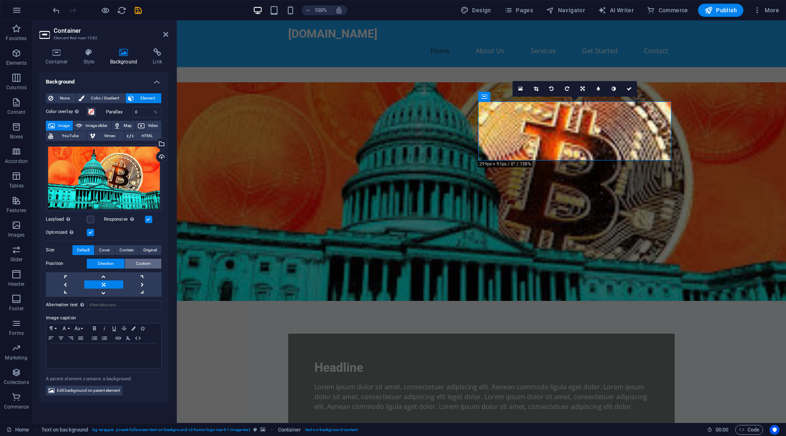
click at [149, 262] on span "Custom" at bounding box center [143, 264] width 15 height 10
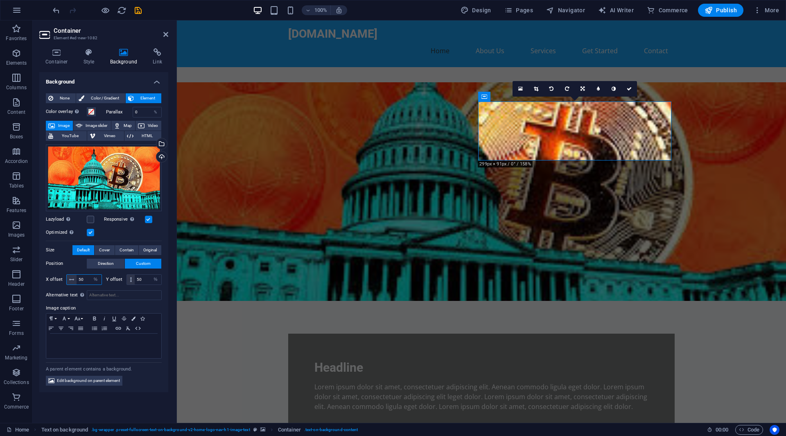
click at [83, 280] on input "50" at bounding box center [89, 280] width 25 height 10
type input "299"
click at [148, 279] on input "50" at bounding box center [148, 280] width 27 height 10
type input "50"
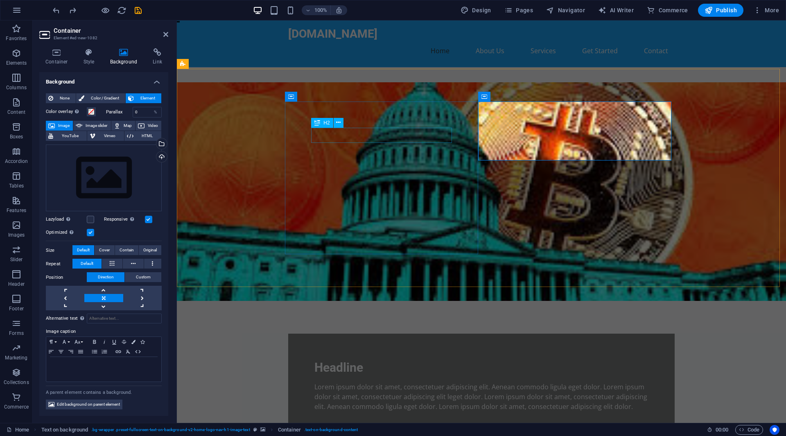
drag, startPoint x: 325, startPoint y: 299, endPoint x: 539, endPoint y: 128, distance: 274.3
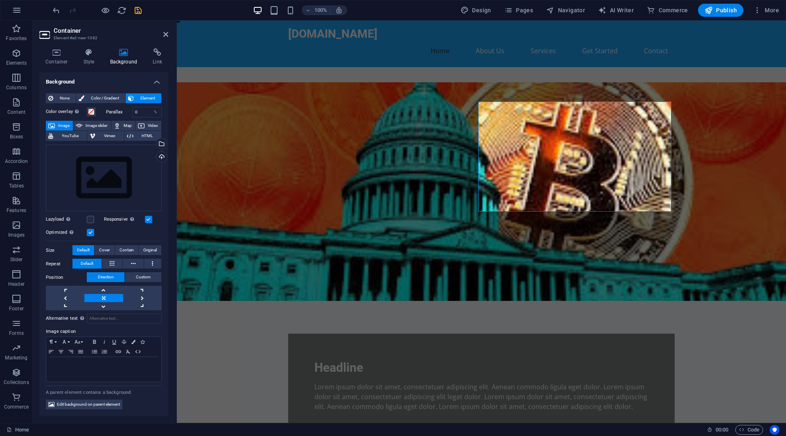
click at [127, 180] on div "Drag files here, click to choose files or select files from Files or our free s…" at bounding box center [104, 177] width 116 height 67
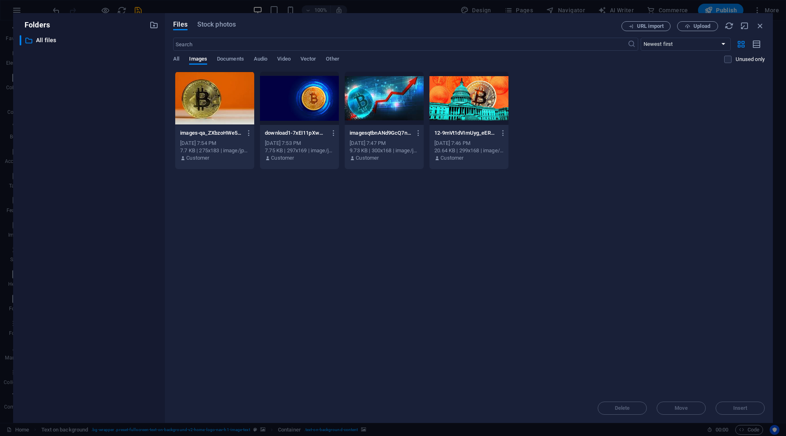
click at [378, 105] on div at bounding box center [384, 98] width 79 height 53
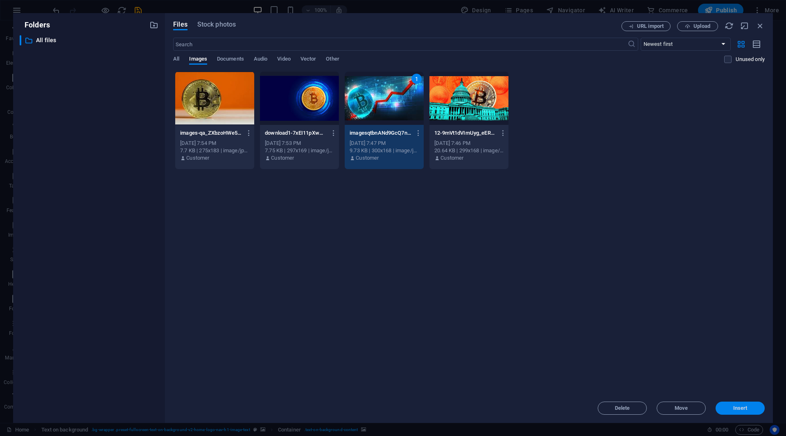
click at [737, 402] on button "Insert" at bounding box center [739, 407] width 49 height 13
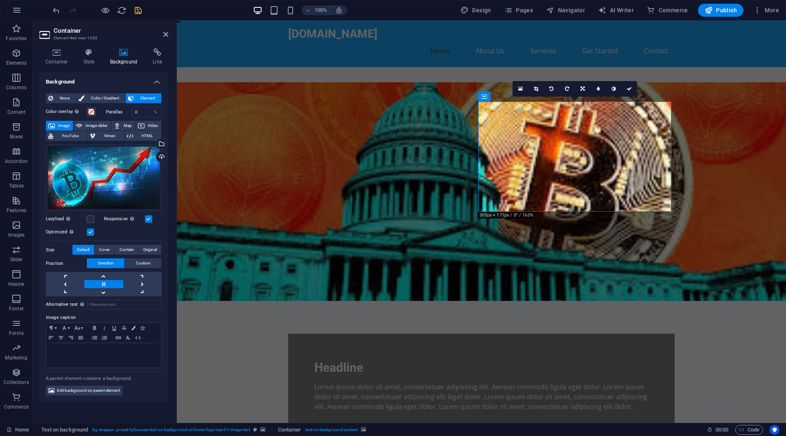
click at [593, 250] on figure at bounding box center [481, 191] width 609 height 219
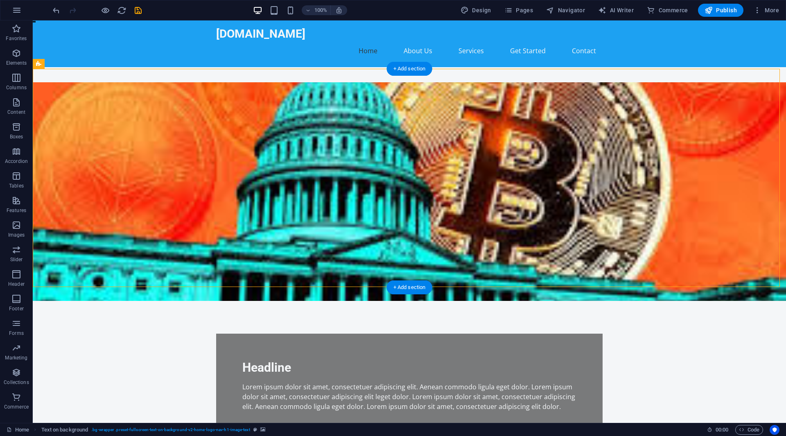
drag, startPoint x: 575, startPoint y: 196, endPoint x: 474, endPoint y: 218, distance: 104.3
click at [618, 218] on div "Headline Lorem ipsum dolor sit amet, consectetuer adipiscing elit. Aenean commo…" at bounding box center [409, 386] width 753 height 609
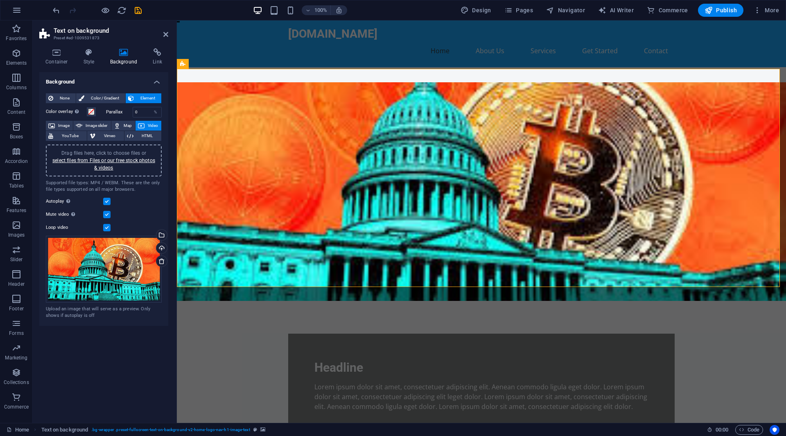
click at [462, 334] on div "Headline Lorem ipsum dolor sit amet, consectetuer adipiscing elit. Aenean commo…" at bounding box center [481, 386] width 386 height 104
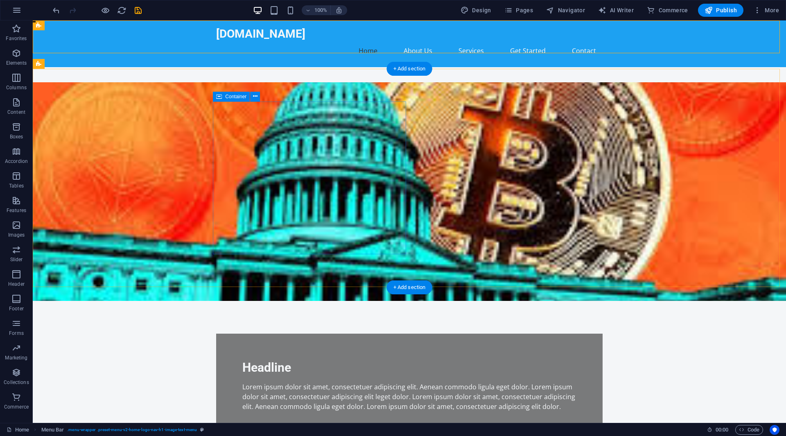
click at [356, 334] on div "Headline Lorem ipsum dolor sit amet, consectetuer adipiscing elit. Aenean commo…" at bounding box center [409, 386] width 386 height 104
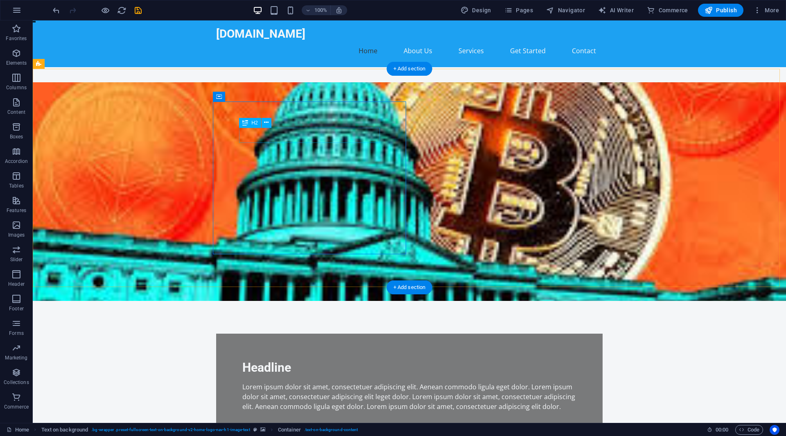
click at [315, 360] on div "Headline" at bounding box center [409, 368] width 334 height 16
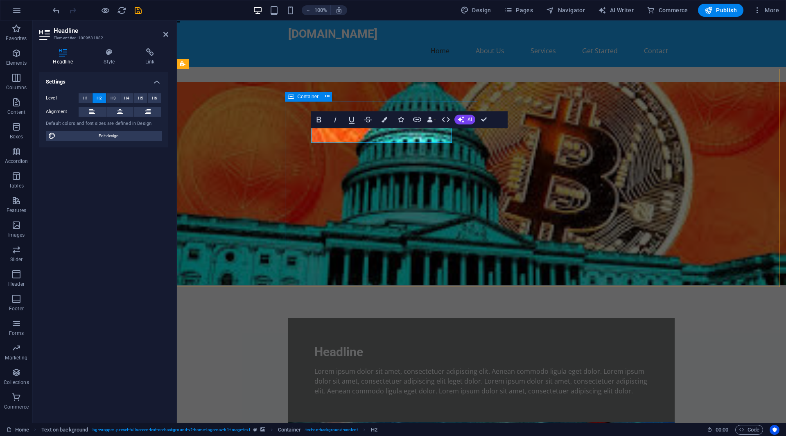
click at [302, 318] on div "Headline Lorem ipsum dolor sit amet, consectetuer adipiscing elit. Aenean commo…" at bounding box center [481, 370] width 386 height 104
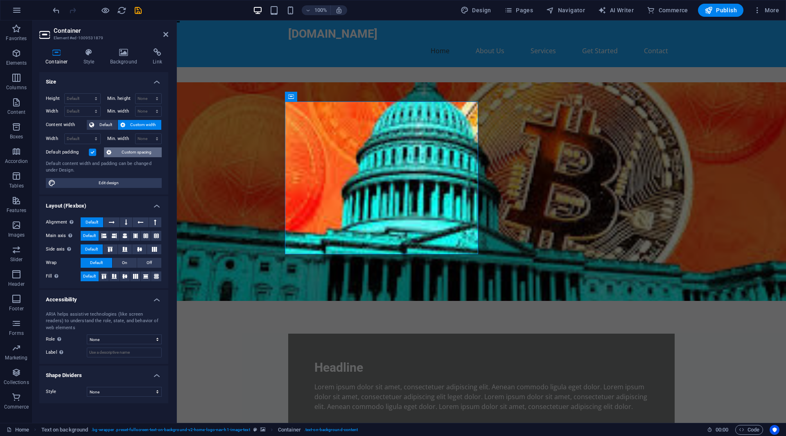
click at [154, 151] on span "Custom spacing" at bounding box center [136, 152] width 45 height 10
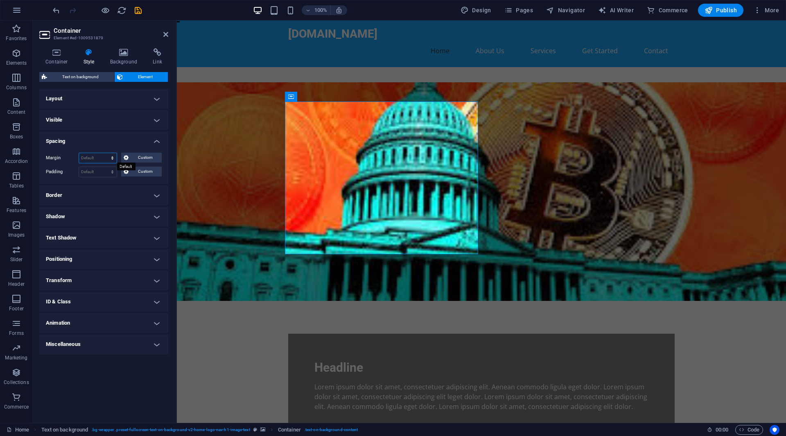
click at [102, 158] on select "Default auto px % rem vw vh Custom" at bounding box center [98, 158] width 38 height 10
select select "px"
click at [106, 153] on select "Default auto px % rem vw vh Custom" at bounding box center [98, 158] width 38 height 10
type input "57"
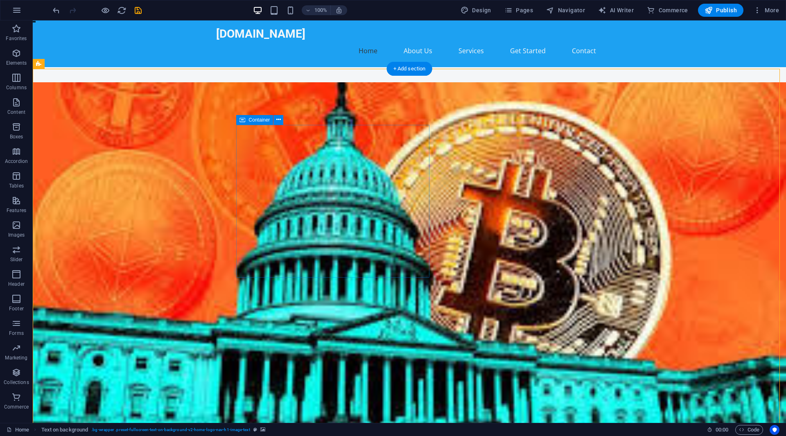
select select "px"
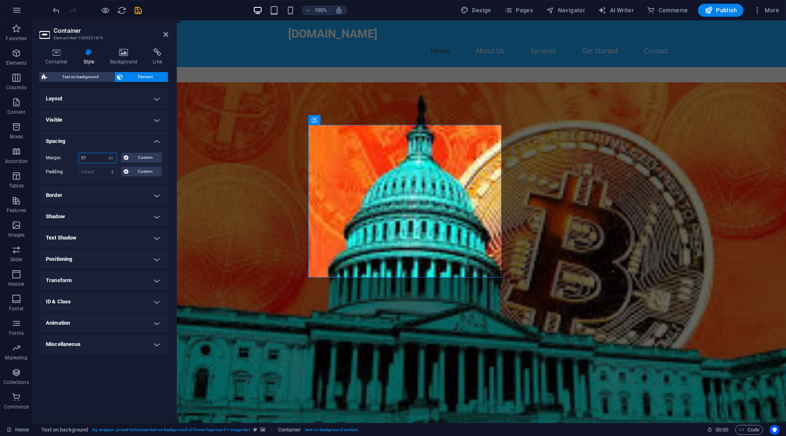
click at [99, 159] on input "57" at bounding box center [98, 158] width 38 height 10
type input "-19"
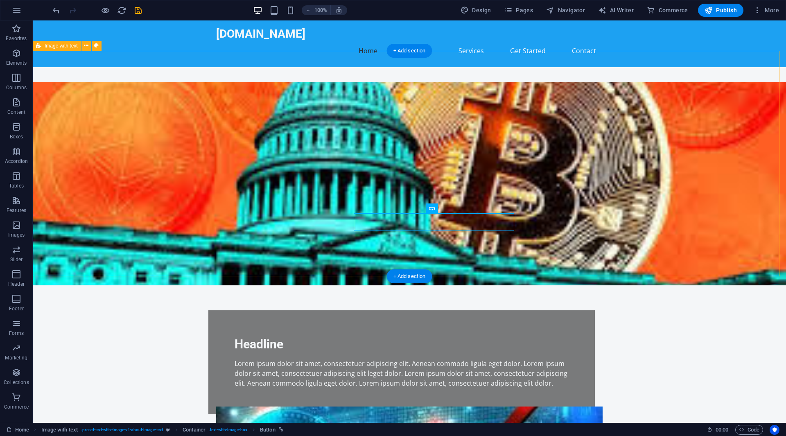
scroll to position [221, 0]
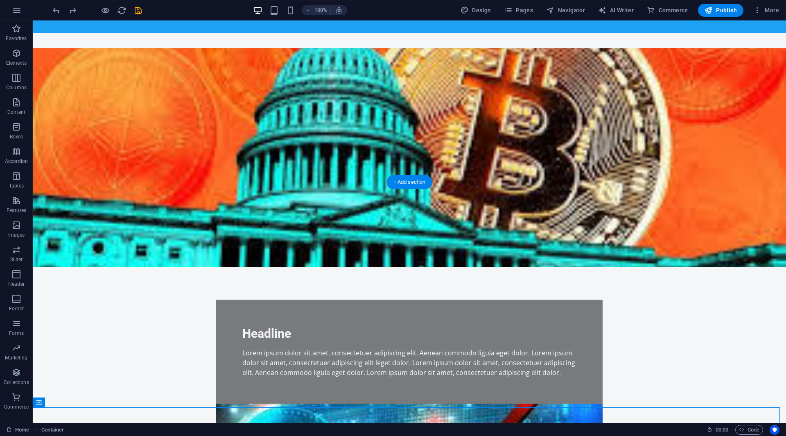
scroll to position [0, 0]
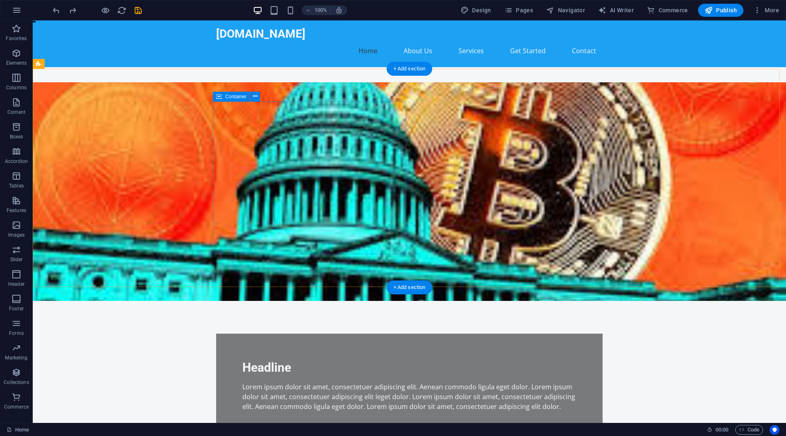
click at [366, 334] on div "Headline Lorem ipsum dolor sit amet, consectetuer adipiscing elit. Aenean commo…" at bounding box center [409, 386] width 386 height 104
select select "px"
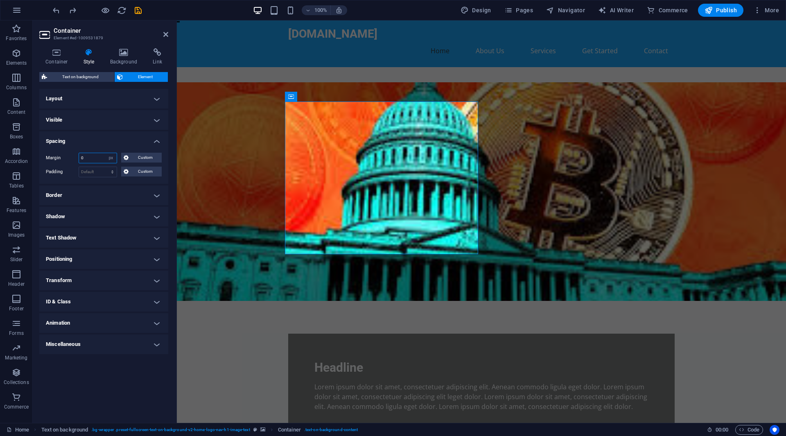
click at [95, 158] on input "0" at bounding box center [98, 158] width 38 height 10
type input "-28"
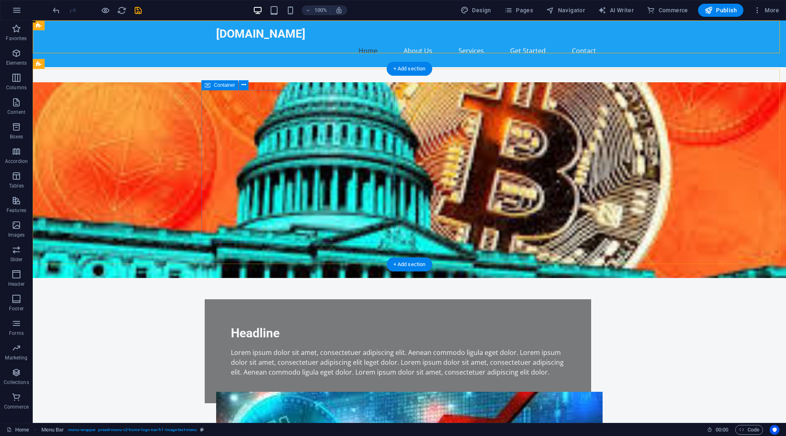
click at [247, 299] on div "Headline Lorem ipsum dolor sit amet, consectetuer adipiscing elit. Aenean commo…" at bounding box center [398, 351] width 386 height 104
select select "px"
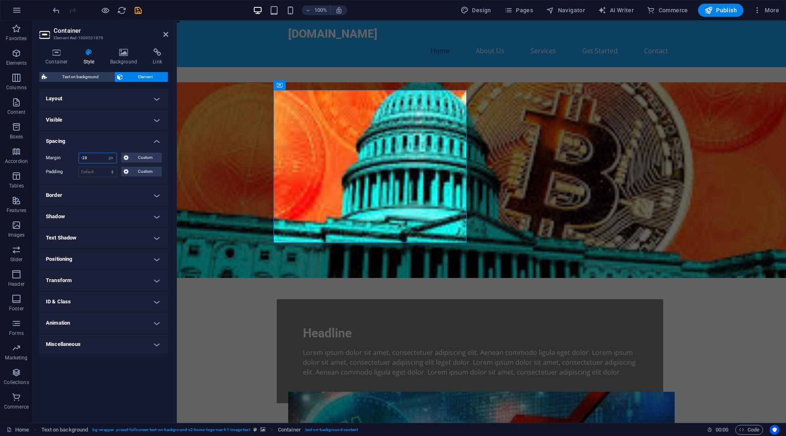
click at [91, 158] on input "-28" at bounding box center [98, 158] width 38 height 10
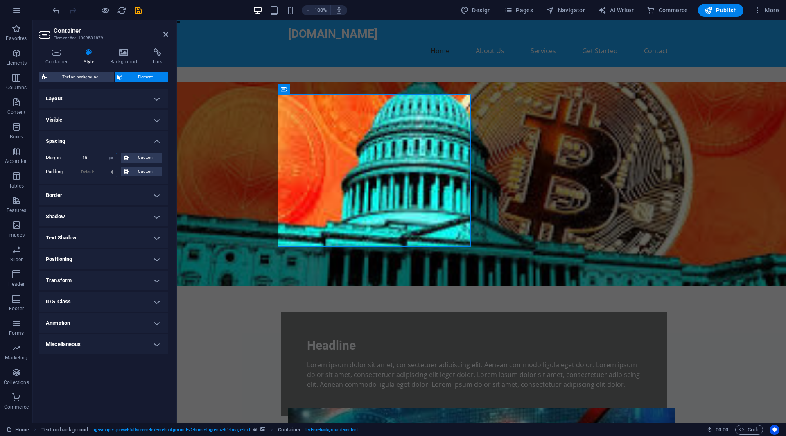
click at [91, 158] on input "-18" at bounding box center [98, 158] width 38 height 10
type input "-7"
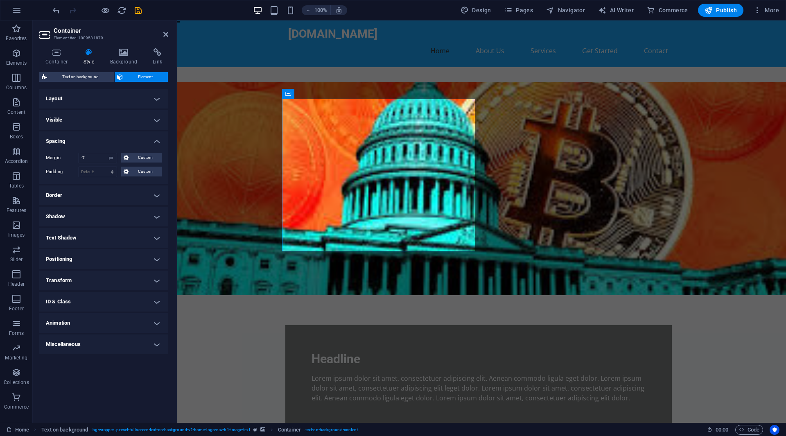
click at [319, 266] on figure at bounding box center [481, 188] width 609 height 213
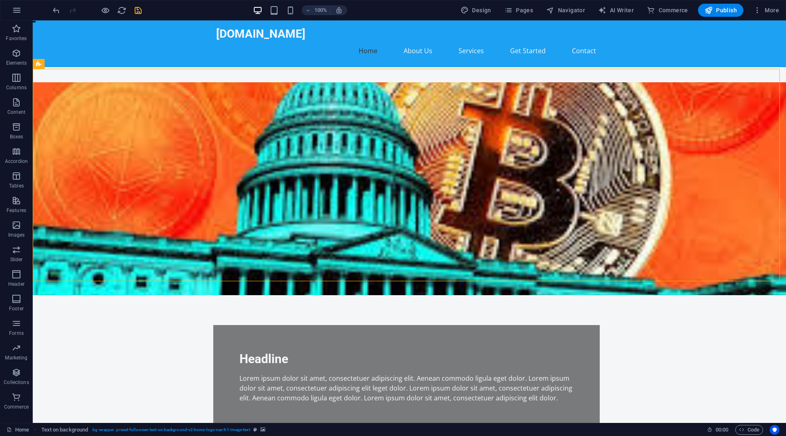
click at [319, 266] on figure at bounding box center [409, 188] width 753 height 213
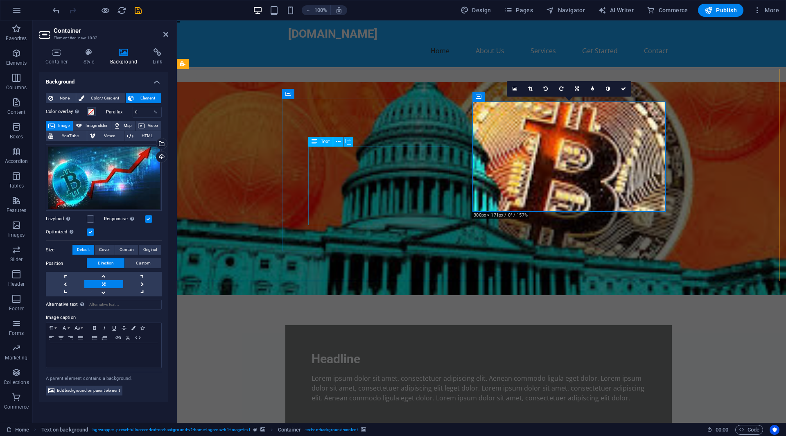
click at [420, 373] on div "Lorem ipsum dolor sit amet, consectetuer adipiscing elit. Aenean commodo ligula…" at bounding box center [478, 387] width 334 height 29
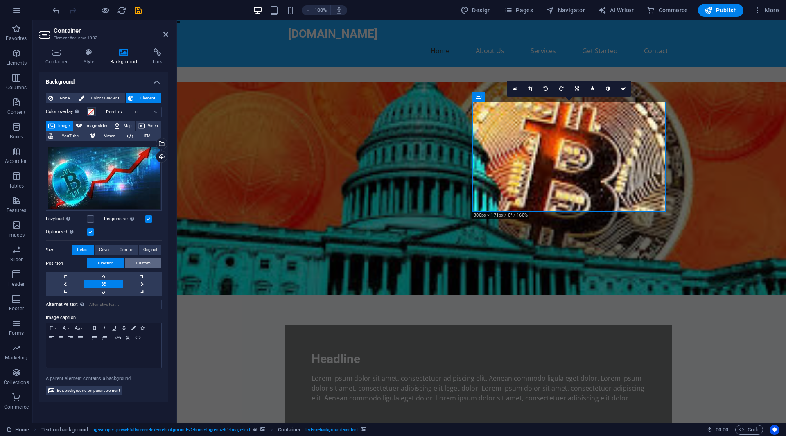
click at [149, 262] on span "Custom" at bounding box center [143, 263] width 15 height 10
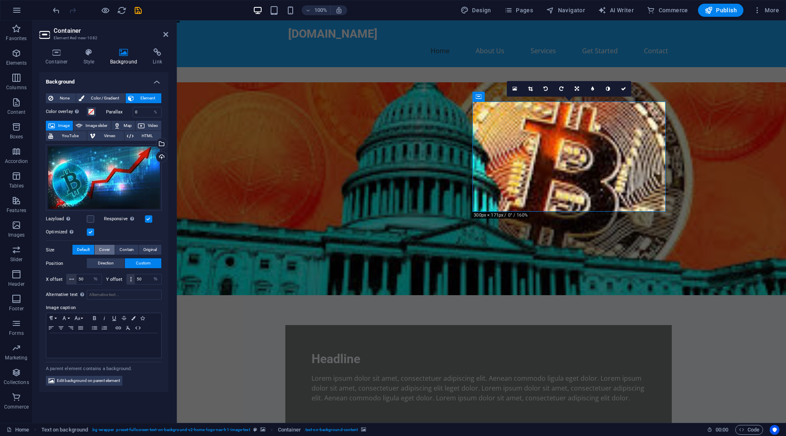
click at [109, 251] on span "Cover" at bounding box center [104, 250] width 11 height 10
click at [125, 250] on span "Contain" at bounding box center [127, 250] width 14 height 10
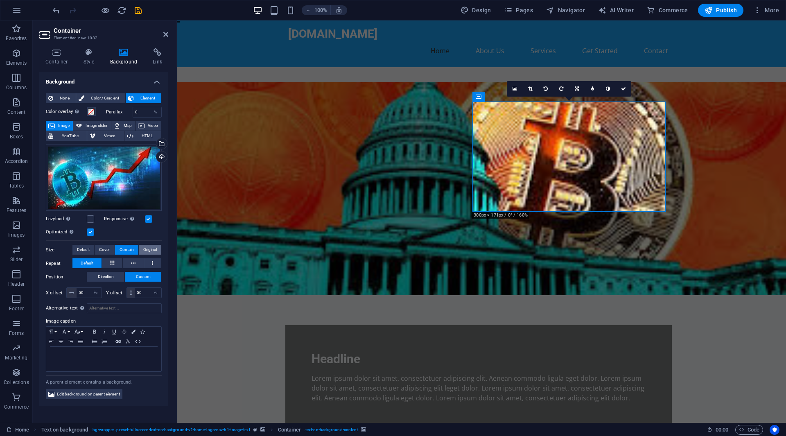
click at [155, 248] on span "Original" at bounding box center [150, 250] width 14 height 10
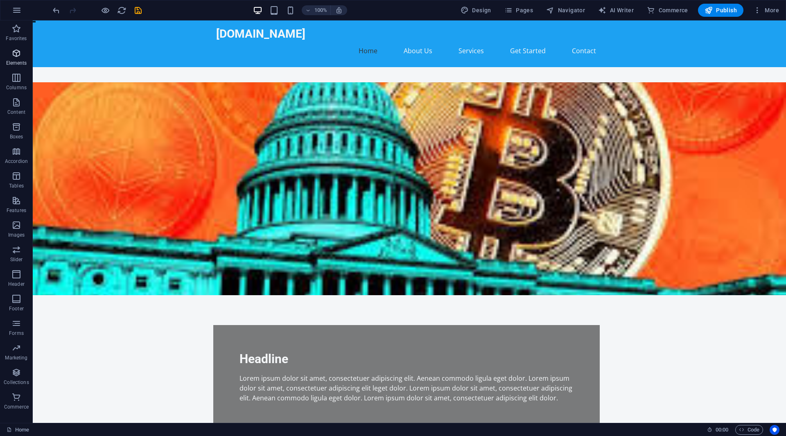
click at [8, 50] on span "Elements" at bounding box center [16, 58] width 33 height 20
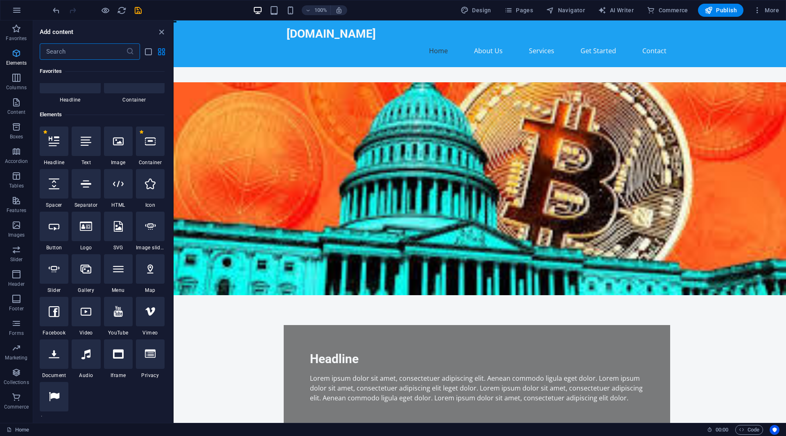
scroll to position [87, 0]
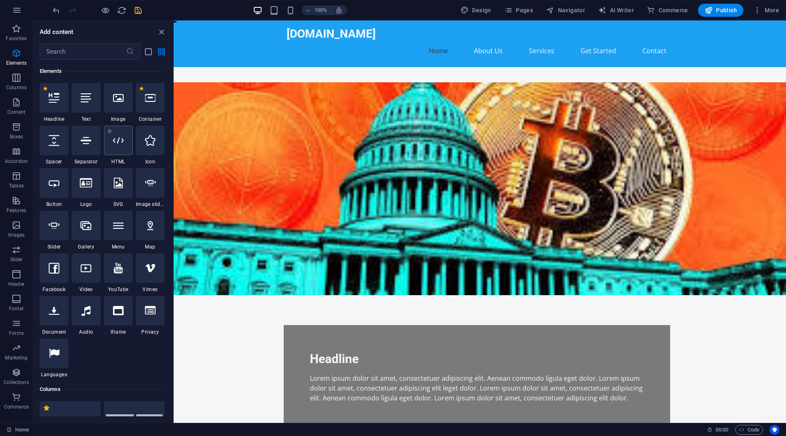
click at [120, 145] on icon at bounding box center [118, 140] width 11 height 11
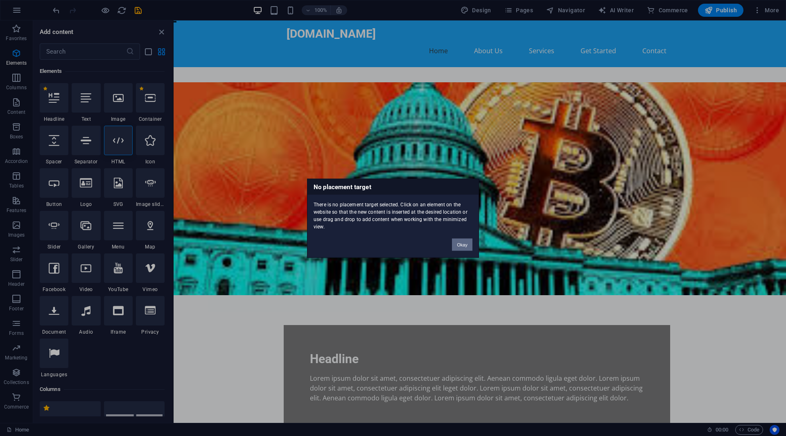
click at [457, 246] on button "Okay" at bounding box center [462, 244] width 20 height 12
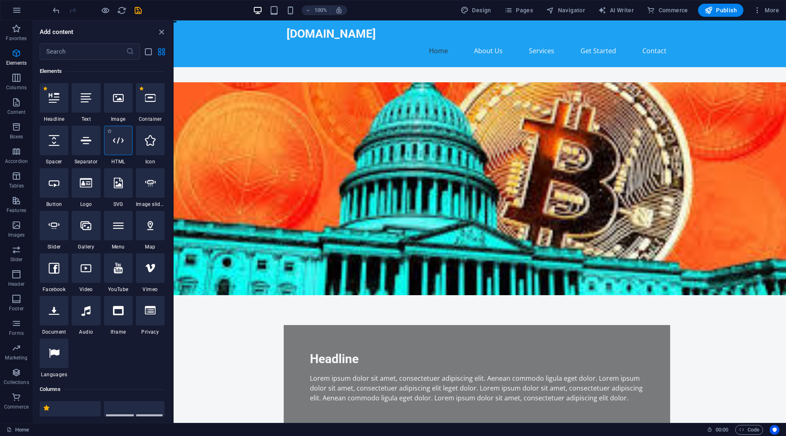
click at [116, 140] on icon at bounding box center [118, 140] width 11 height 11
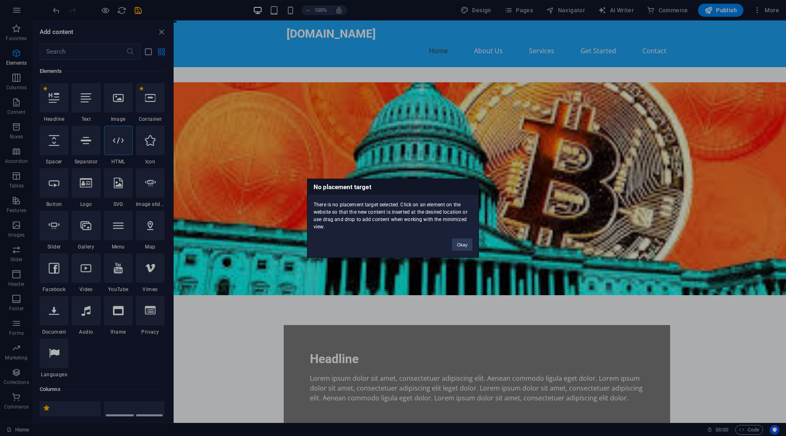
click at [512, 212] on div "No placement target There is no placement target selected. Click on an element …" at bounding box center [393, 218] width 786 height 436
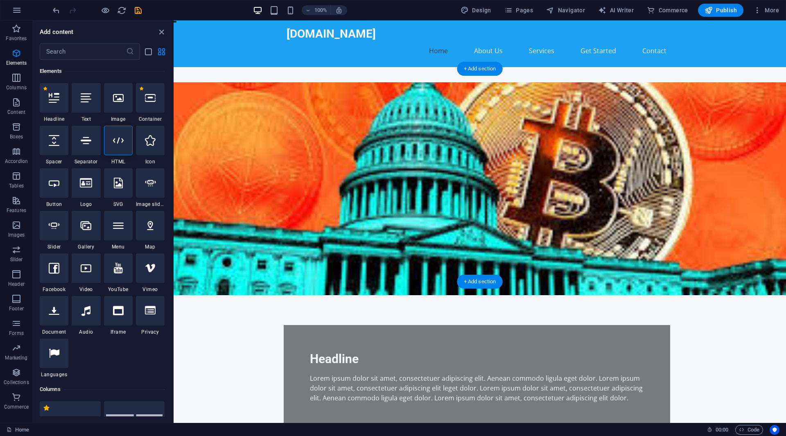
click at [512, 212] on figure at bounding box center [480, 188] width 612 height 213
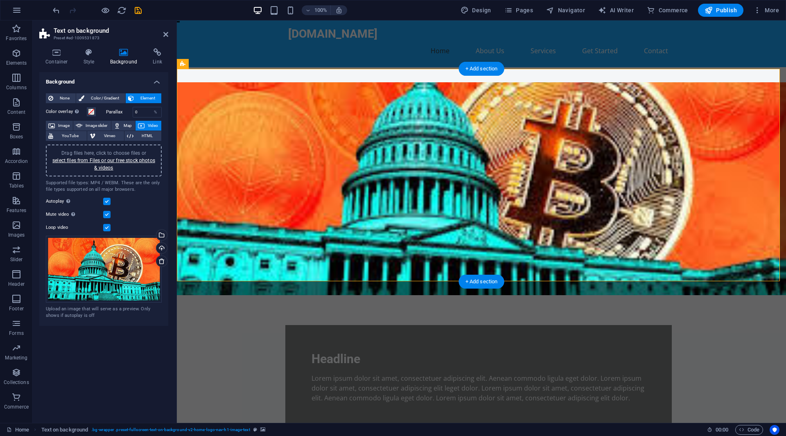
click at [512, 212] on figure at bounding box center [481, 188] width 609 height 213
click at [139, 111] on input "0" at bounding box center [147, 112] width 29 height 10
click at [613, 280] on figure at bounding box center [481, 188] width 609 height 213
click at [164, 261] on icon at bounding box center [161, 261] width 7 height 7
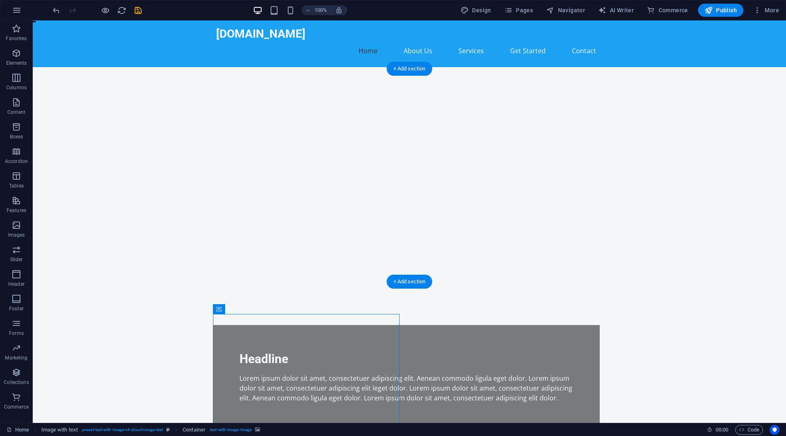
click at [531, 239] on figure at bounding box center [409, 188] width 753 height 213
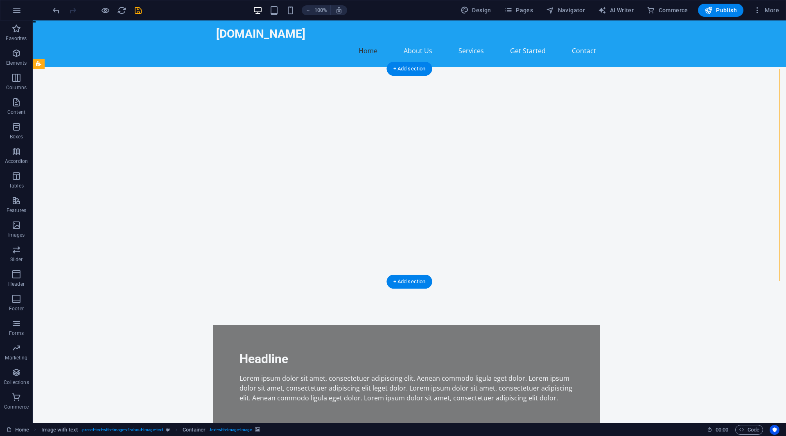
click at [531, 239] on figure at bounding box center [409, 188] width 753 height 213
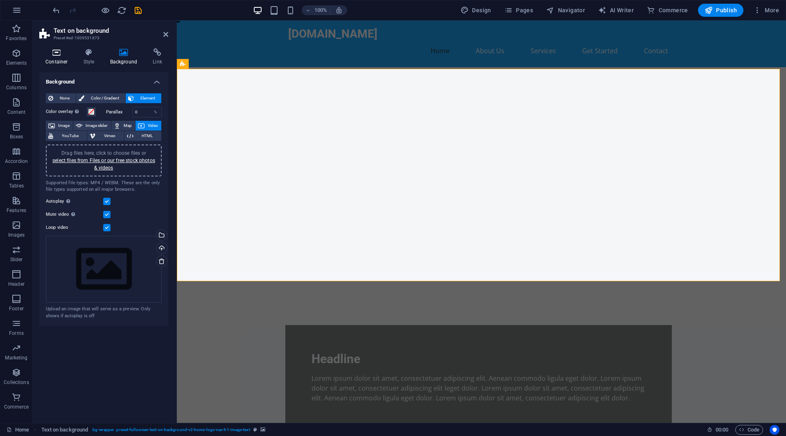
click at [70, 53] on icon at bounding box center [56, 52] width 35 height 8
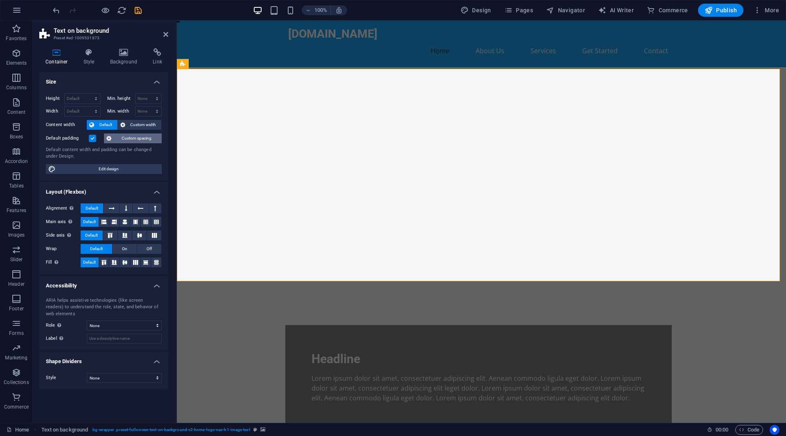
click at [136, 137] on span "Custom spacing" at bounding box center [136, 138] width 45 height 10
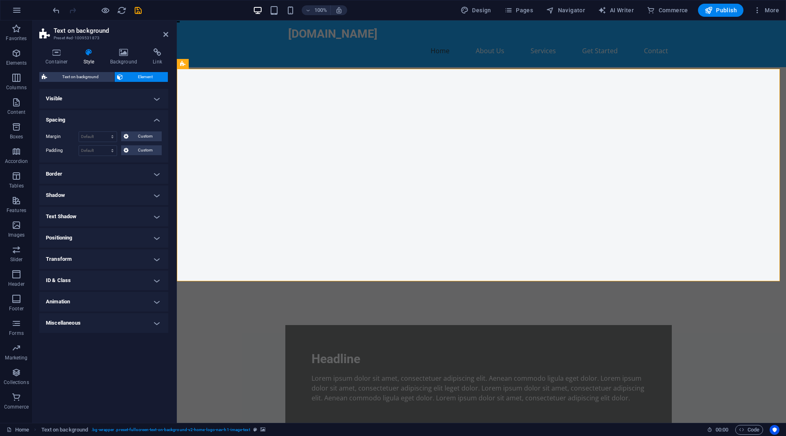
click at [95, 284] on h4 "ID & Class" at bounding box center [103, 281] width 129 height 20
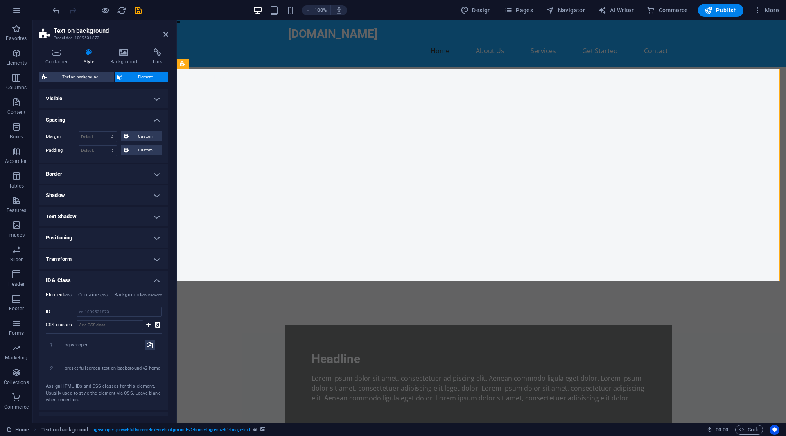
scroll to position [35, 0]
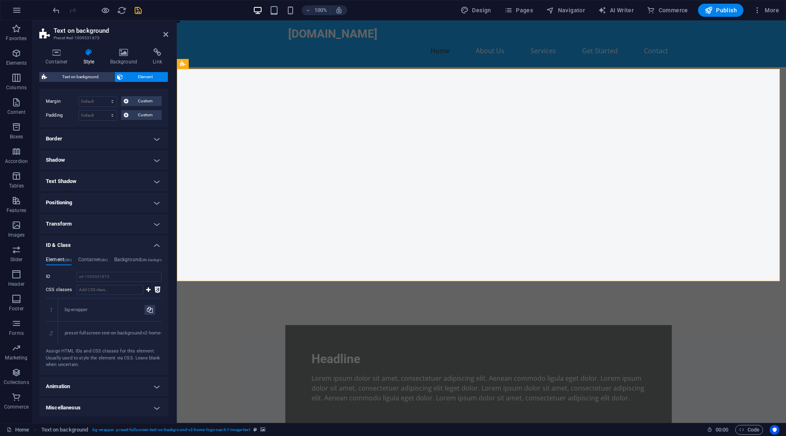
click at [92, 242] on h4 "ID & Class" at bounding box center [103, 242] width 129 height 15
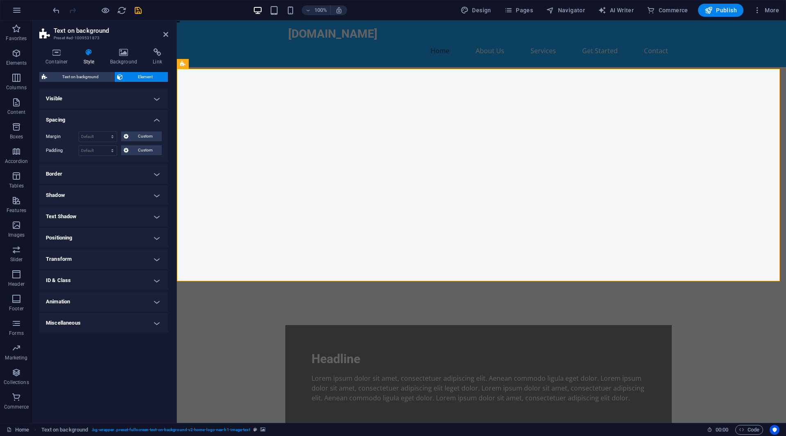
click at [550, 146] on figure at bounding box center [481, 188] width 609 height 213
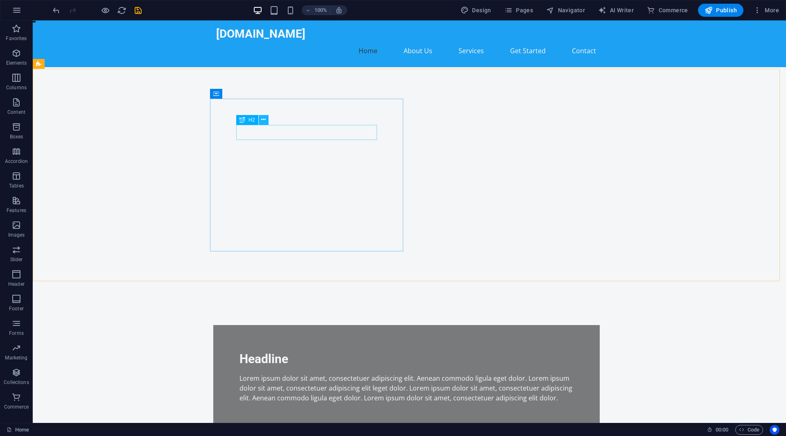
click at [266, 124] on button at bounding box center [264, 120] width 10 height 10
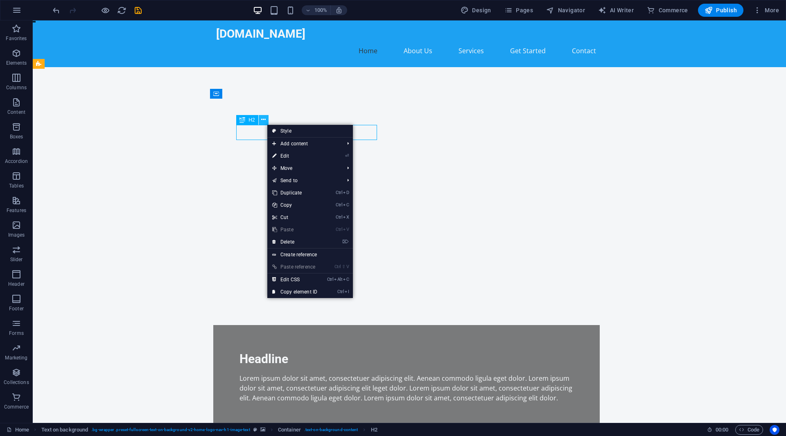
click at [266, 124] on button at bounding box center [264, 120] width 10 height 10
click at [257, 351] on div "Headline" at bounding box center [406, 359] width 334 height 16
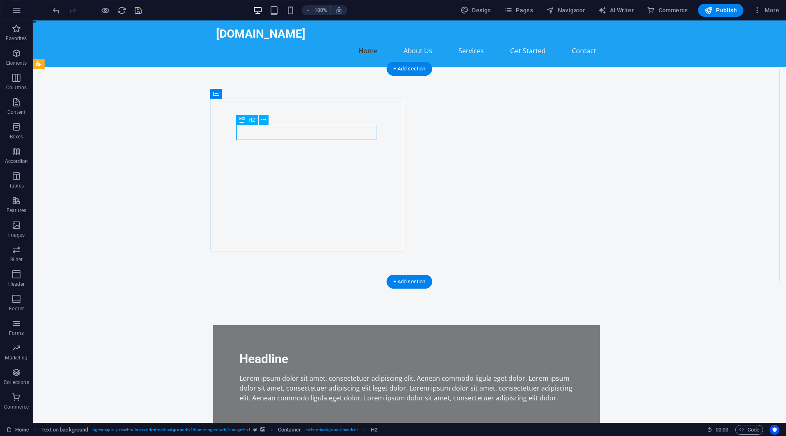
click at [257, 351] on div "Headline" at bounding box center [406, 359] width 334 height 16
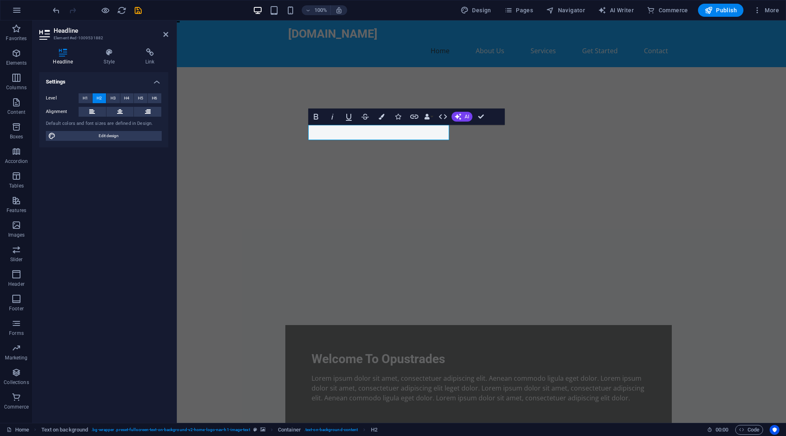
click at [531, 164] on figure at bounding box center [481, 188] width 609 height 213
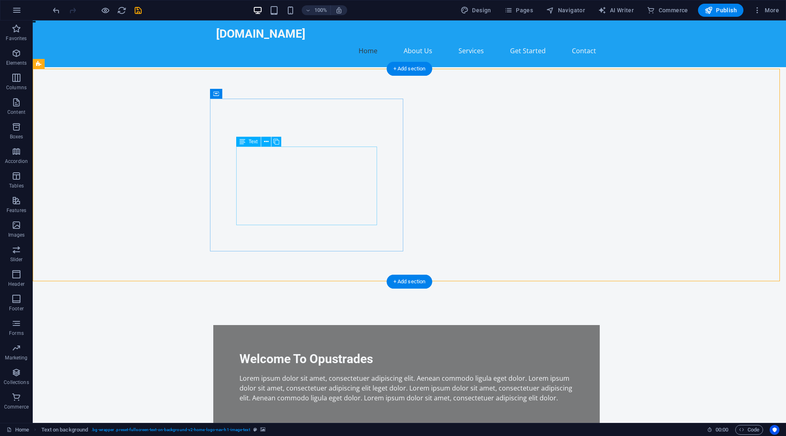
click at [291, 373] on div "Lorem ipsum dolor sit amet, consectetuer adipiscing elit. Aenean commodo ligula…" at bounding box center [406, 387] width 334 height 29
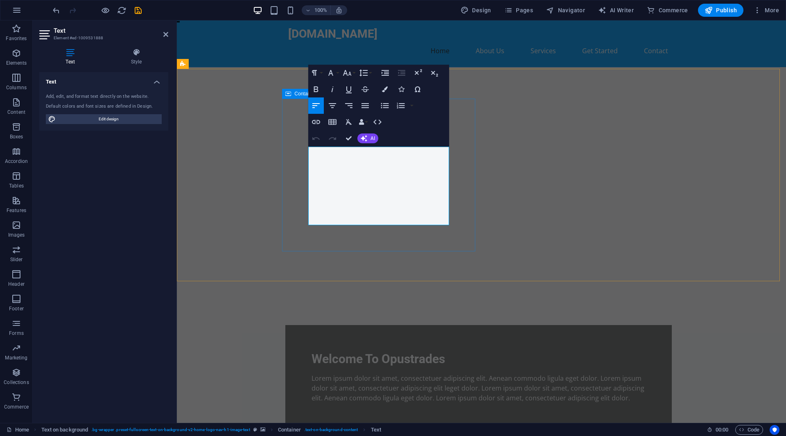
click at [291, 325] on div "Welcome To Opustrades Lorem ipsum dolor sit amet, consectetuer adipiscing elit.…" at bounding box center [478, 377] width 386 height 104
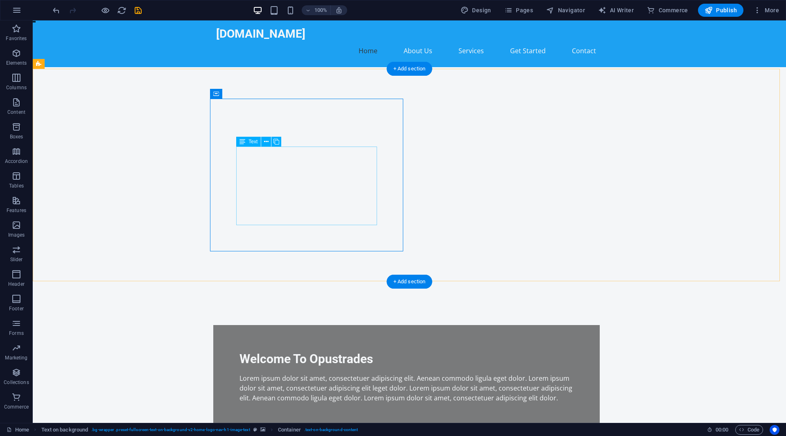
click at [330, 373] on div "Lorem ipsum dolor sit amet, consectetuer adipiscing elit. Aenean commodo ligula…" at bounding box center [406, 387] width 334 height 29
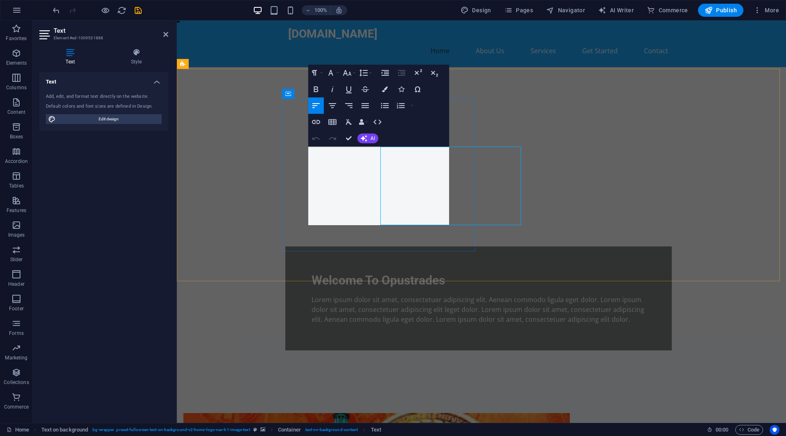
click at [330, 295] on p "Lorem ipsum dolor sit amet, consectetuer adipiscing elit. Aenean commodo ligula…" at bounding box center [478, 309] width 334 height 29
click at [542, 256] on div "Welcome To Opustrades Lorem ipsum dolor sit amet, consectetuer adipiscing elit.…" at bounding box center [481, 231] width 609 height 298
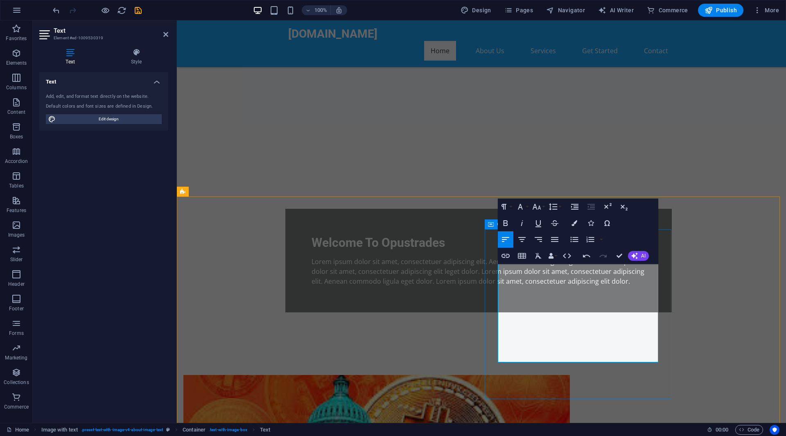
scroll to position [103, 0]
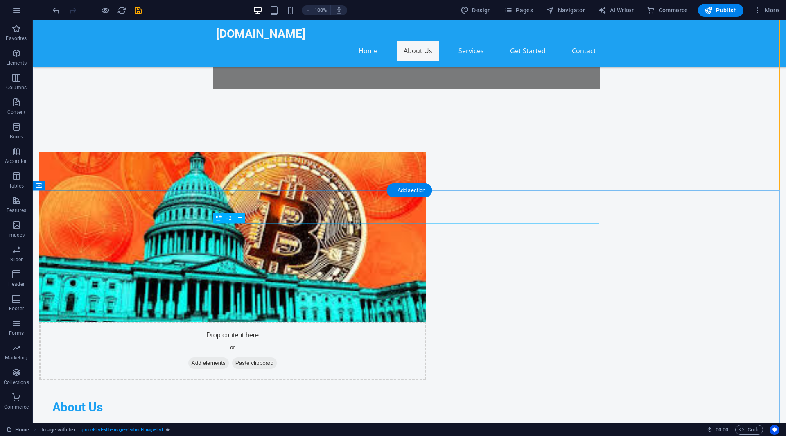
scroll to position [327, 0]
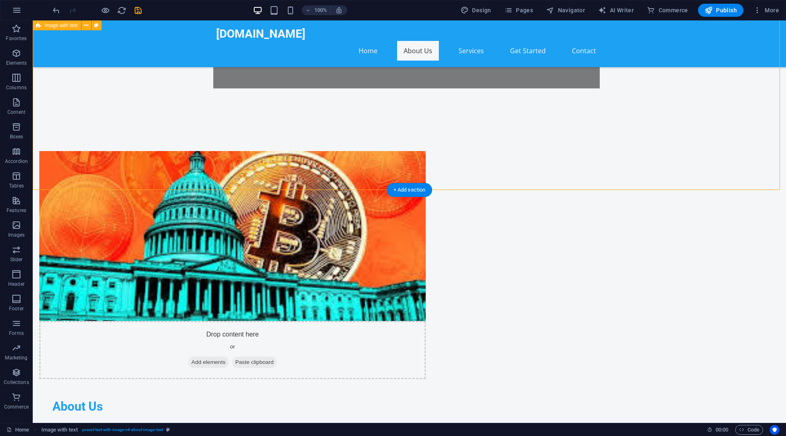
click at [521, 169] on div "Drop content here or Add elements Paste clipboard About Us Welcome to TheAureus…" at bounding box center [409, 328] width 753 height 421
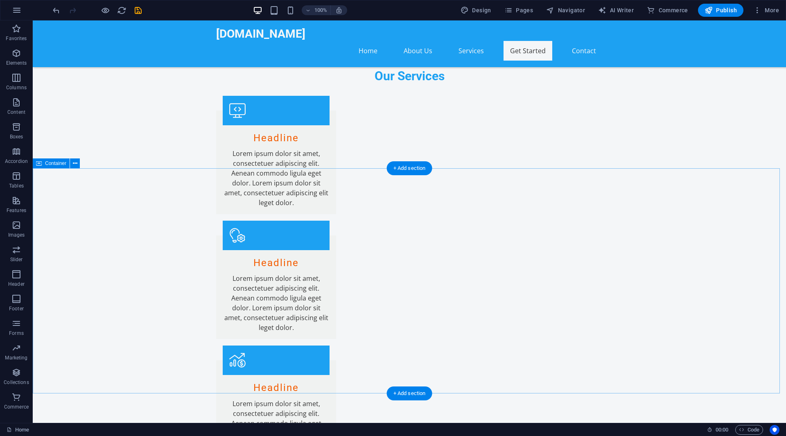
scroll to position [836, 0]
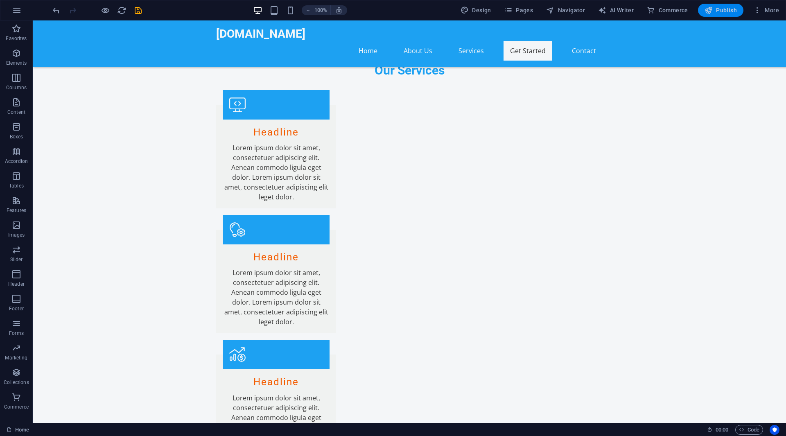
click at [727, 11] on span "Publish" at bounding box center [720, 10] width 32 height 8
checkbox input "false"
